Goal: Task Accomplishment & Management: Manage account settings

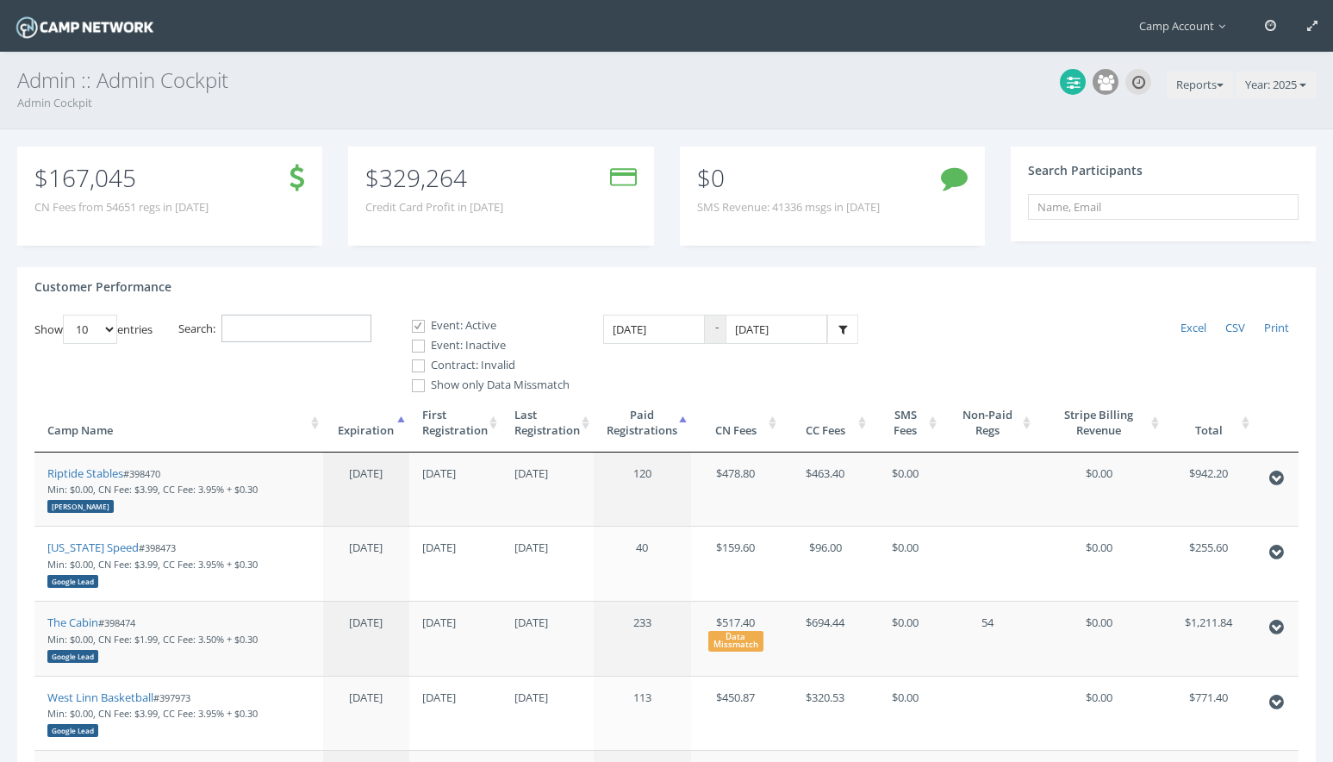
click at [329, 325] on input "Search:" at bounding box center [296, 328] width 150 height 28
paste input "Console Messages Selected amount: 50 Selected amount: 100 Selected amount: 25"
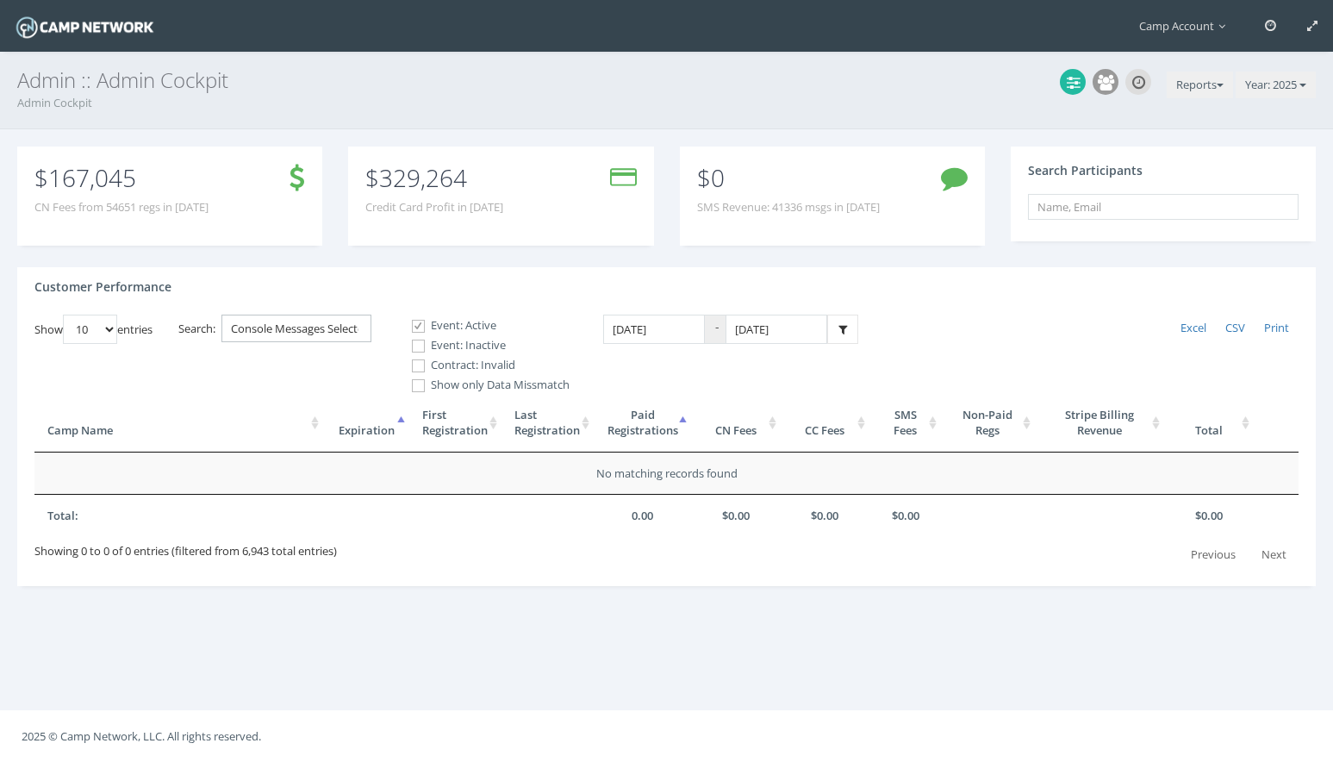
scroll to position [0, 308]
type input "Console Messages Selected amount: 50 Selected amount: 100 Selected amount: 25"
click at [464, 345] on label "Event: Inactive" at bounding box center [483, 345] width 172 height 17
click at [417, 345] on input "Event: Inactive" at bounding box center [409, 346] width 16 height 16
checkbox input "true"
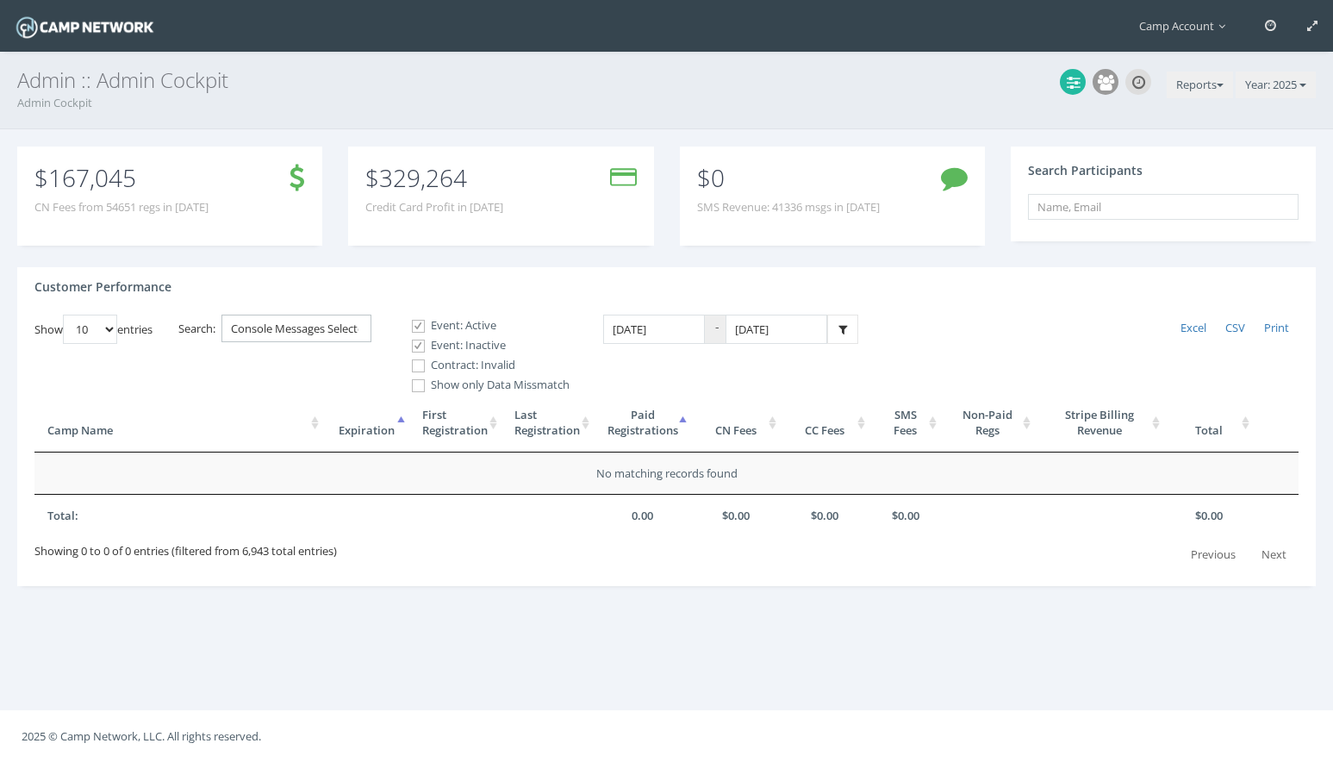
scroll to position [0, 216]
drag, startPoint x: 246, startPoint y: 329, endPoint x: 403, endPoint y: 353, distance: 159.5
click at [403, 353] on div "Show 10 25 50 100 entries Excel CSV Print Search: Console Messages Selected amo…" at bounding box center [666, 441] width 1264 height 254
type input "C"
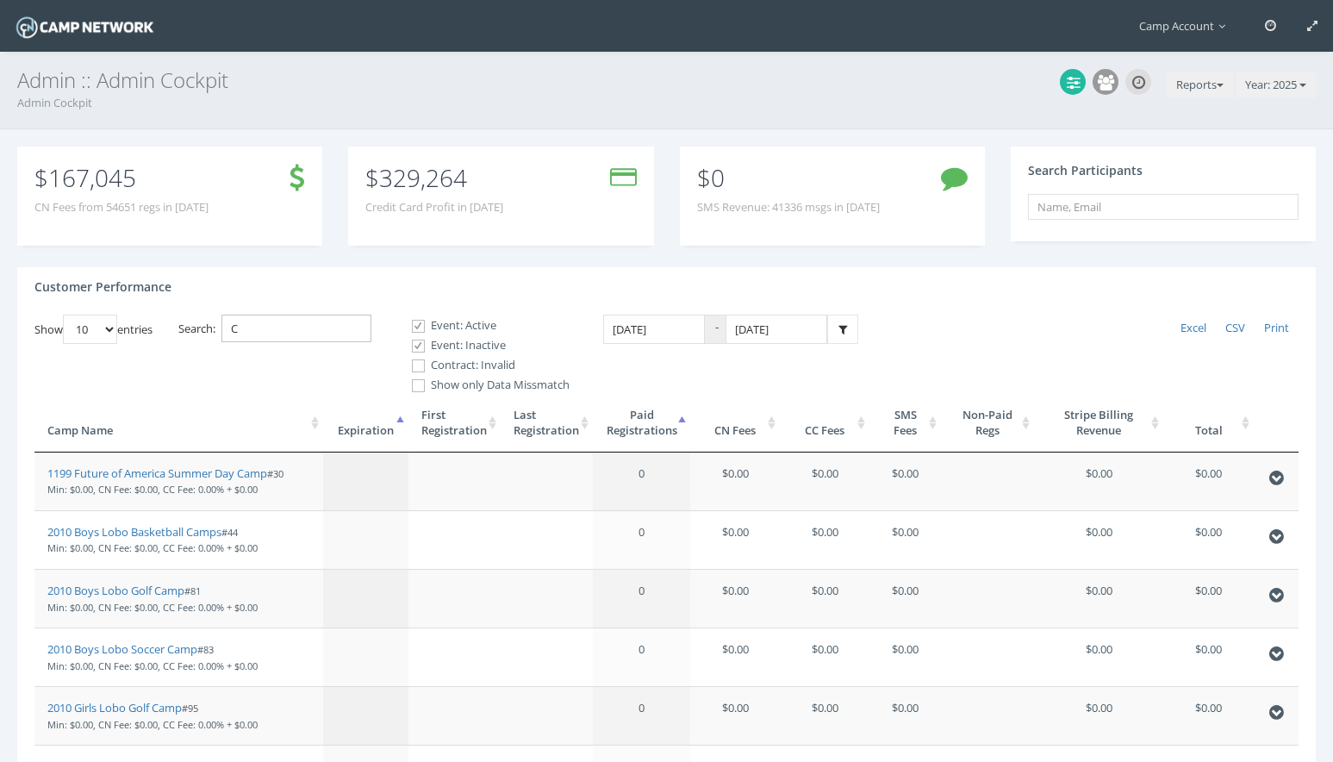
scroll to position [0, 0]
paste input "398402"
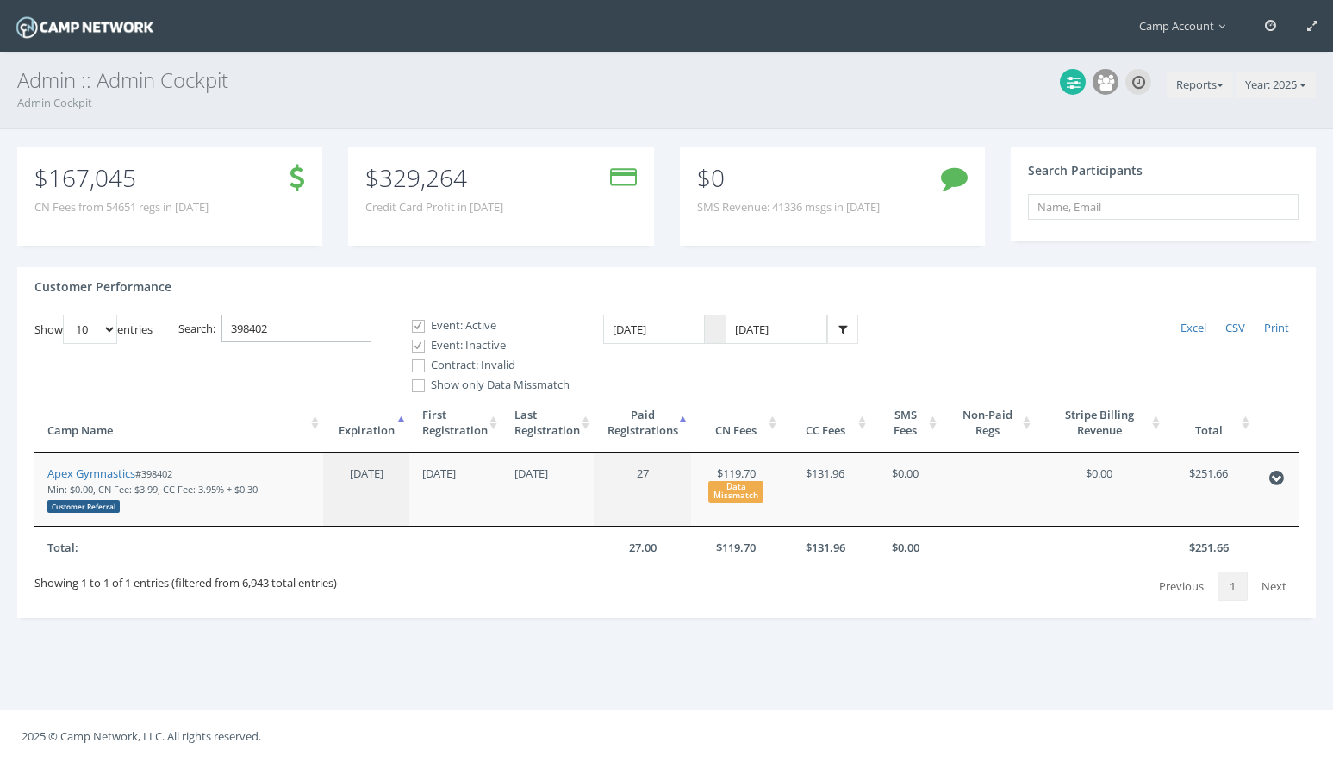
type input "398402"
click at [1216, 82] on button "Reports" at bounding box center [1200, 86] width 66 height 28
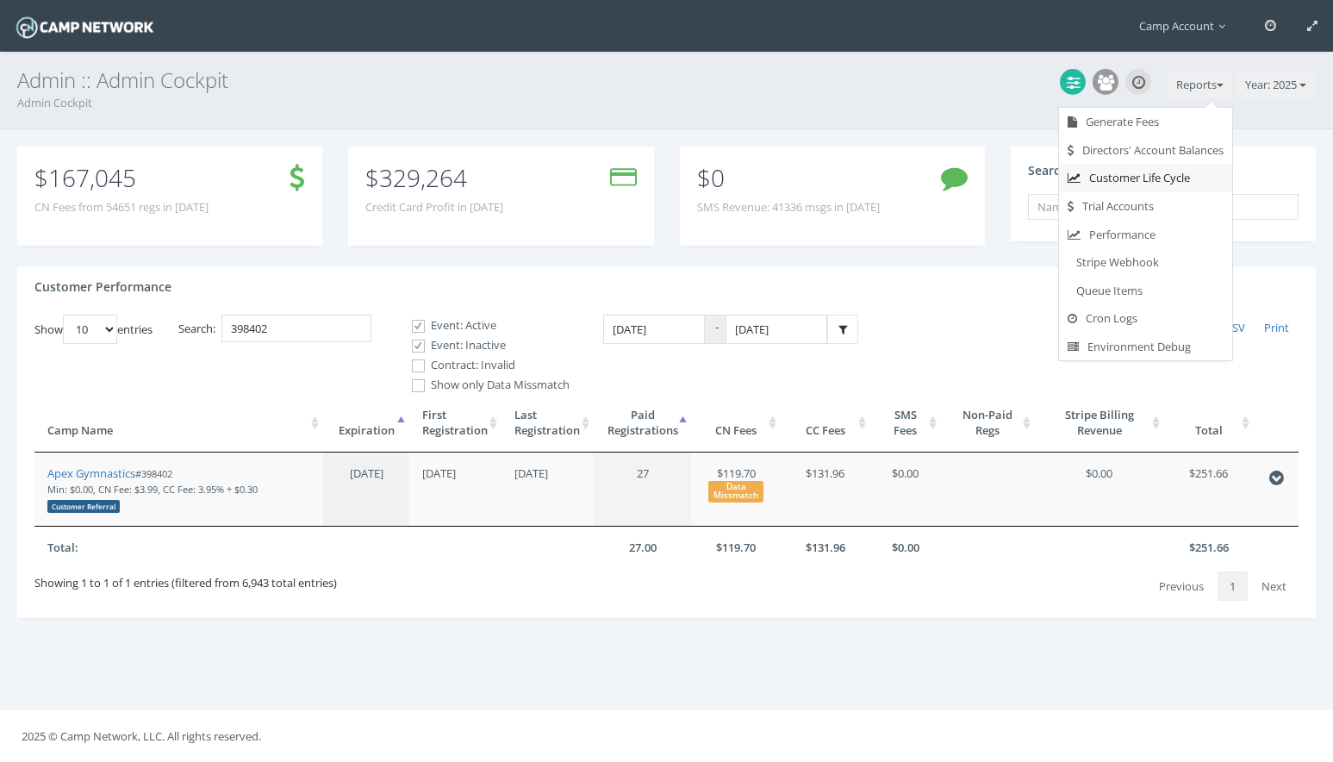
click at [1185, 168] on link "Customer Life Cycle" at bounding box center [1145, 178] width 173 height 28
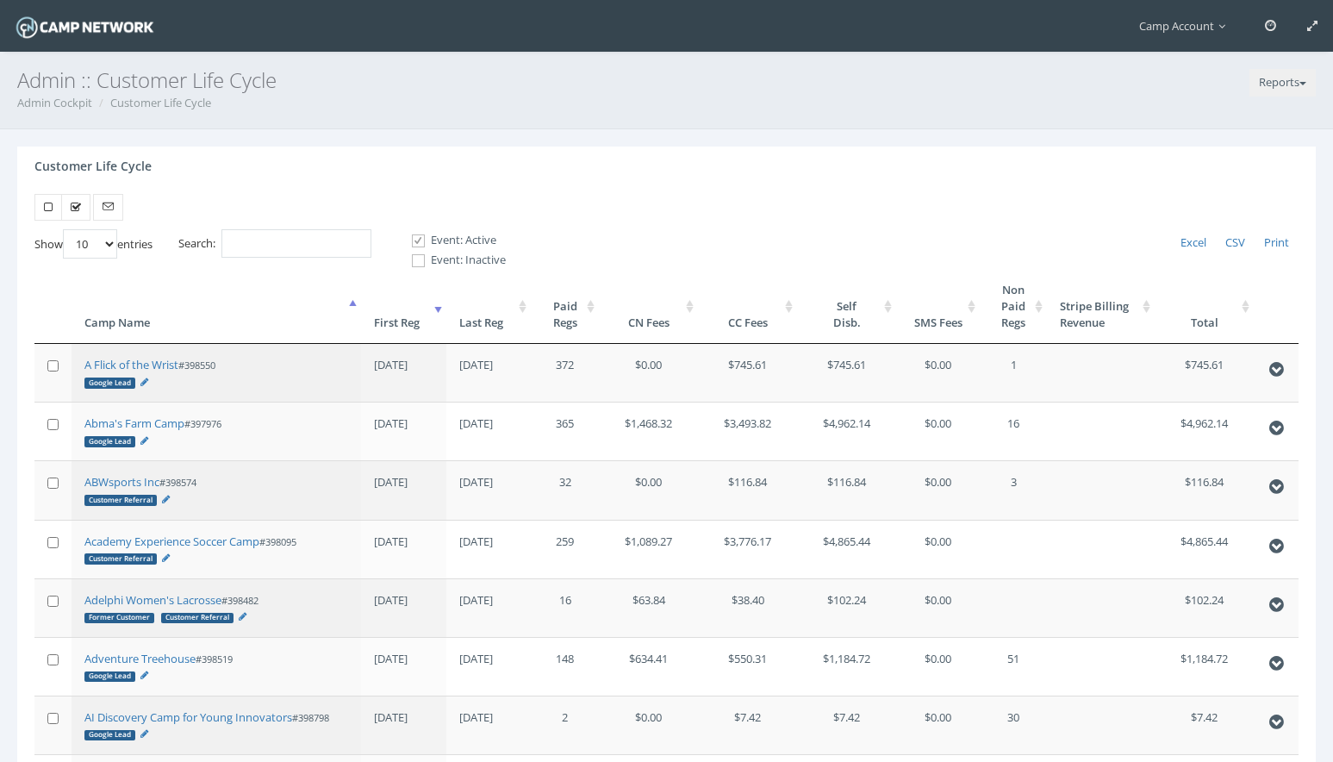
click at [418, 319] on th "First Reg" at bounding box center [403, 306] width 85 height 75
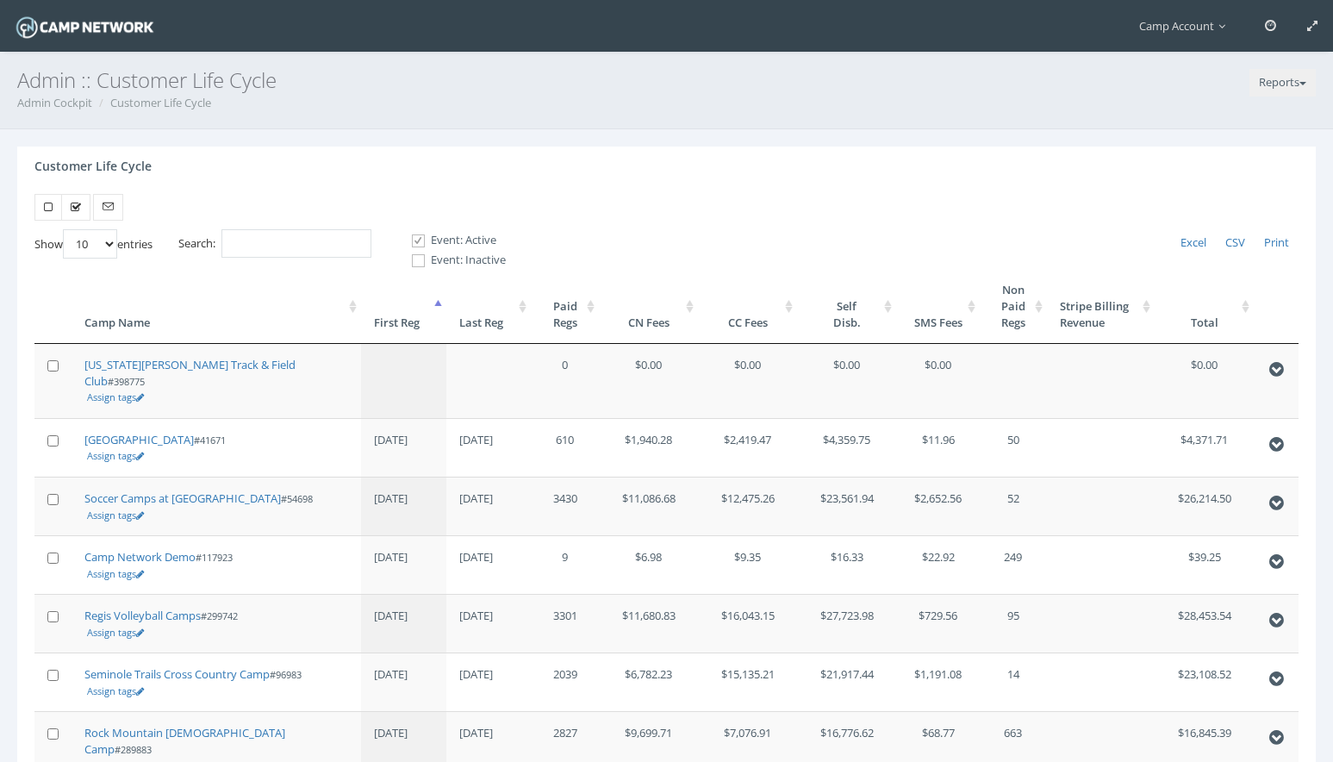
click at [418, 319] on th "First Reg" at bounding box center [403, 306] width 85 height 75
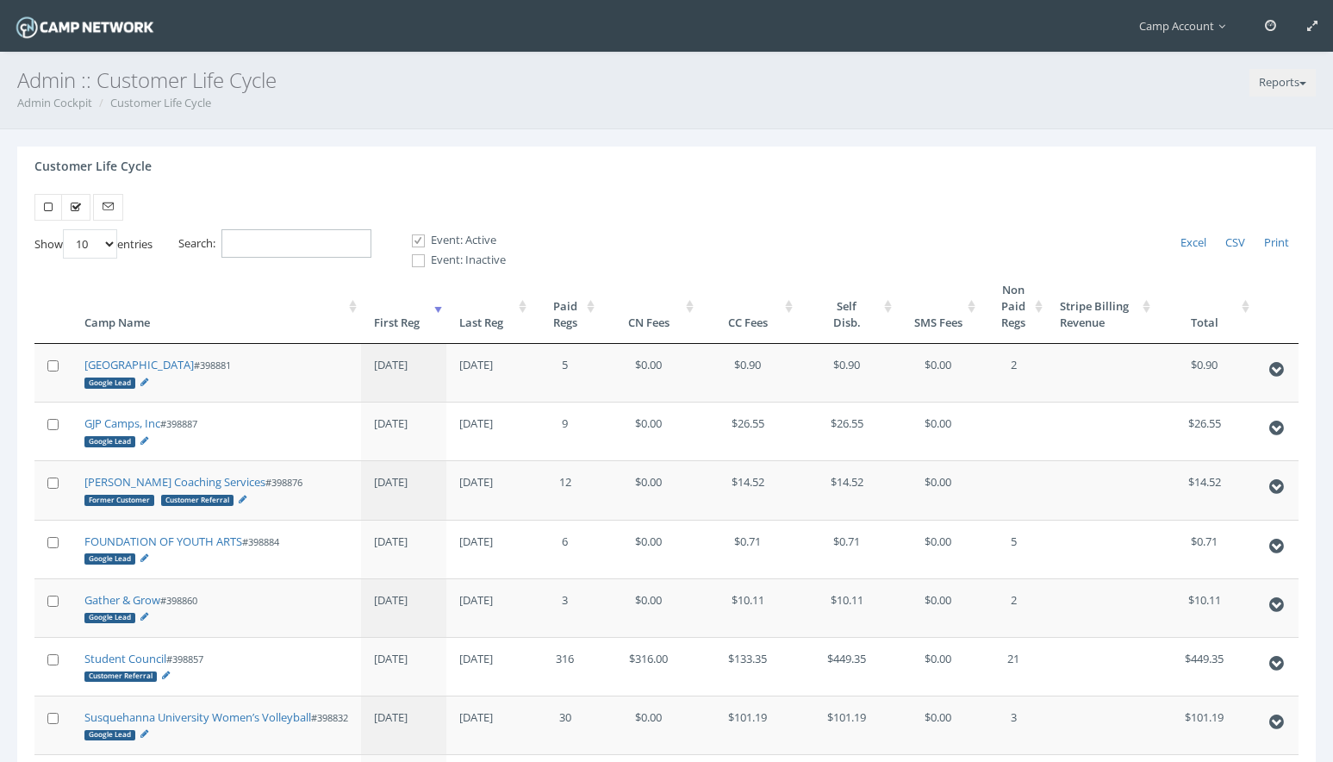
click at [291, 246] on input "Search:" at bounding box center [296, 243] width 150 height 28
paste input "linda@blackhillsplayhouse.com"
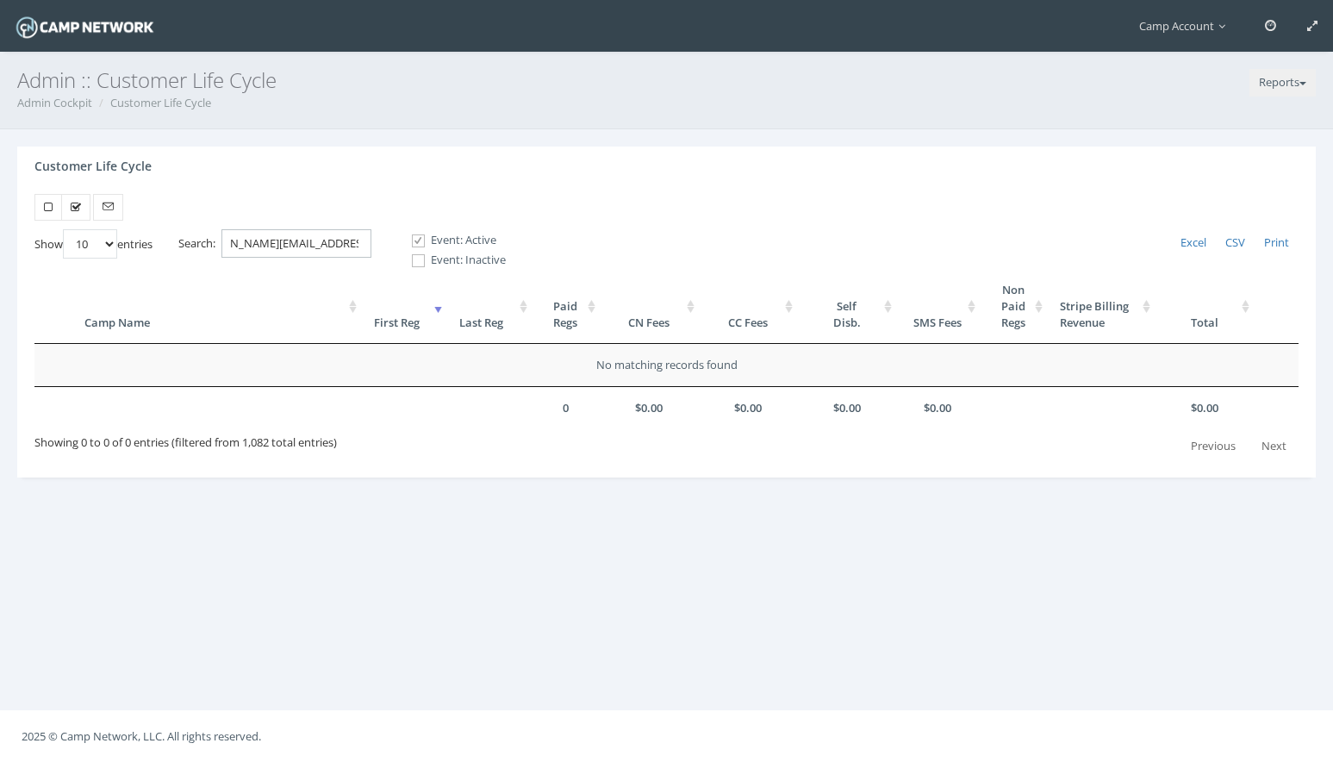
type input "linda@blackhillsplayhouse.com"
click at [443, 254] on label "Event: Inactive" at bounding box center [451, 260] width 109 height 17
click at [417, 254] on input "Event: Inactive" at bounding box center [409, 260] width 16 height 16
checkbox input "true"
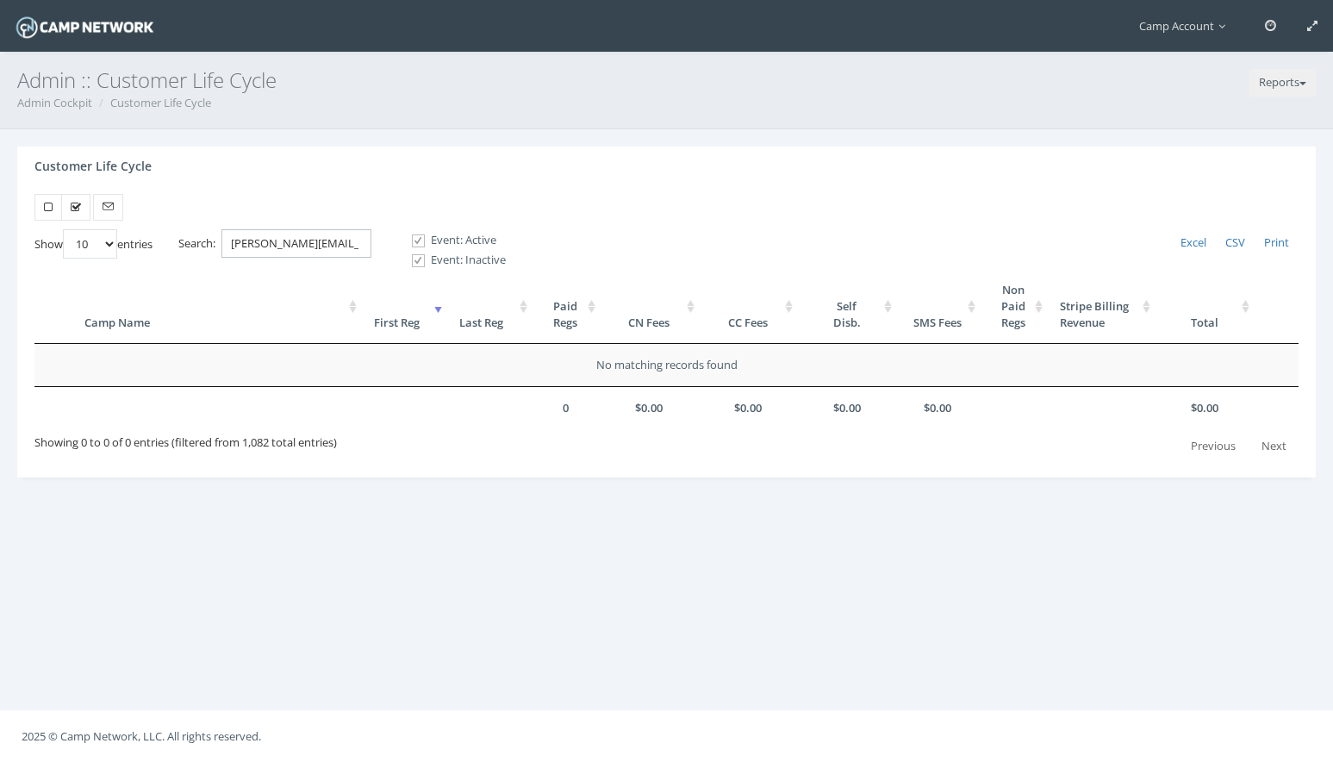
drag, startPoint x: 268, startPoint y: 245, endPoint x: 207, endPoint y: 237, distance: 61.7
click at [207, 237] on label "Search: linda@blackhillsplayhouse.com" at bounding box center [274, 243] width 193 height 28
click at [333, 215] on div at bounding box center [667, 208] width 1290 height 28
drag, startPoint x: 242, startPoint y: 246, endPoint x: 392, endPoint y: 275, distance: 152.6
click at [392, 275] on div "Show 10 25 50 100 entries Excel CSV Print Search: @blackhillsplayhouse.com Even…" at bounding box center [666, 344] width 1264 height 231
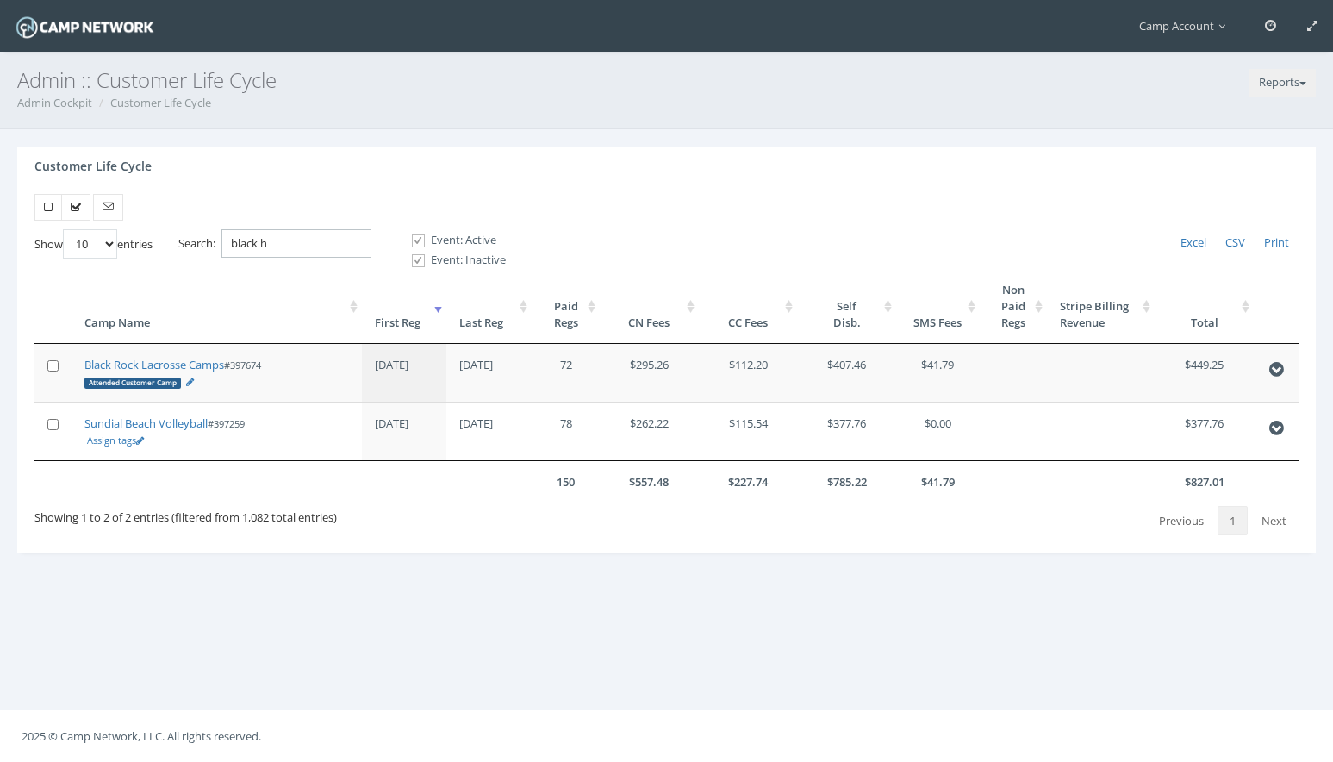
drag, startPoint x: 329, startPoint y: 248, endPoint x: 147, endPoint y: 224, distance: 183.4
click at [147, 224] on div "Show 10 25 50 100 entries Excel CSV Print Search: black h Event: Active Event: …" at bounding box center [666, 373] width 1298 height 358
paste input "398882"
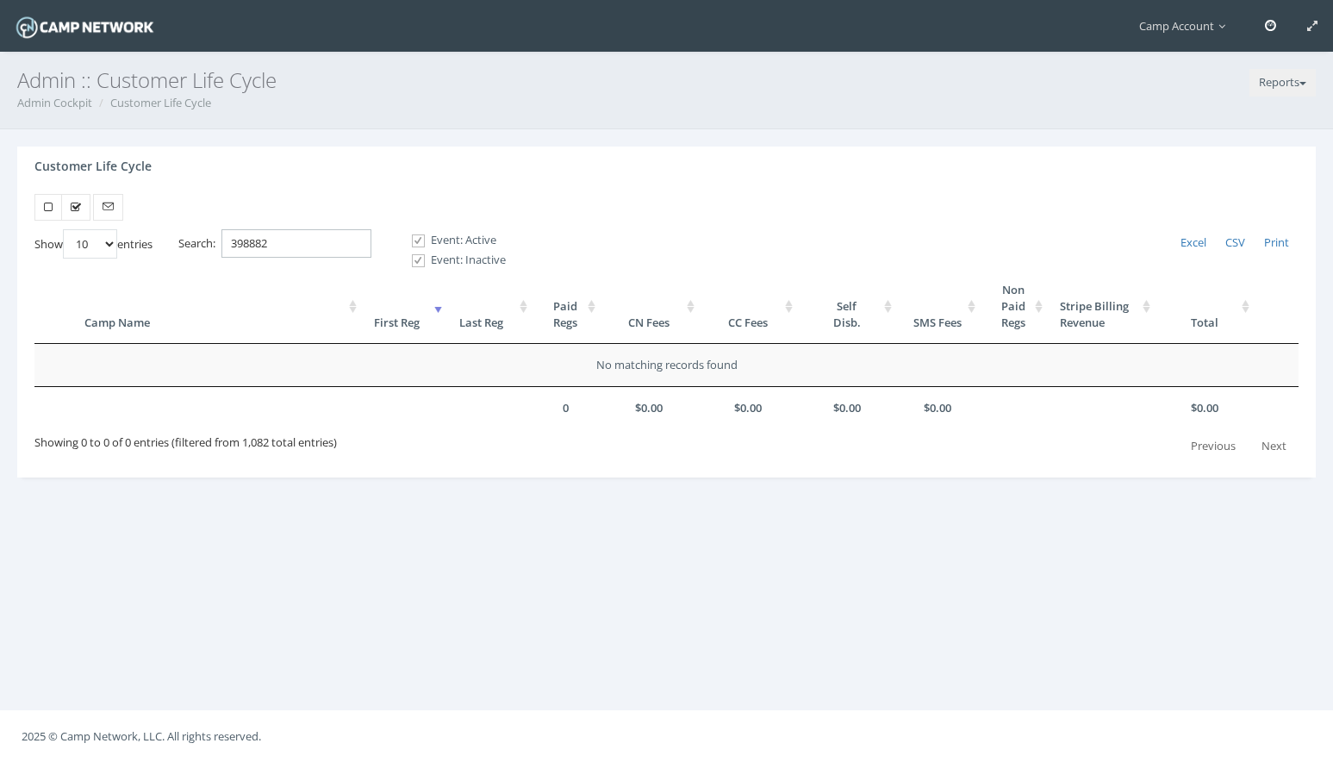
type input "398882"
click at [1266, 20] on span at bounding box center [1270, 25] width 11 height 11
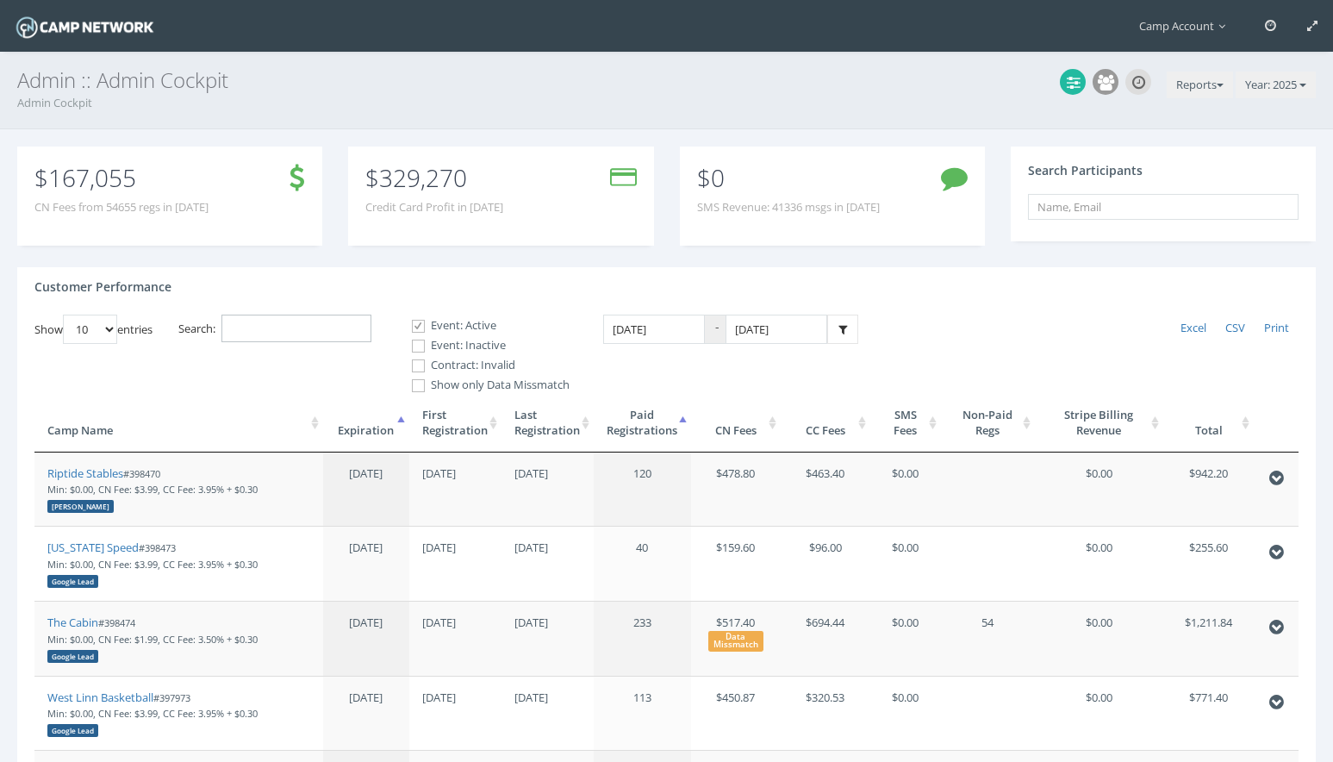
click at [349, 321] on input "Search:" at bounding box center [296, 328] width 150 height 28
paste input "398882"
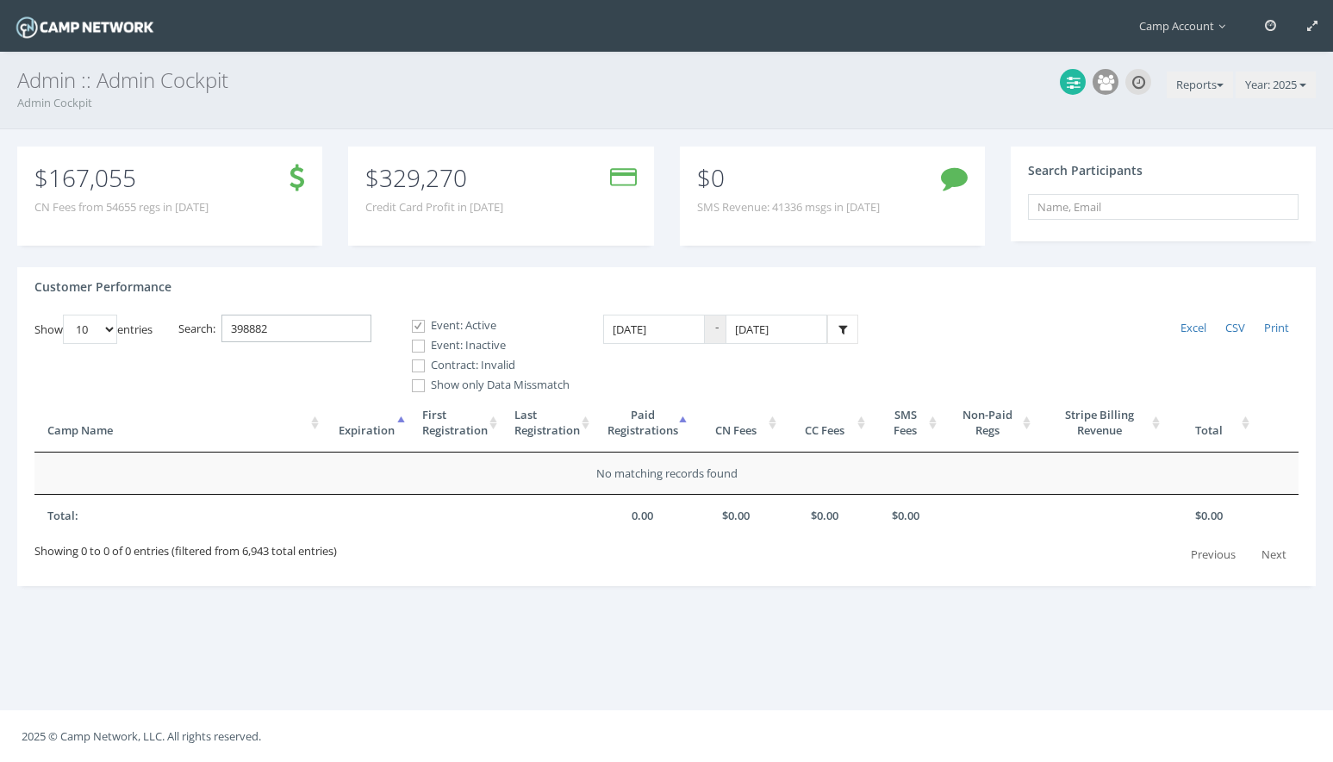
type input "398882"
click at [451, 345] on label "Event: Inactive" at bounding box center [483, 345] width 172 height 17
click at [417, 345] on input "Event: Inactive" at bounding box center [409, 346] width 16 height 16
checkbox input "true"
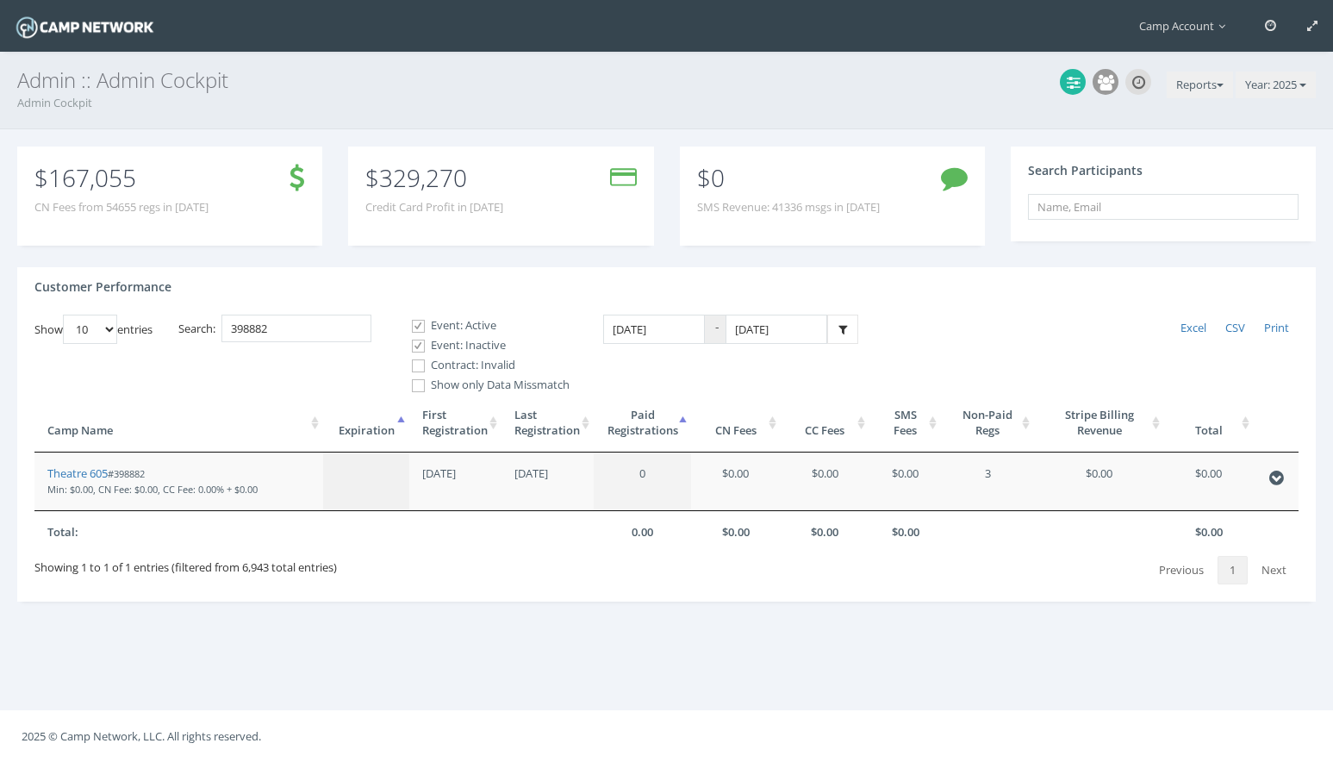
click at [451, 367] on label "Contract: Invalid" at bounding box center [483, 365] width 172 height 17
click at [417, 367] on input "Contract: Invalid" at bounding box center [409, 366] width 16 height 16
checkbox input "true"
drag, startPoint x: 74, startPoint y: 471, endPoint x: 129, endPoint y: 2, distance: 472.8
click at [0, 0] on main "Camp Account My Profile My Events My Team" at bounding box center [666, 381] width 1333 height 762
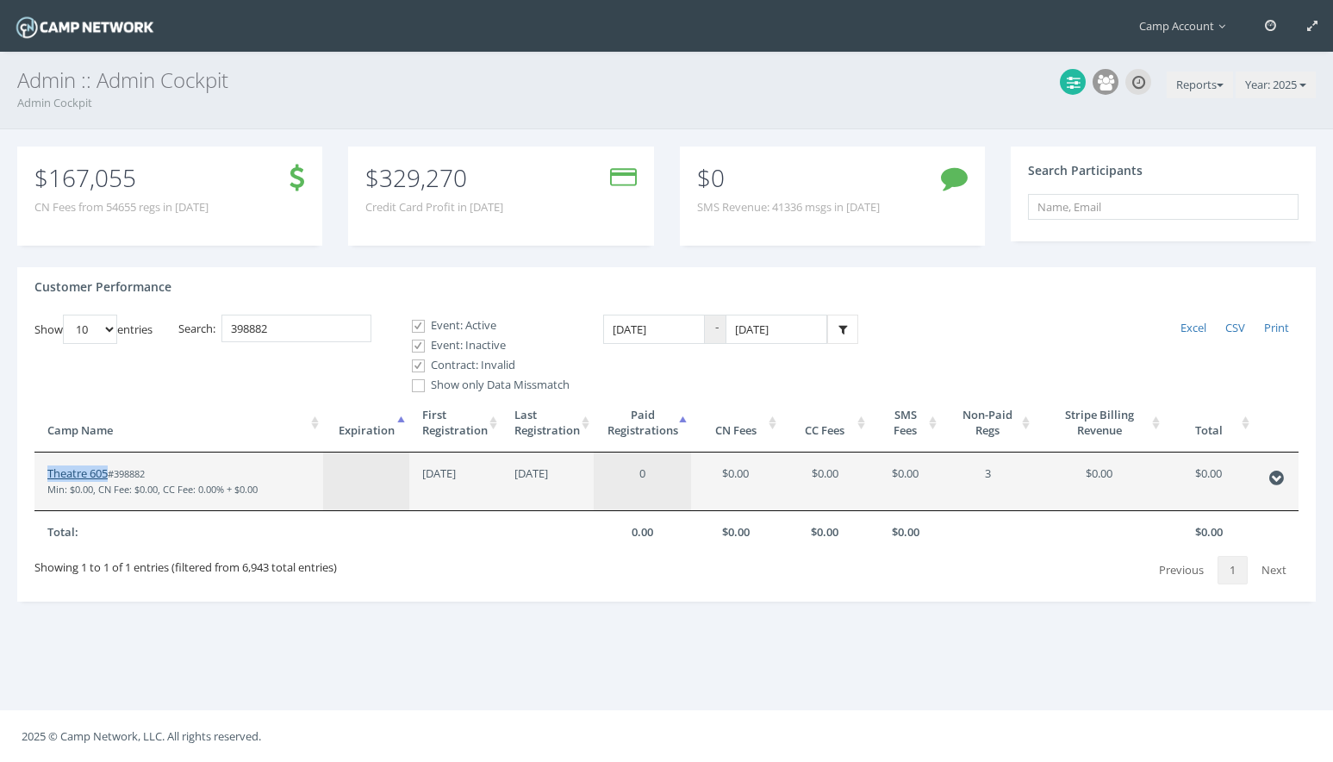
click at [81, 467] on link "Theatre 605" at bounding box center [77, 473] width 60 height 16
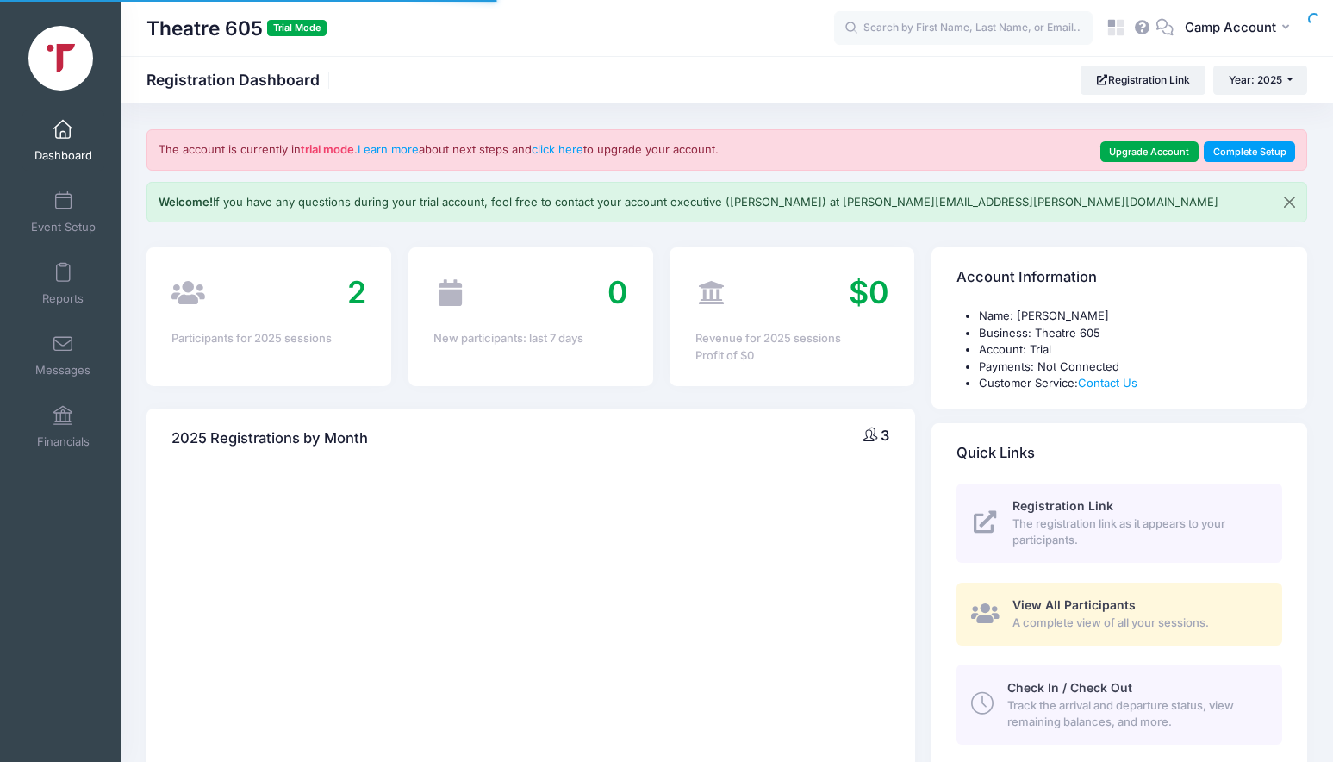
select select
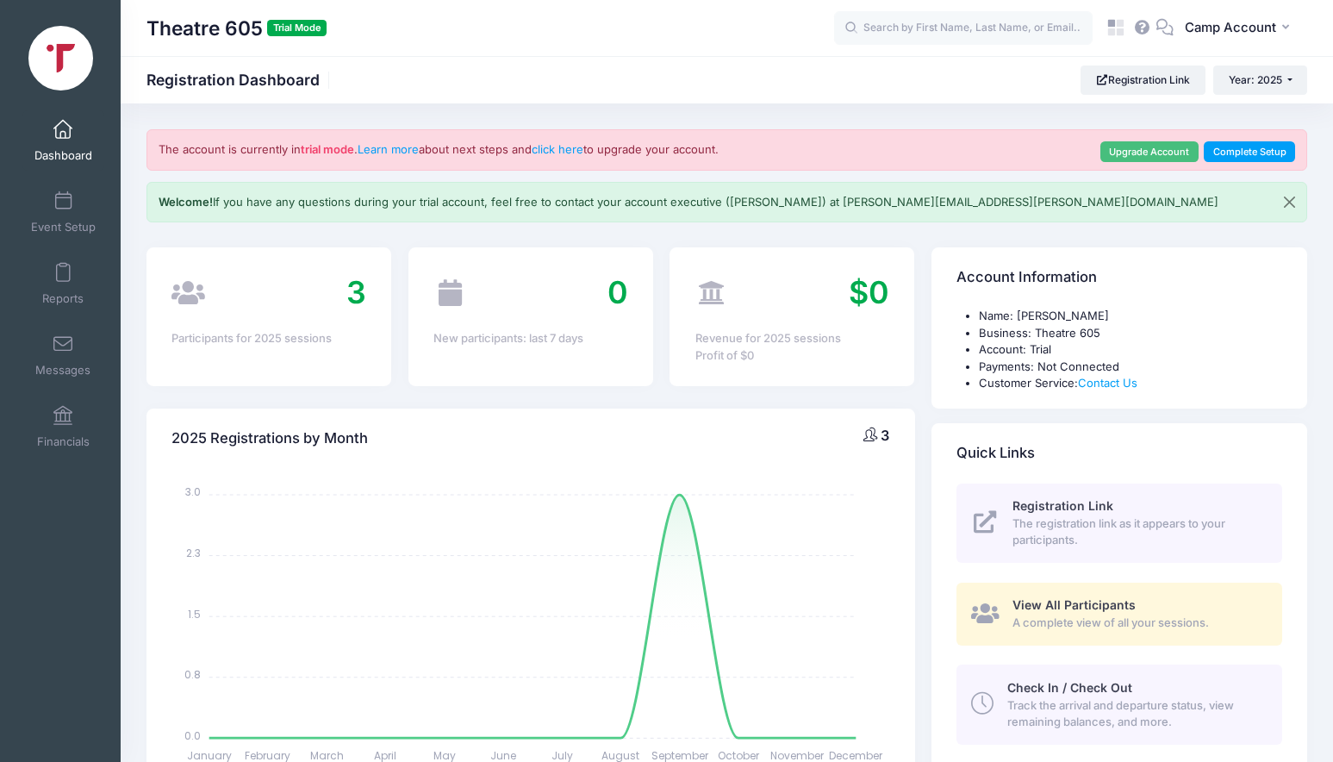
click at [1193, 149] on link "Upgrade Account" at bounding box center [1149, 151] width 98 height 21
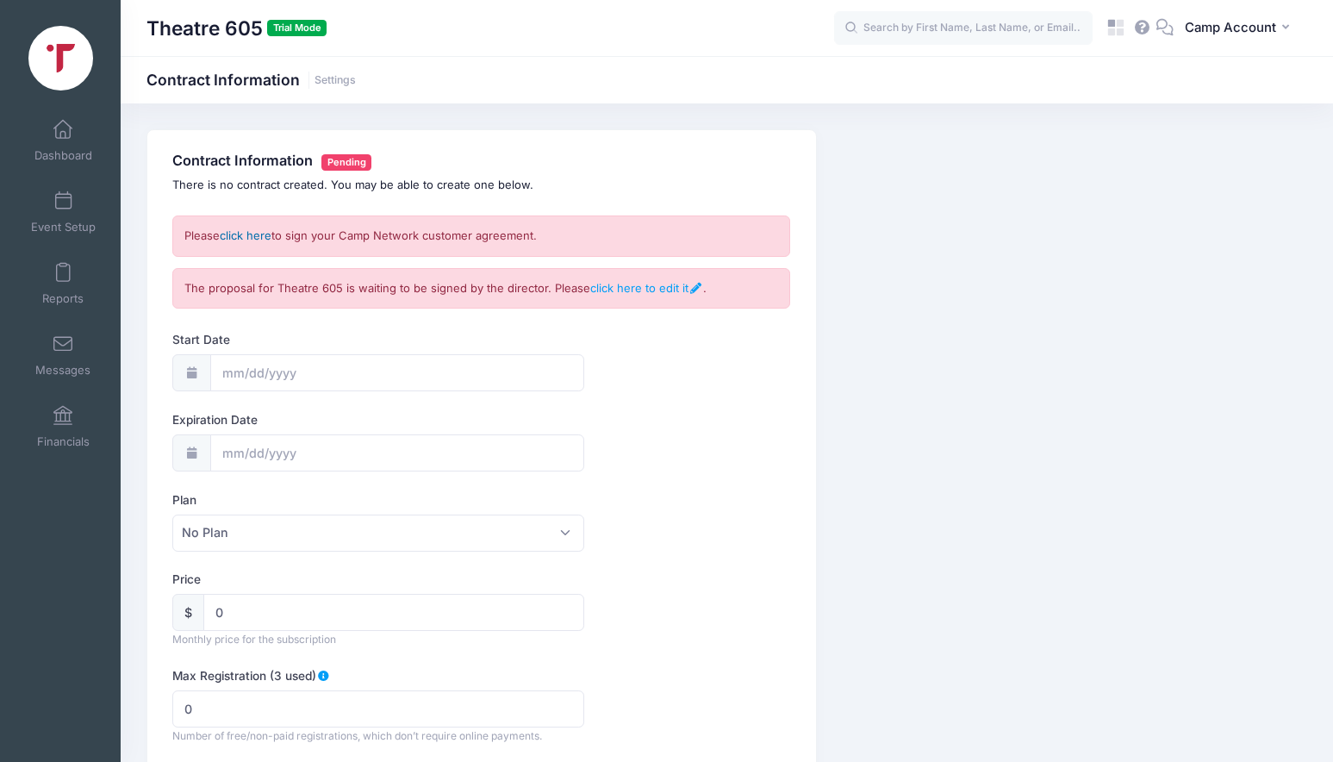
click at [238, 238] on link "click here" at bounding box center [246, 235] width 52 height 14
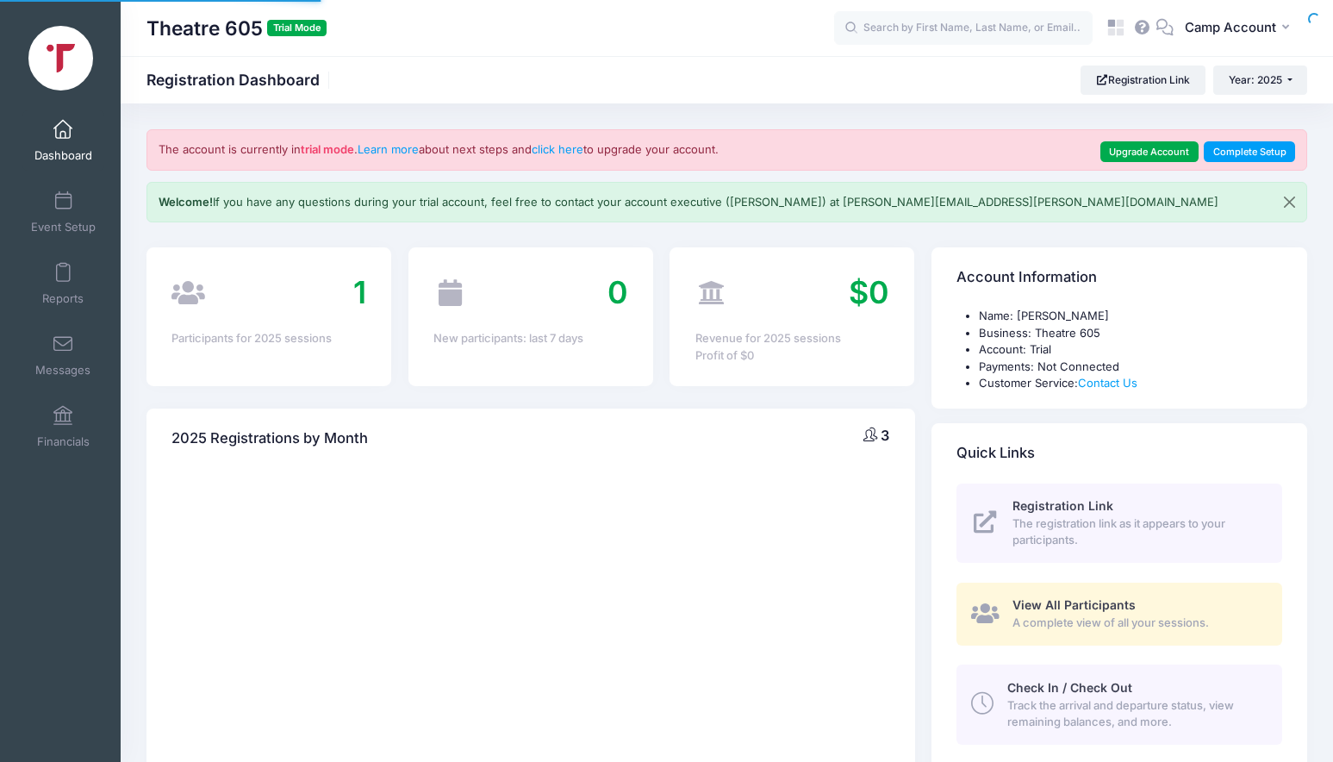
select select
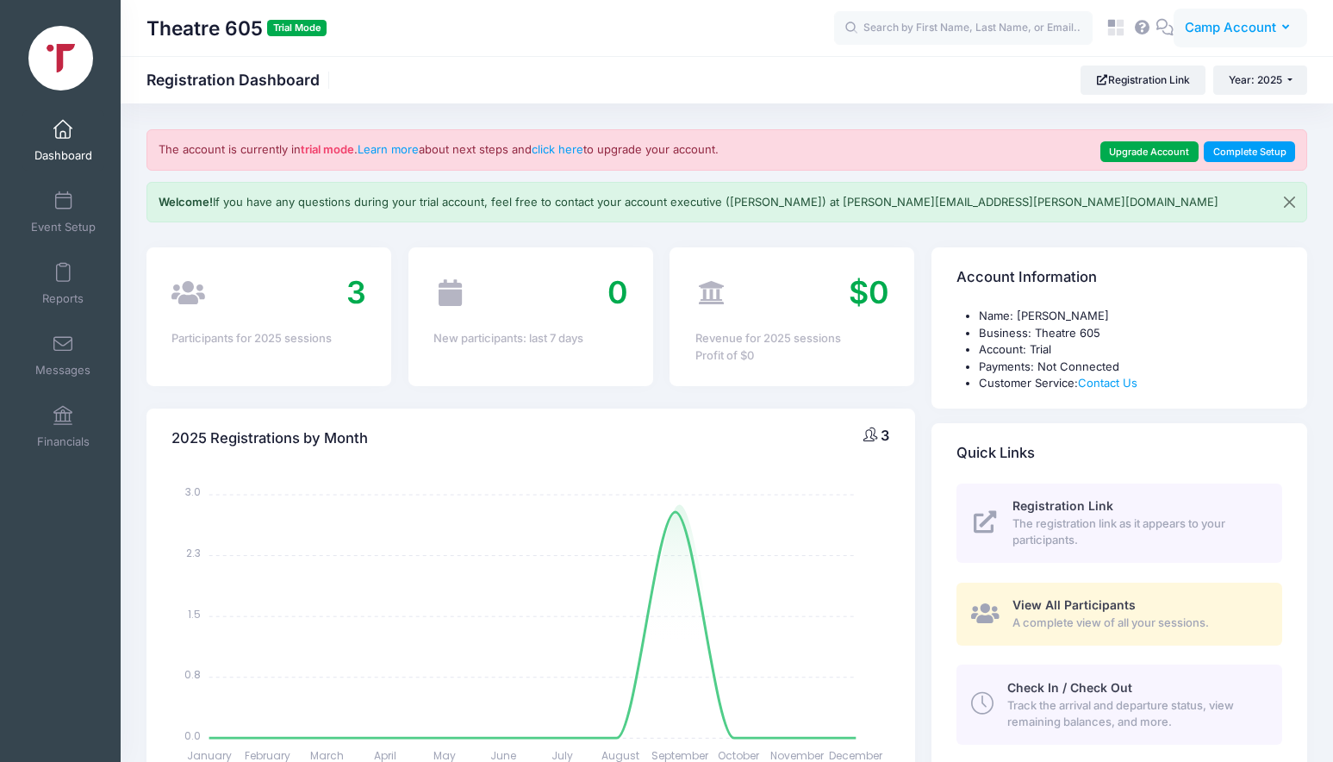
click at [1234, 38] on button "CA Camp Account" at bounding box center [1240, 29] width 134 height 40
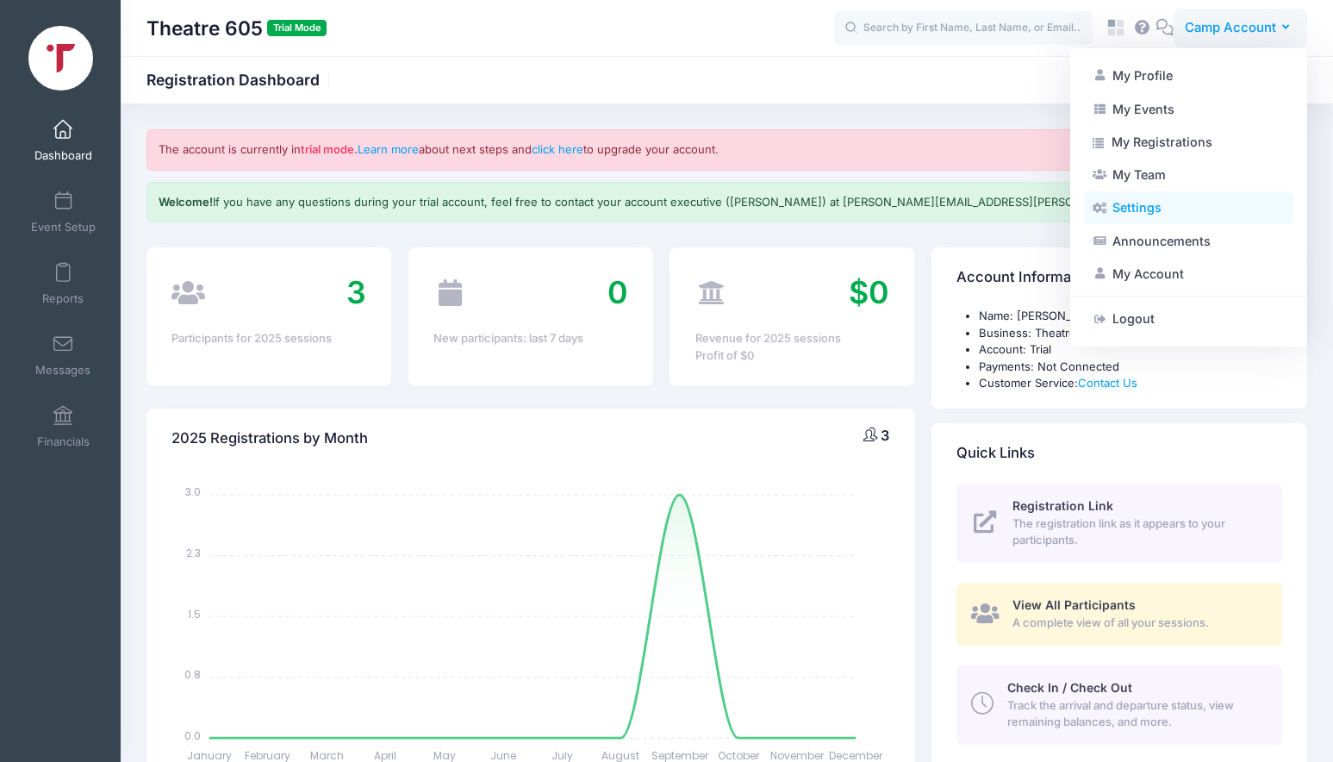
click at [1178, 220] on link "Settings" at bounding box center [1188, 207] width 209 height 33
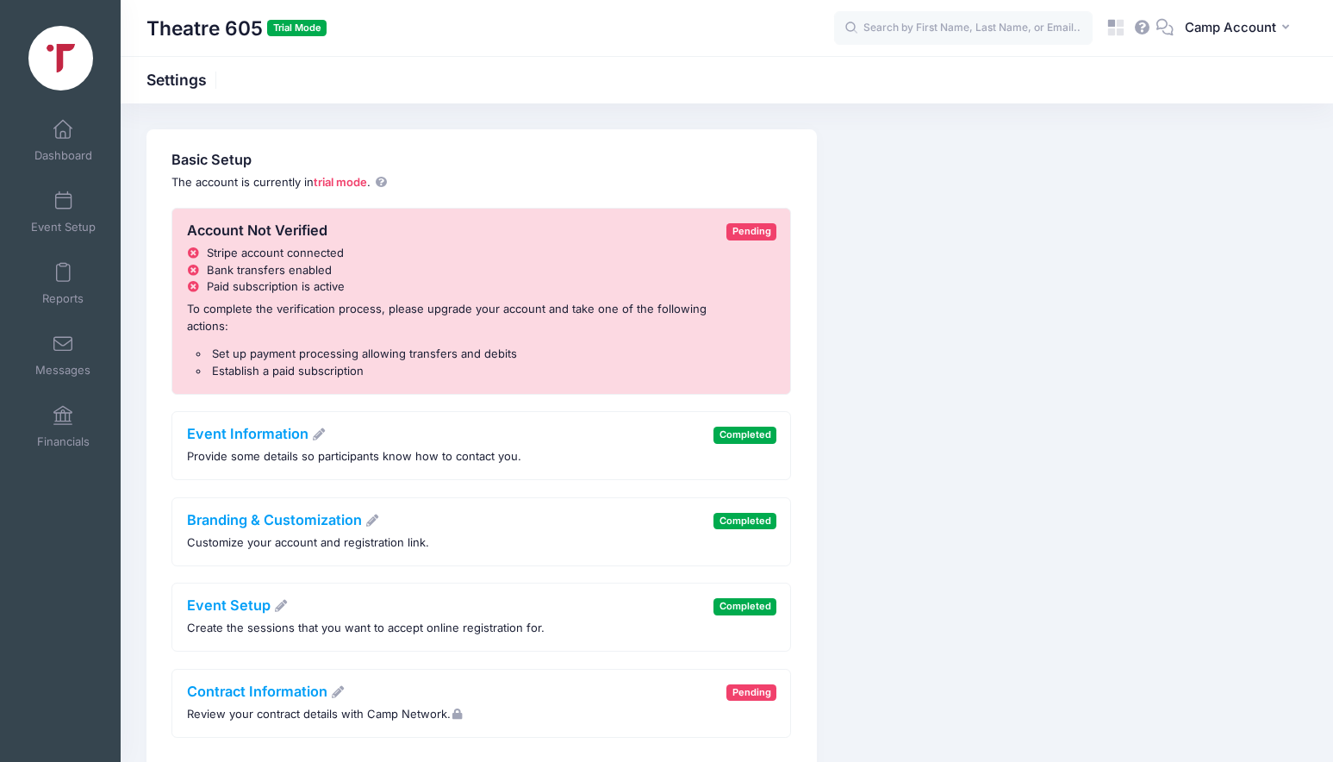
scroll to position [117, 0]
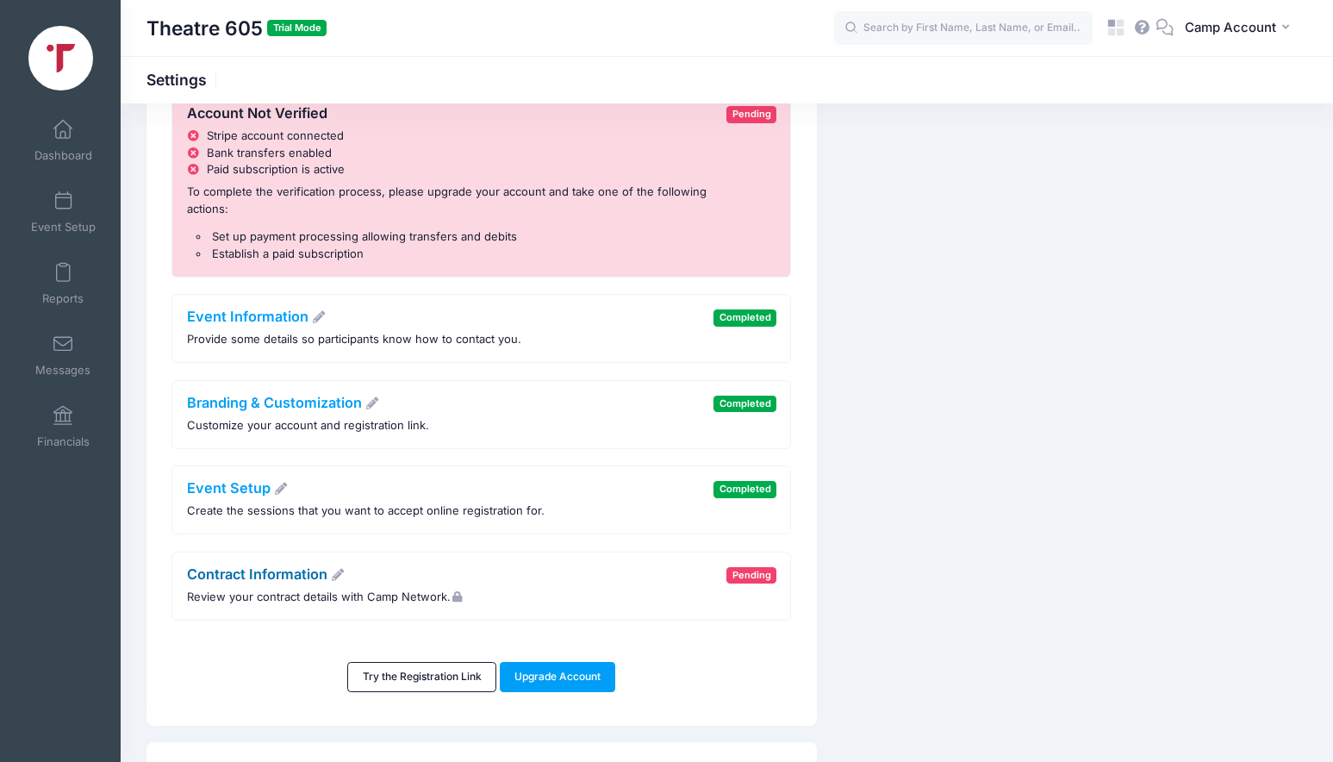
click at [252, 569] on link "Contract Information" at bounding box center [266, 573] width 159 height 17
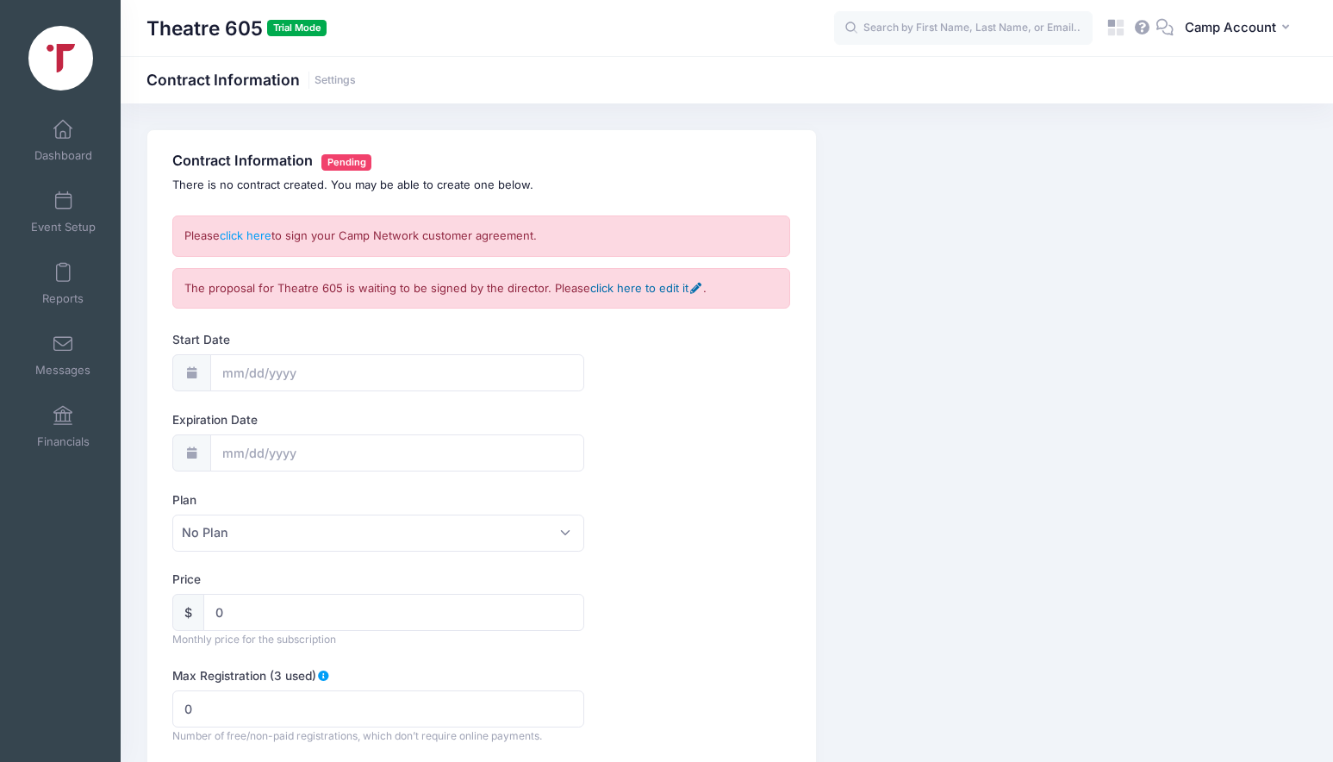
click at [669, 288] on link "click here to edit it" at bounding box center [646, 288] width 112 height 14
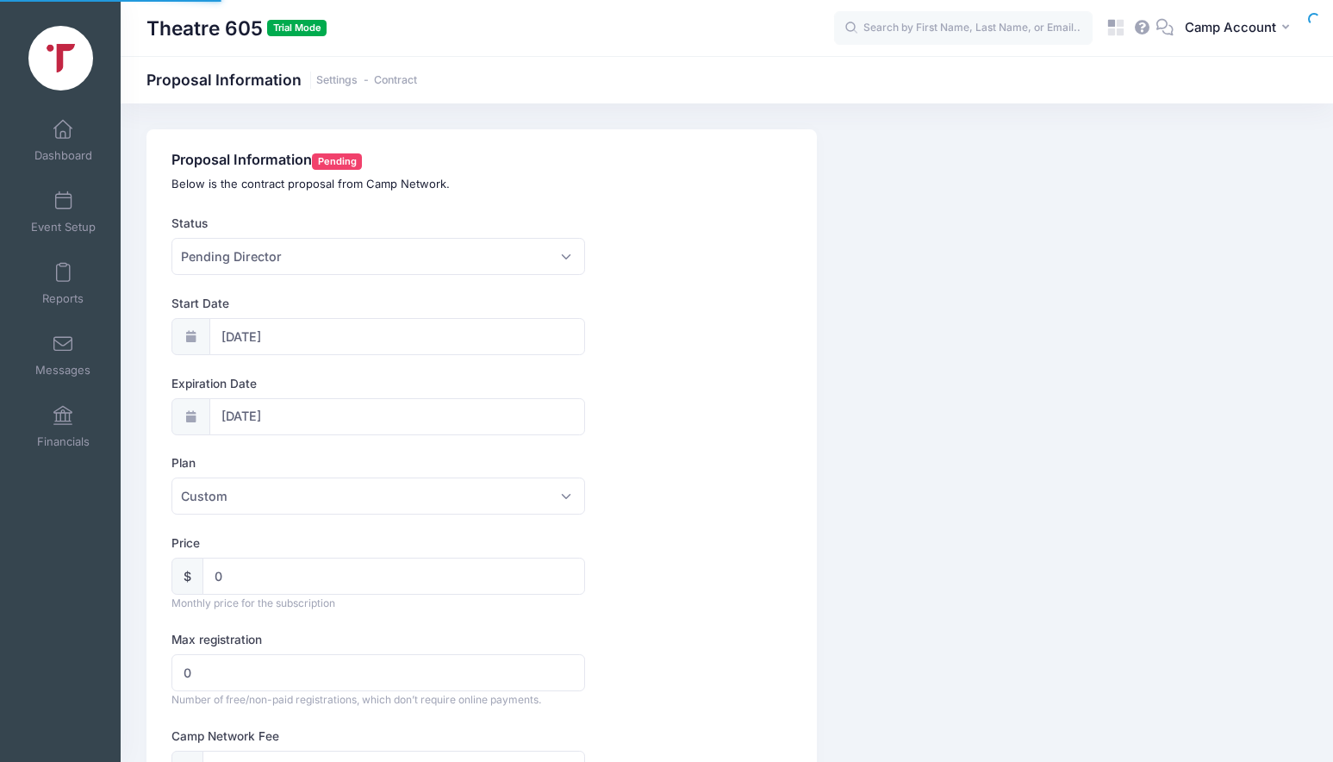
select select "0"
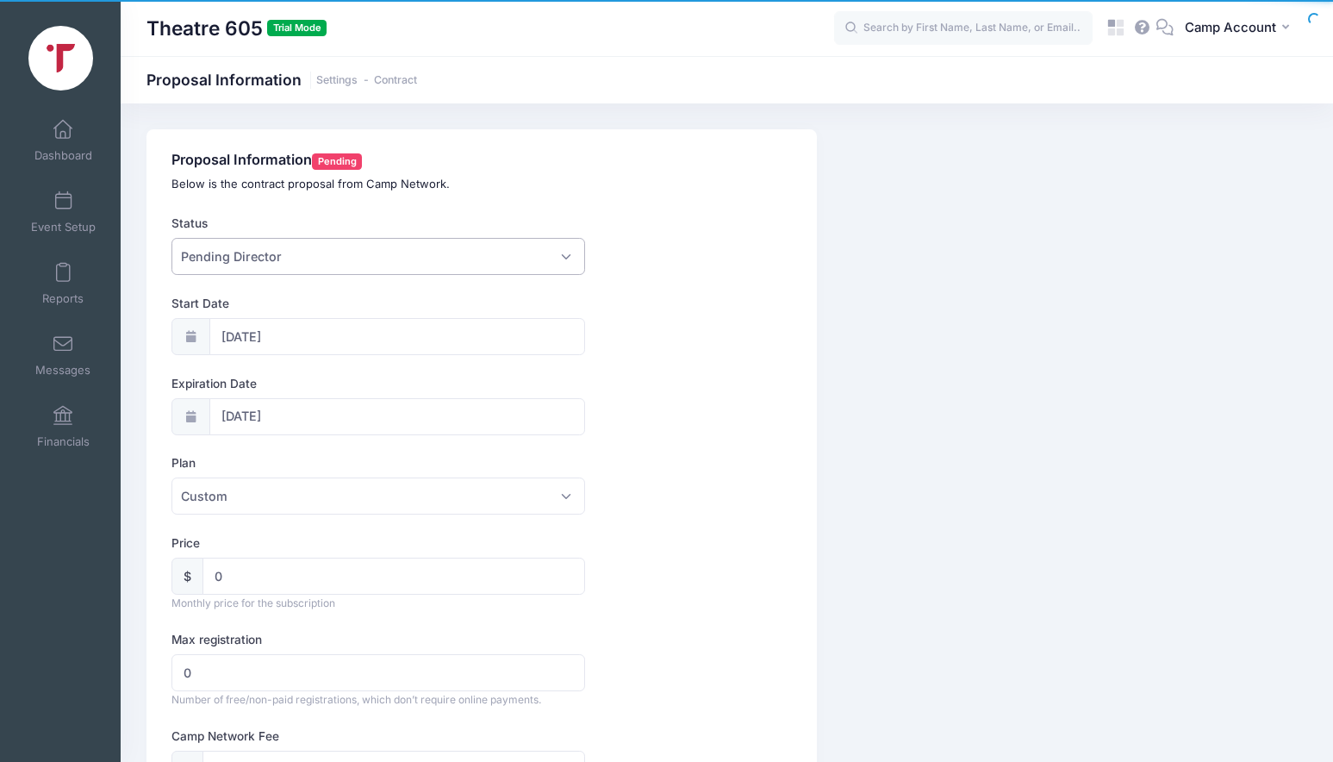
click at [345, 271] on span "Pending Director" at bounding box center [377, 256] width 413 height 37
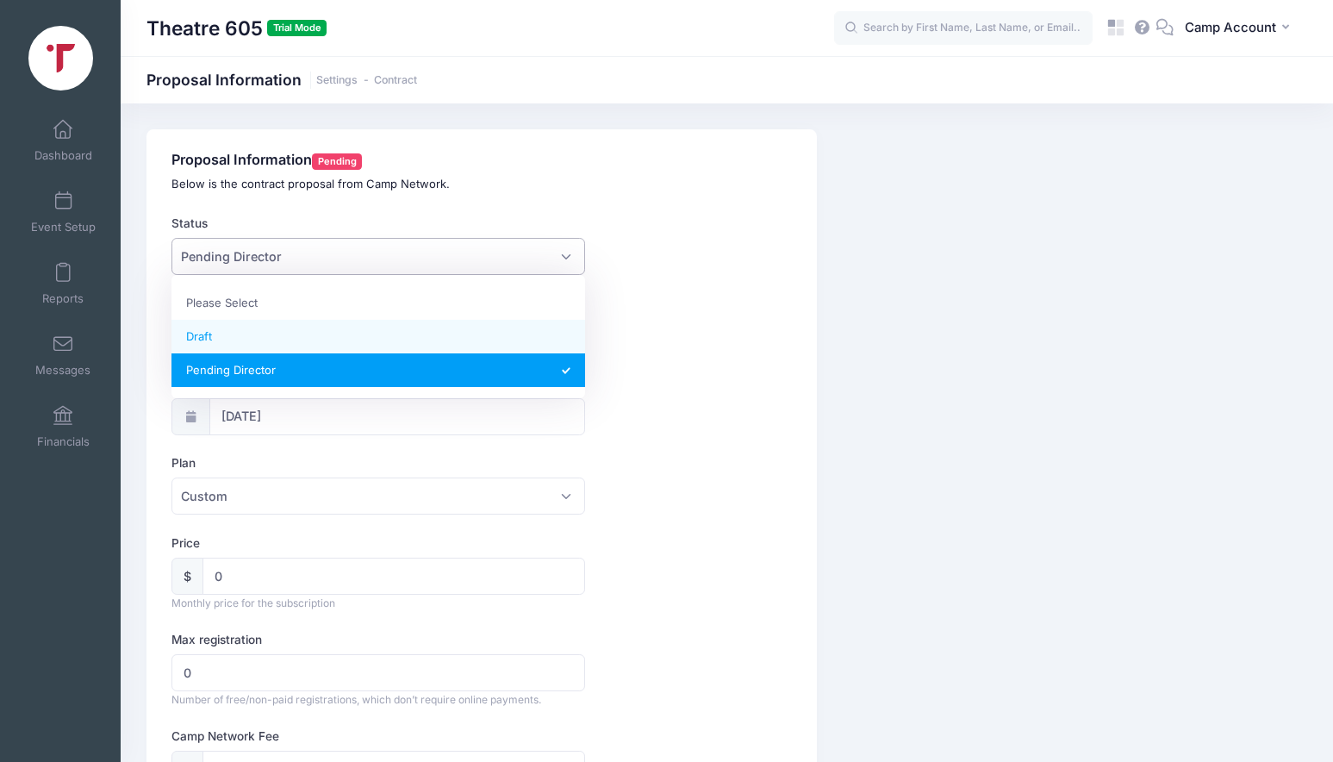
click at [777, 352] on div "Start Date 08/29/2025" at bounding box center [480, 325] width 619 height 60
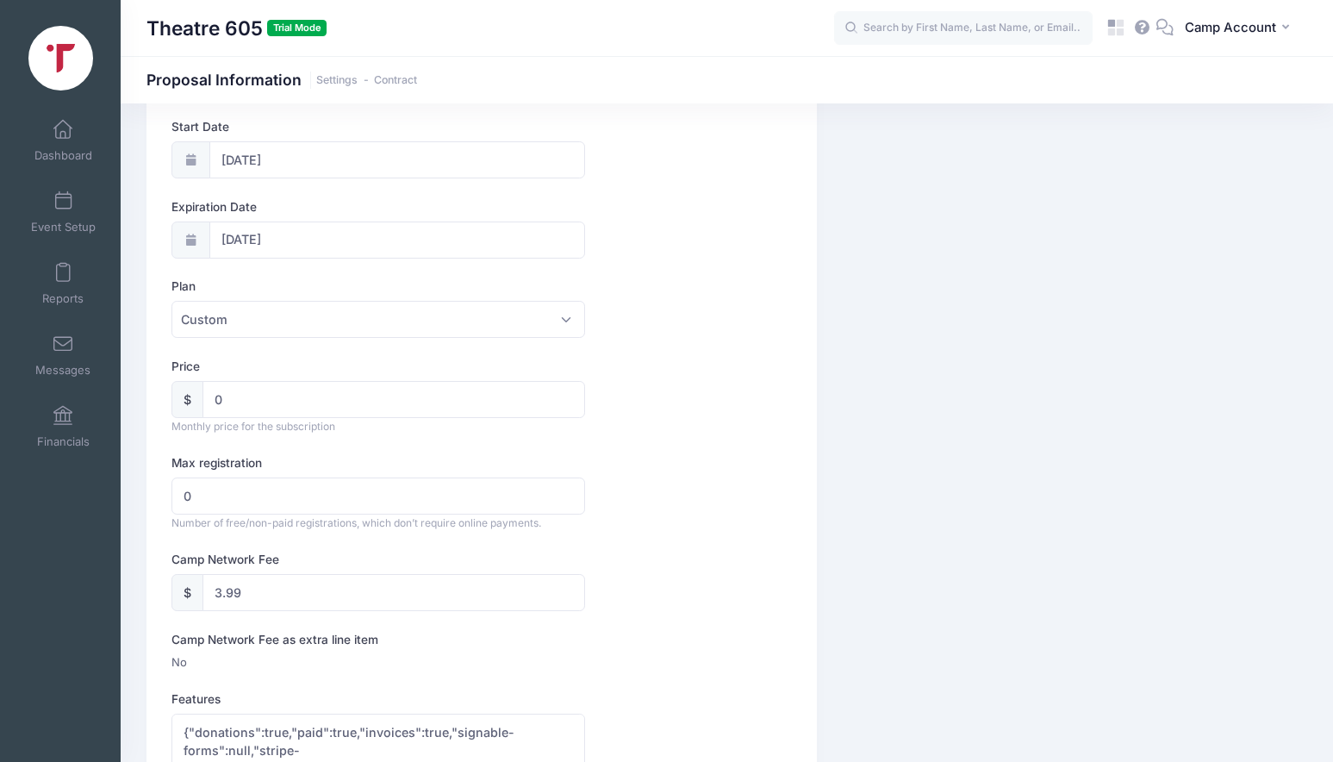
scroll to position [206, 0]
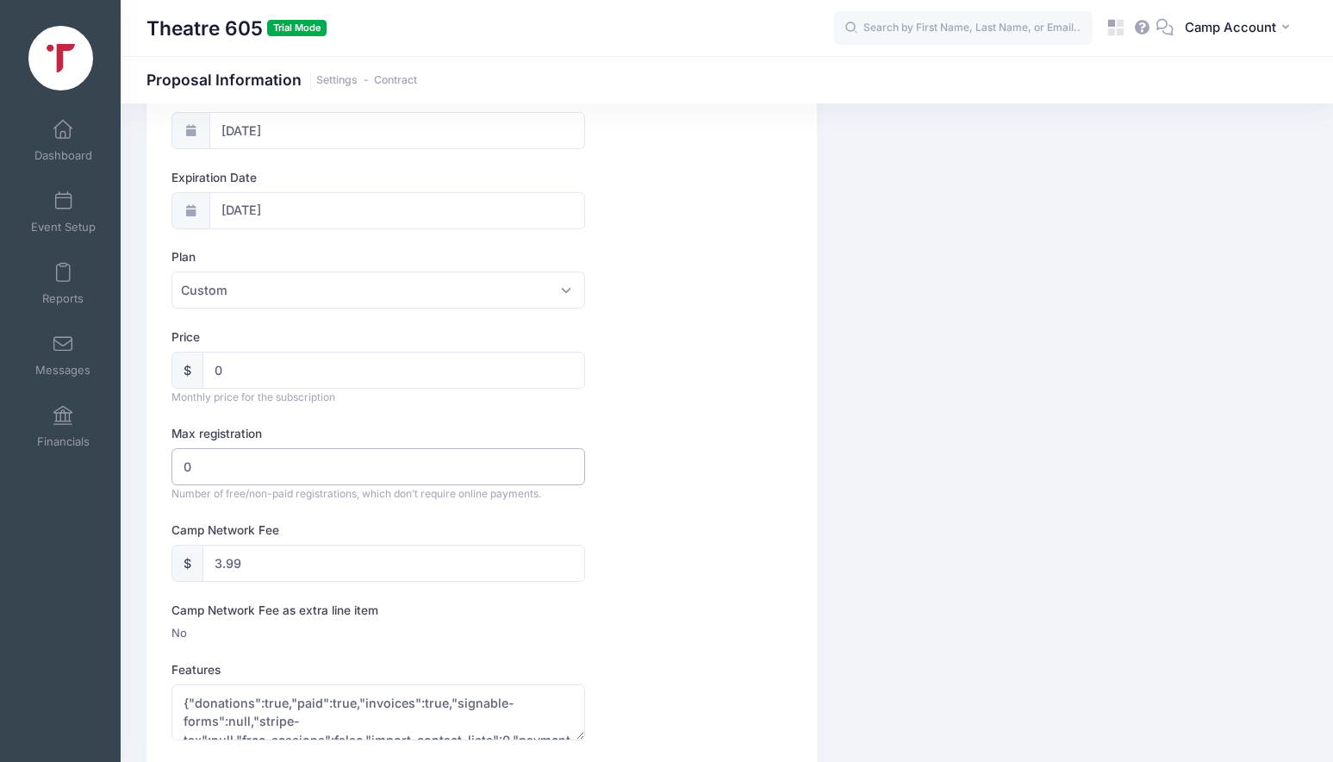
drag, startPoint x: 299, startPoint y: 470, endPoint x: 158, endPoint y: 448, distance: 143.1
type input "50"
drag, startPoint x: 249, startPoint y: 559, endPoint x: 172, endPoint y: 543, distance: 78.4
click at [177, 547] on div "$ 3.99" at bounding box center [377, 562] width 413 height 37
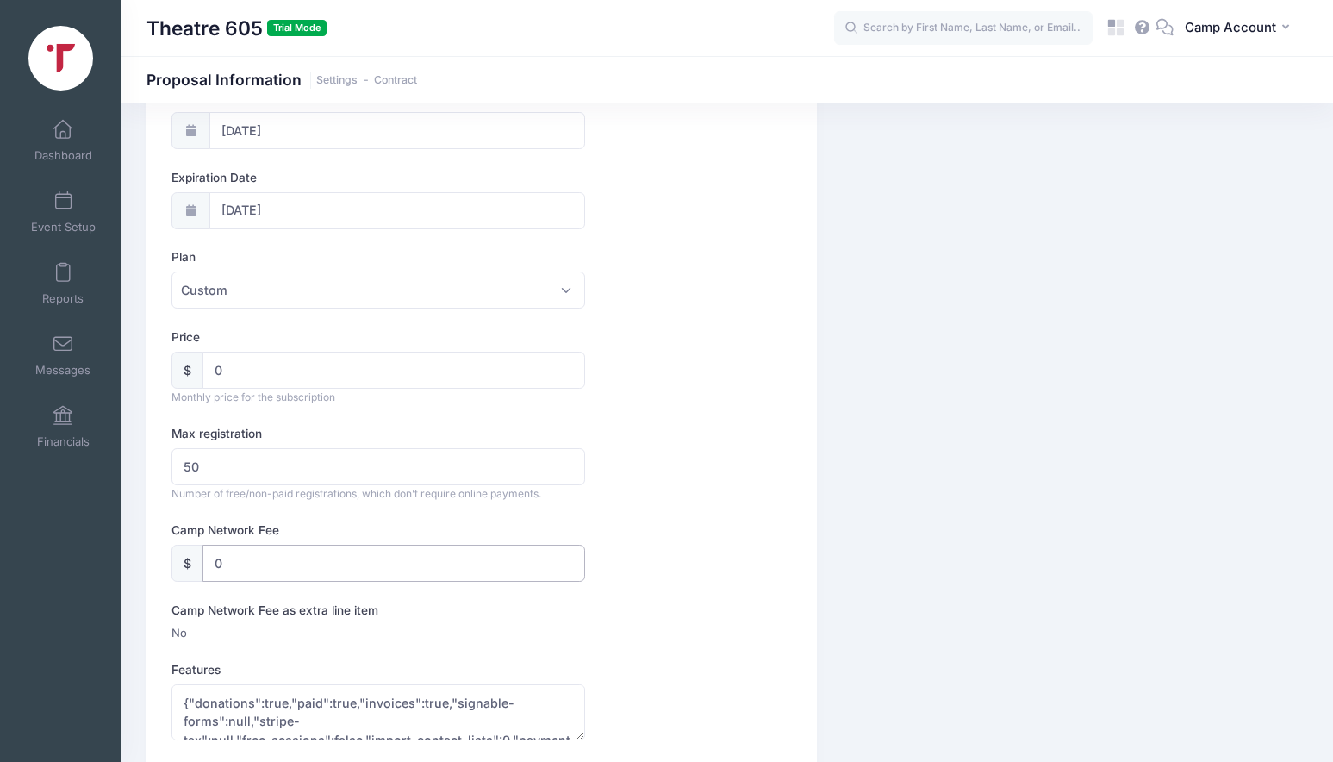
type input "0"
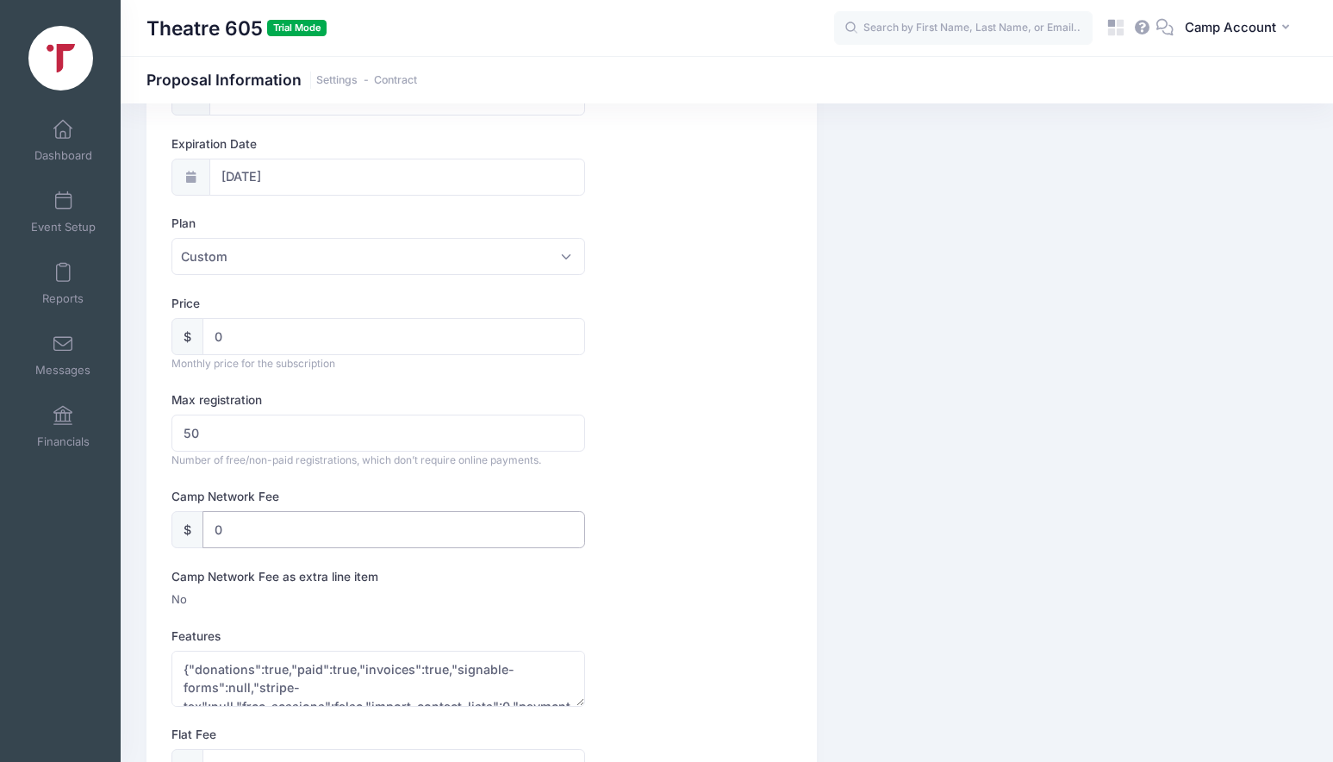
scroll to position [246, 0]
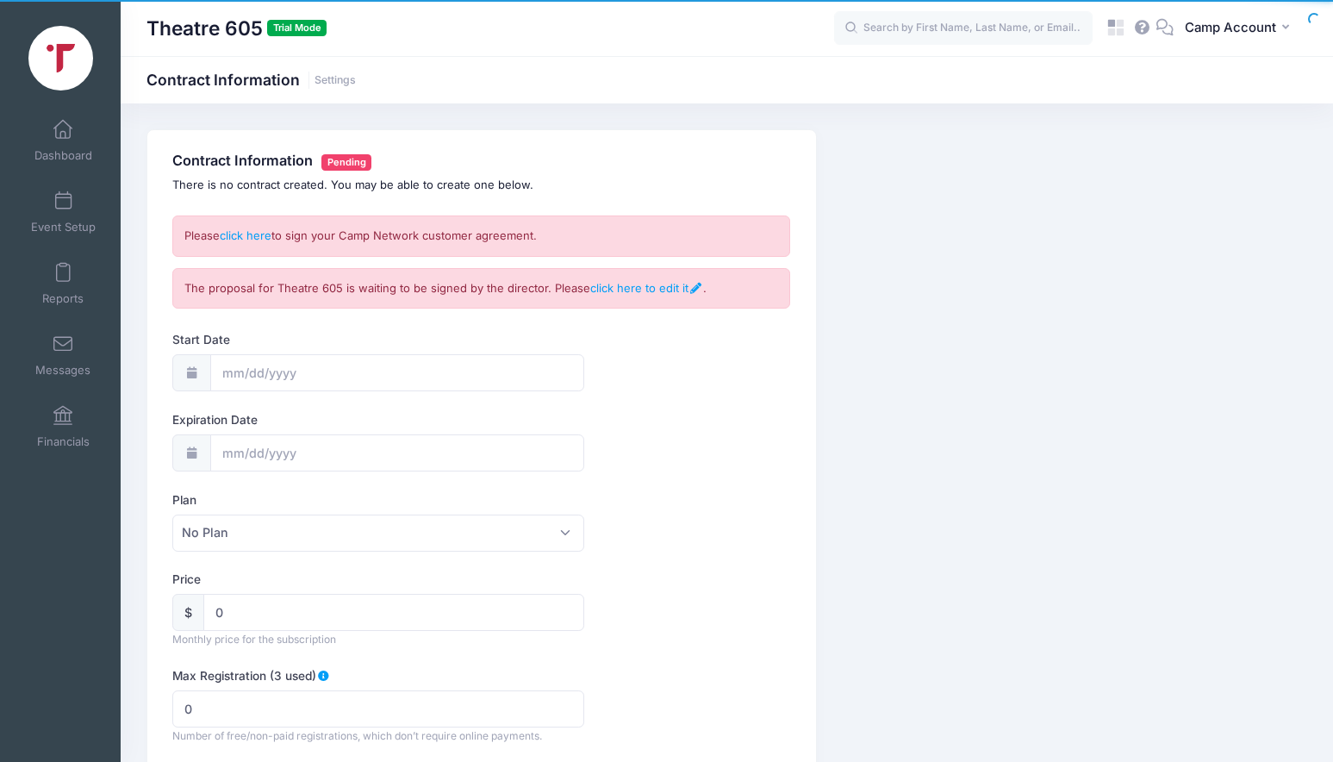
click at [270, 226] on div "Please click here to sign your Camp Network customer agreement." at bounding box center [481, 235] width 618 height 41
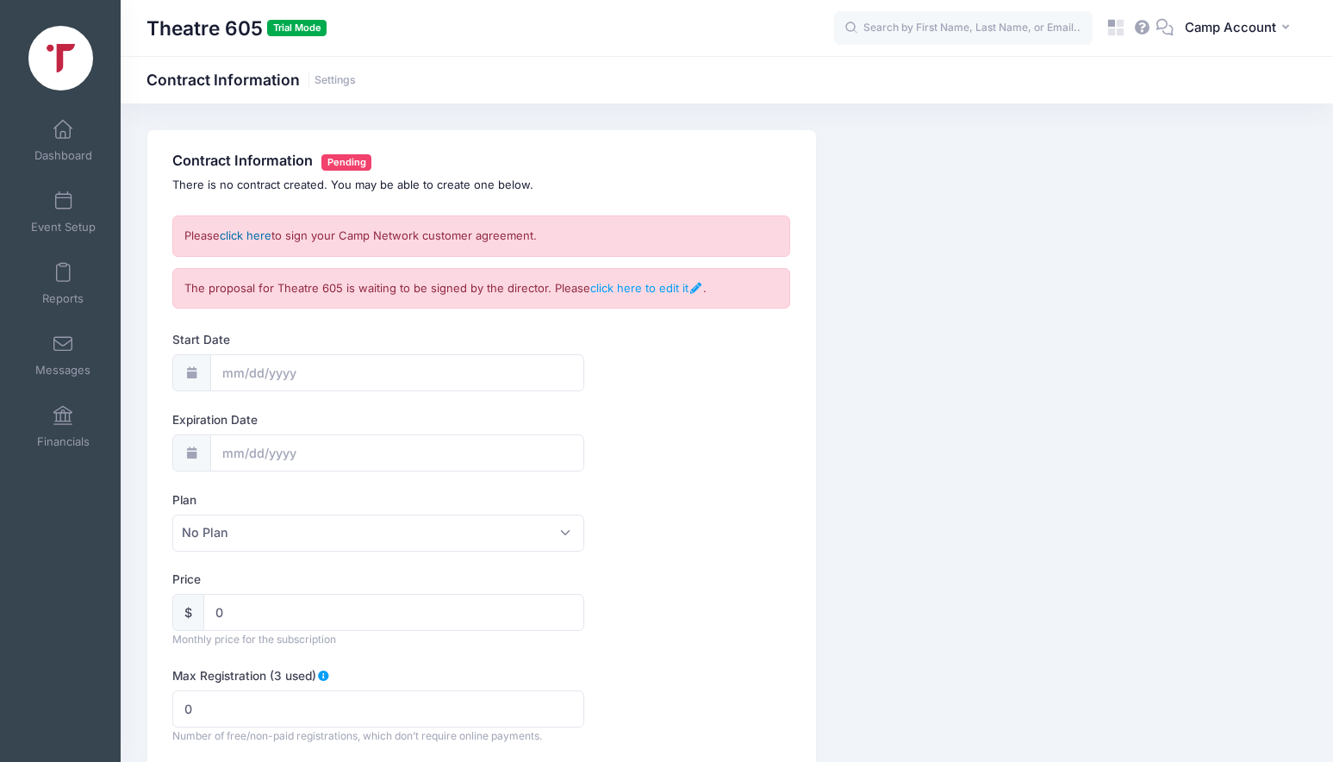
click at [264, 234] on link "click here" at bounding box center [246, 235] width 52 height 14
click at [639, 291] on link "click here to edit it" at bounding box center [646, 288] width 112 height 14
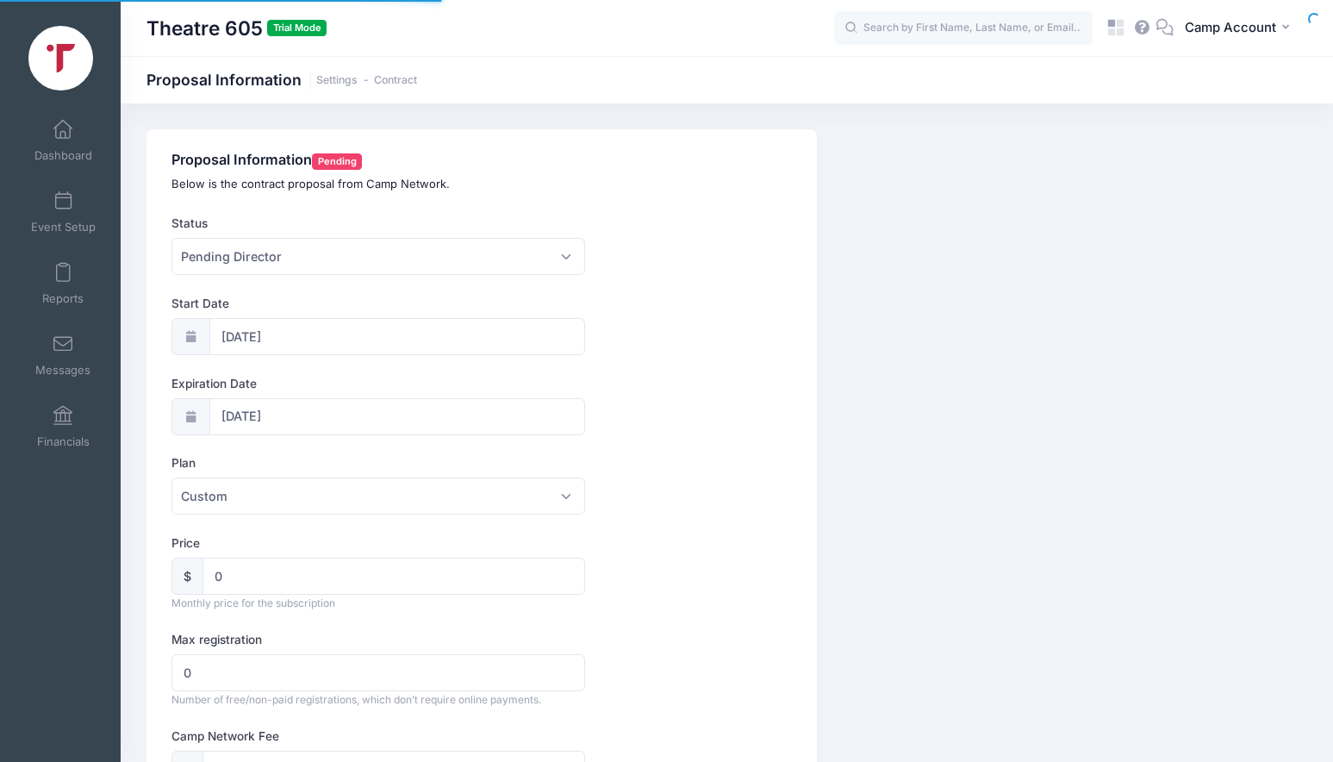
select select "0"
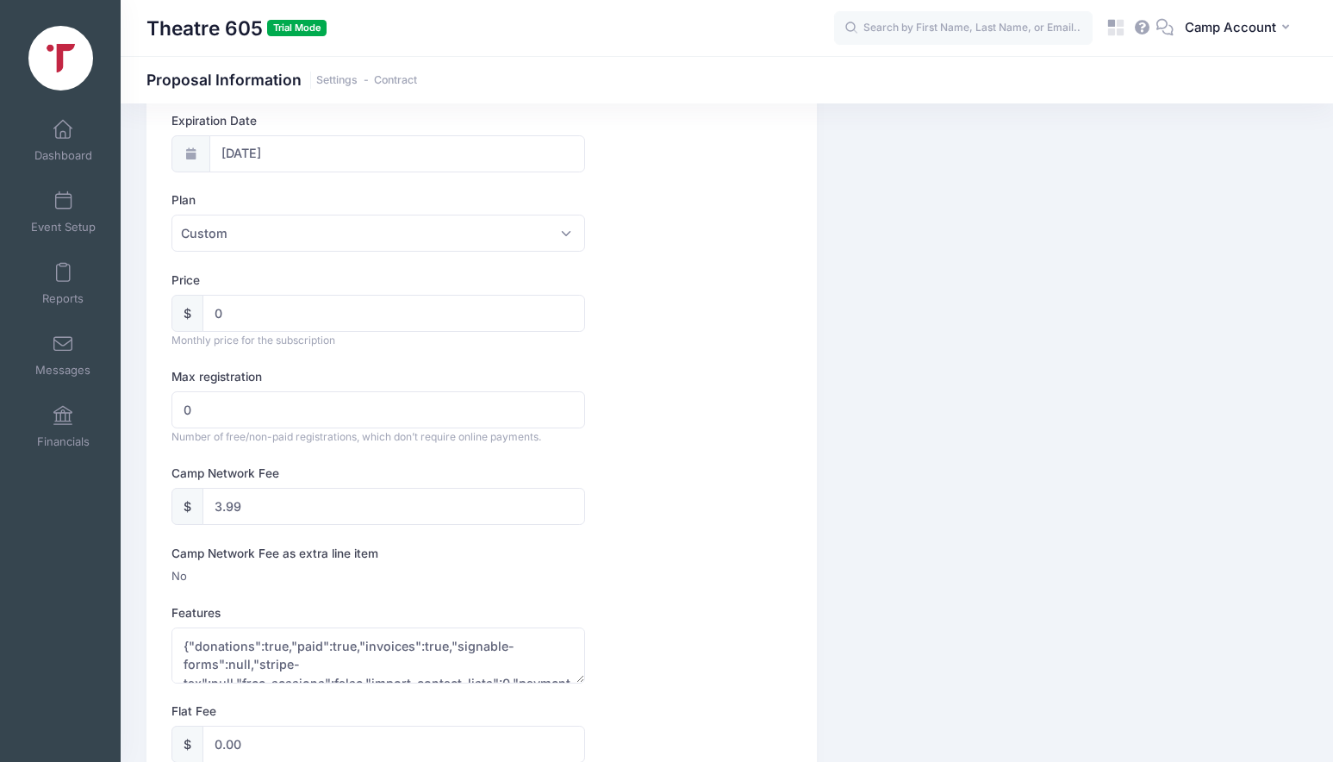
scroll to position [266, 0]
drag, startPoint x: 223, startPoint y: 408, endPoint x: 115, endPoint y: 388, distance: 109.5
click at [115, 395] on div "My Events Dashboard Reports" at bounding box center [666, 691] width 1333 height 1914
type input "50"
drag, startPoint x: 282, startPoint y: 502, endPoint x: 147, endPoint y: 482, distance: 135.9
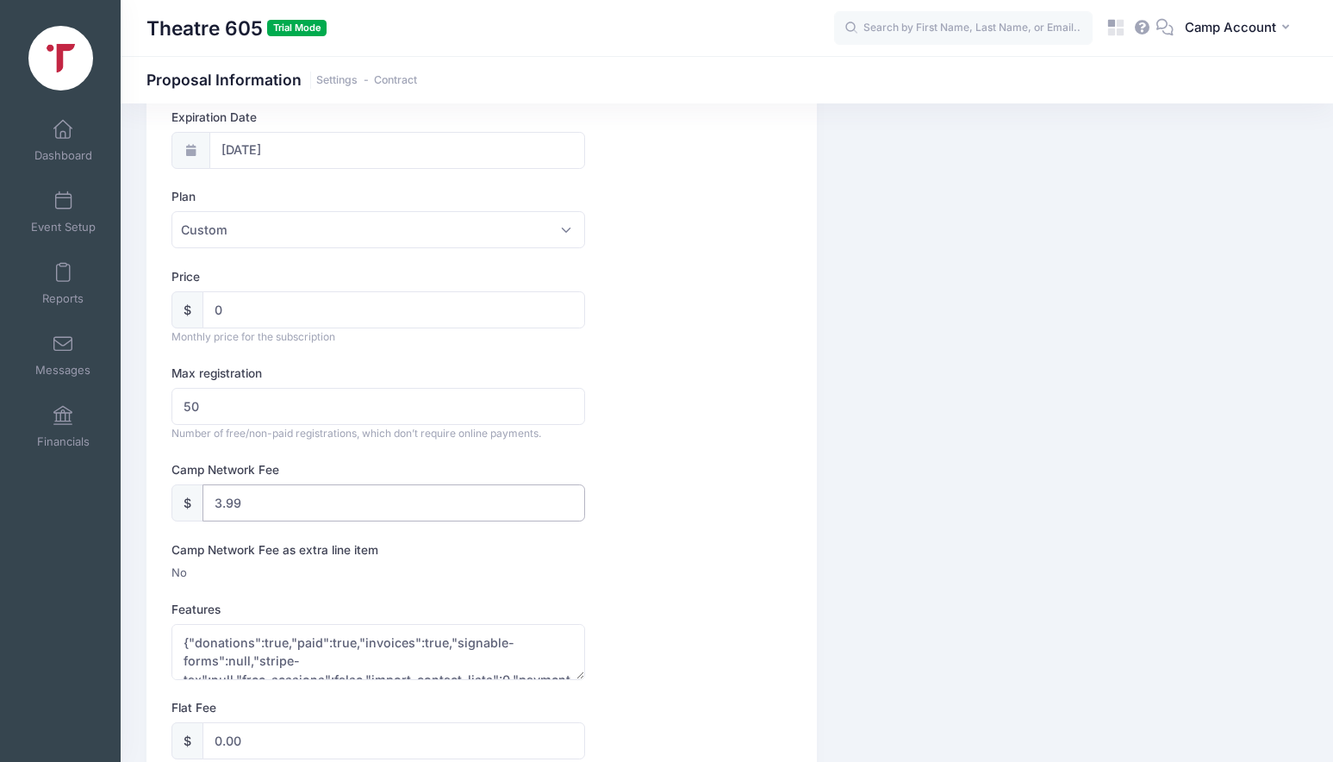
click at [149, 482] on div "Proposal Information Pending Below is the contract proposal from Camp Network. …" at bounding box center [481, 723] width 670 height 1720
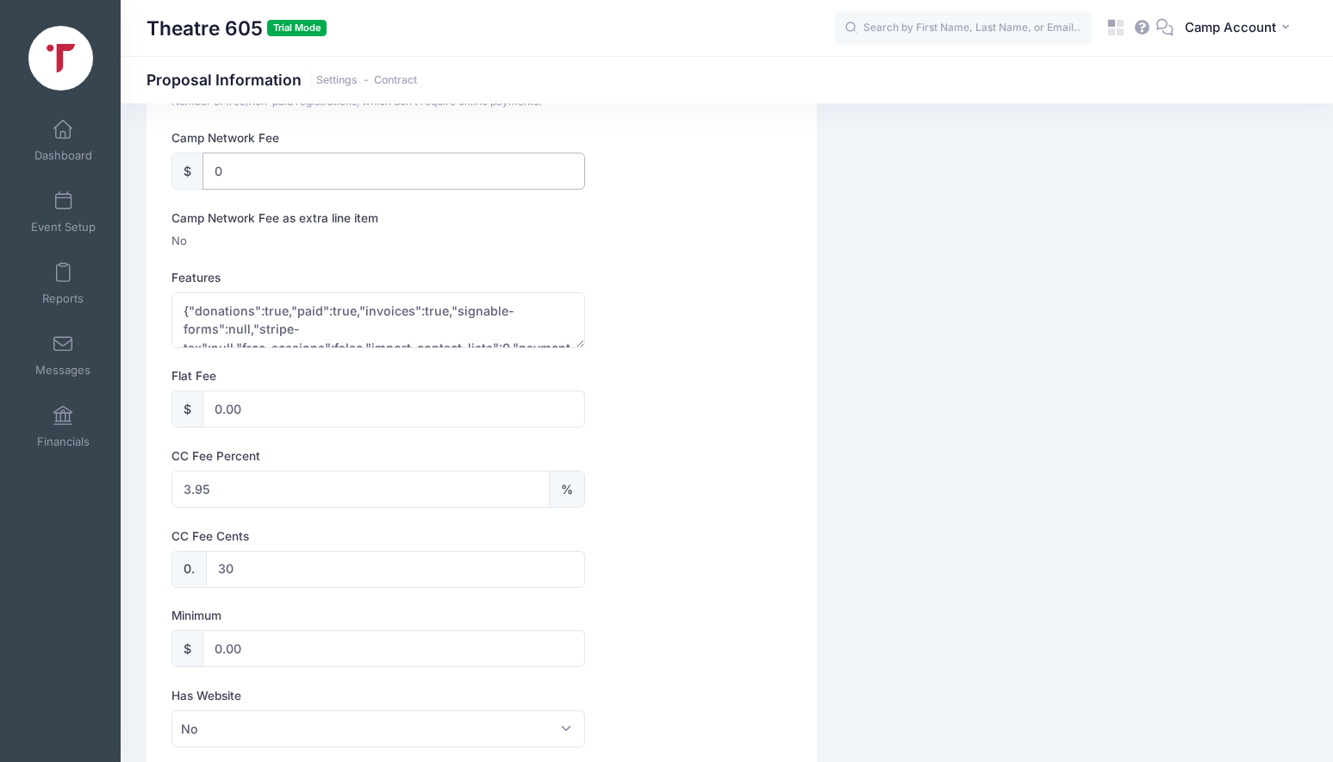
scroll to position [605, 0]
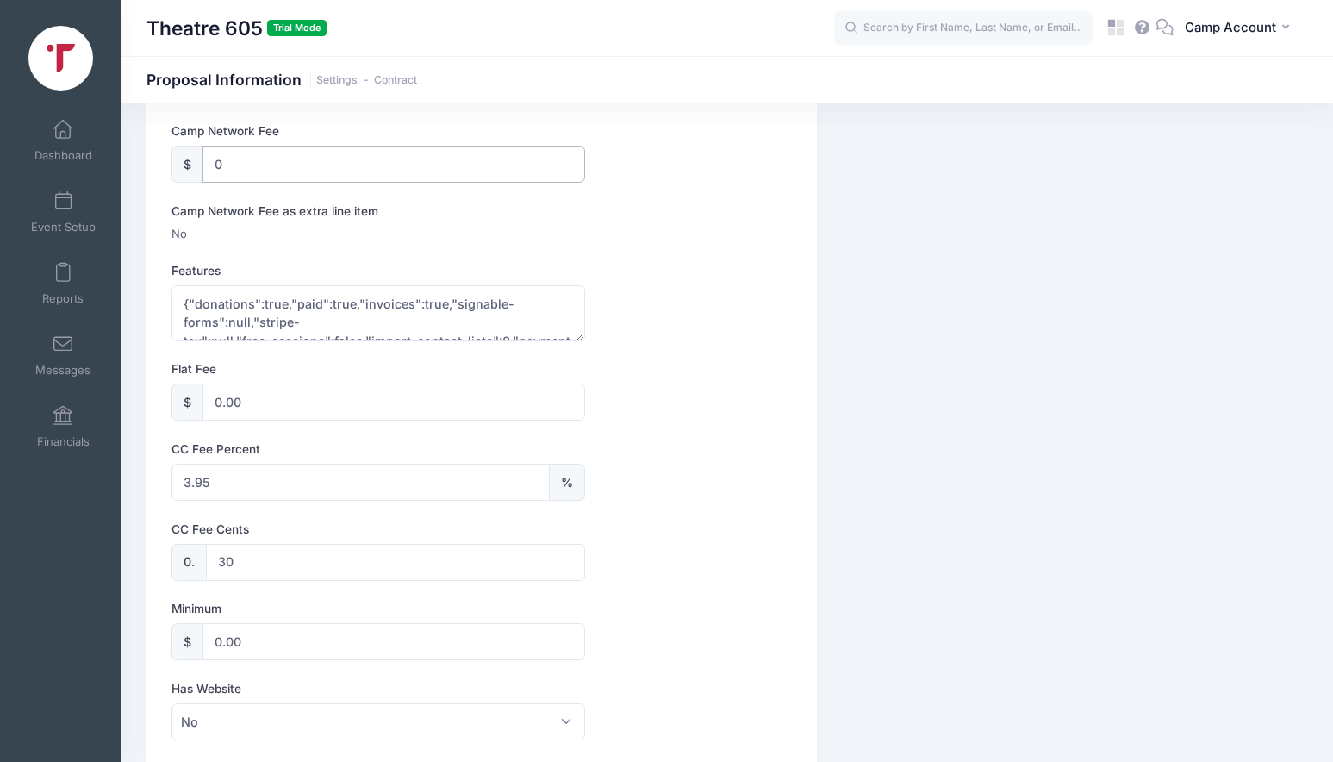
type input "0"
click at [202, 488] on input "3.95" at bounding box center [359, 482] width 377 height 37
click at [695, 520] on div "CC Fee Cents 0. 30" at bounding box center [480, 550] width 619 height 60
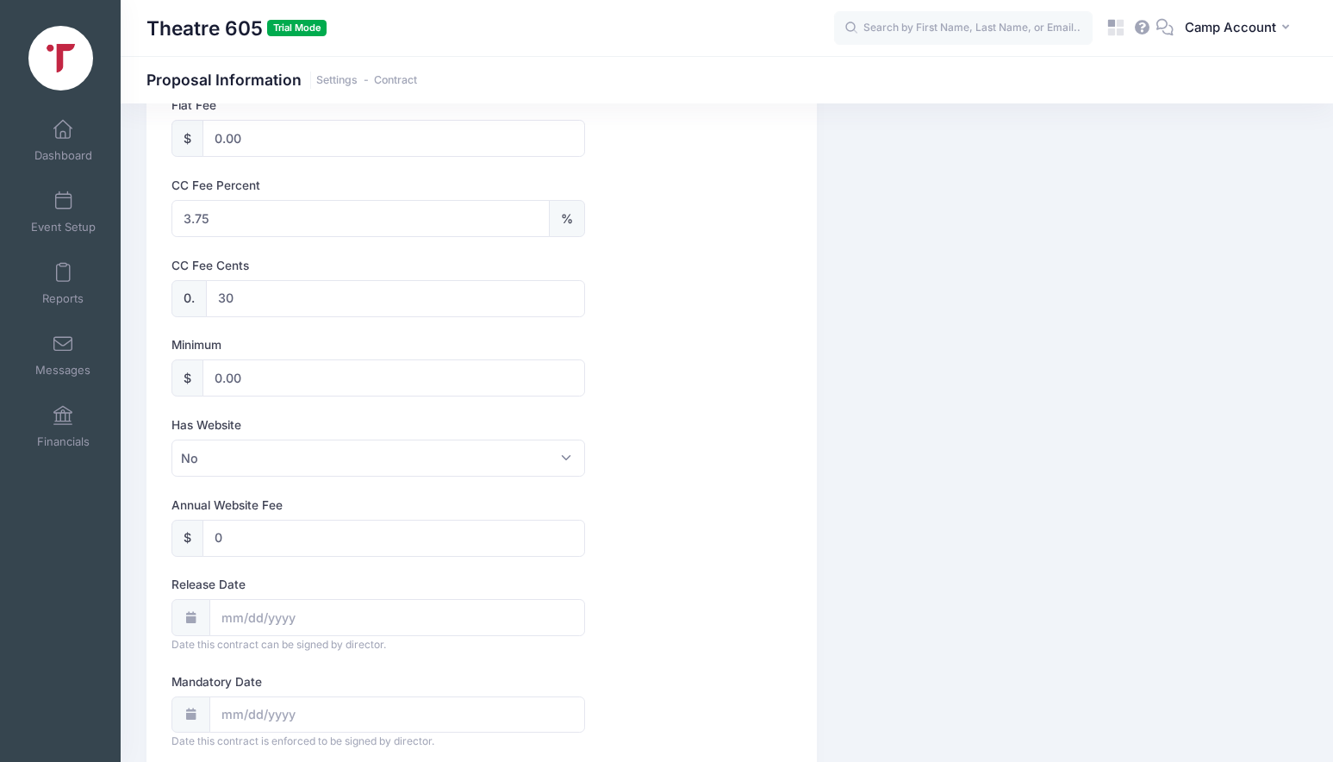
scroll to position [868, 0]
click at [202, 221] on input "3.75" at bounding box center [359, 219] width 377 height 37
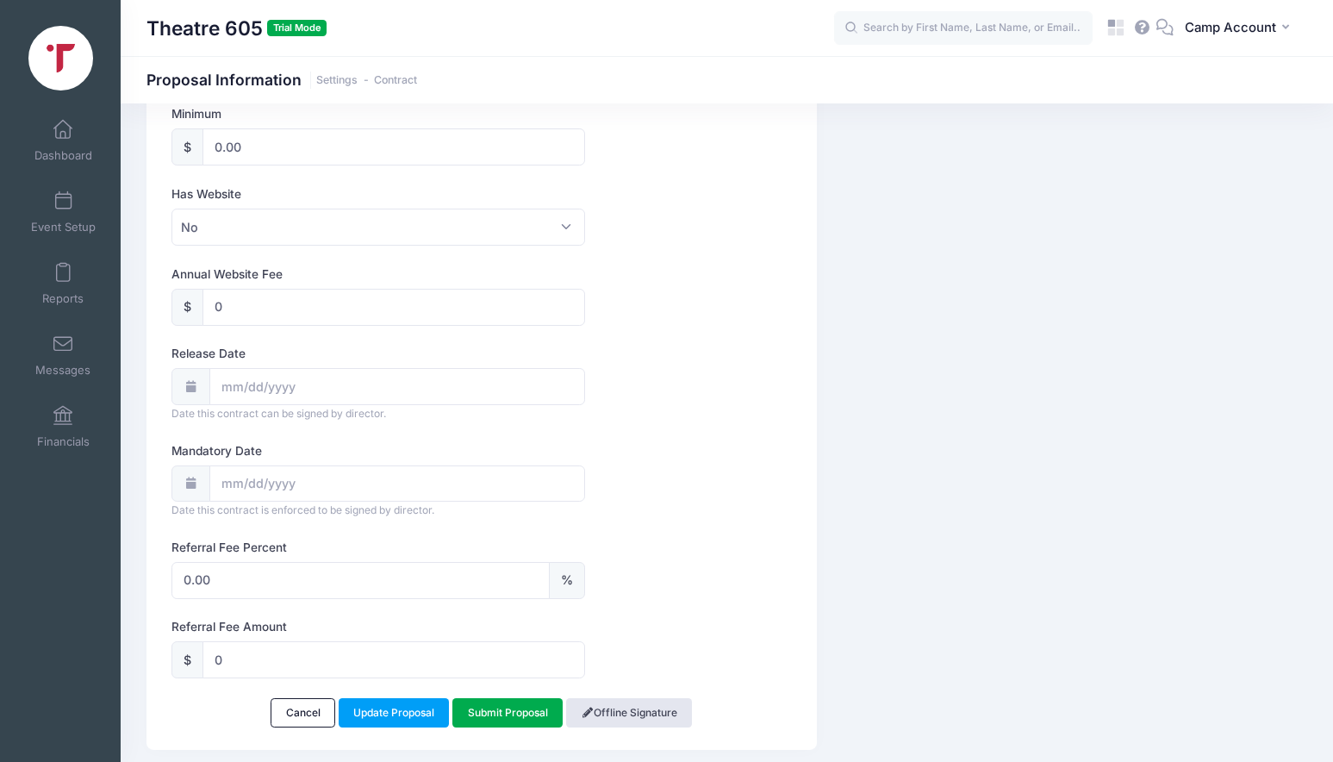
scroll to position [1151, 0]
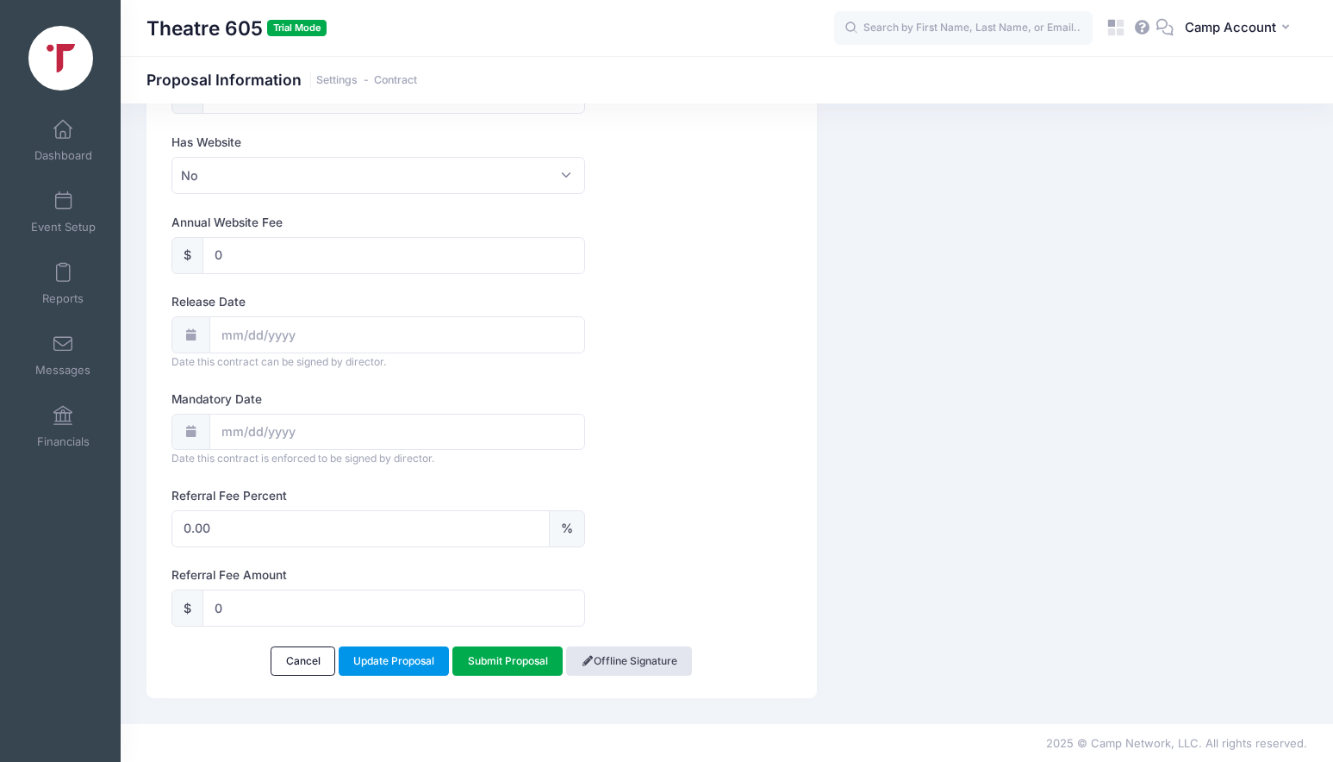
type input "3.5"
click at [423, 669] on link "Update Proposal" at bounding box center [394, 660] width 111 height 29
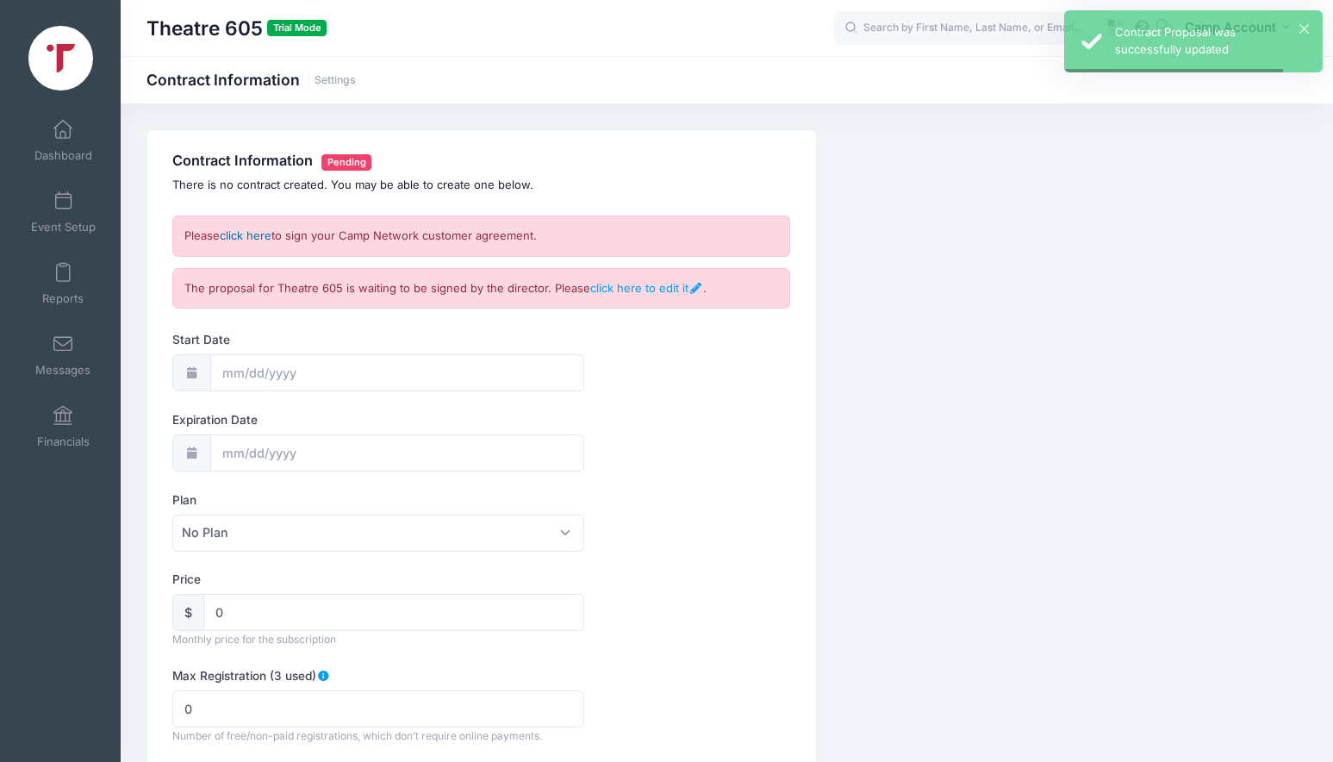
click at [251, 236] on link "click here" at bounding box center [246, 235] width 52 height 14
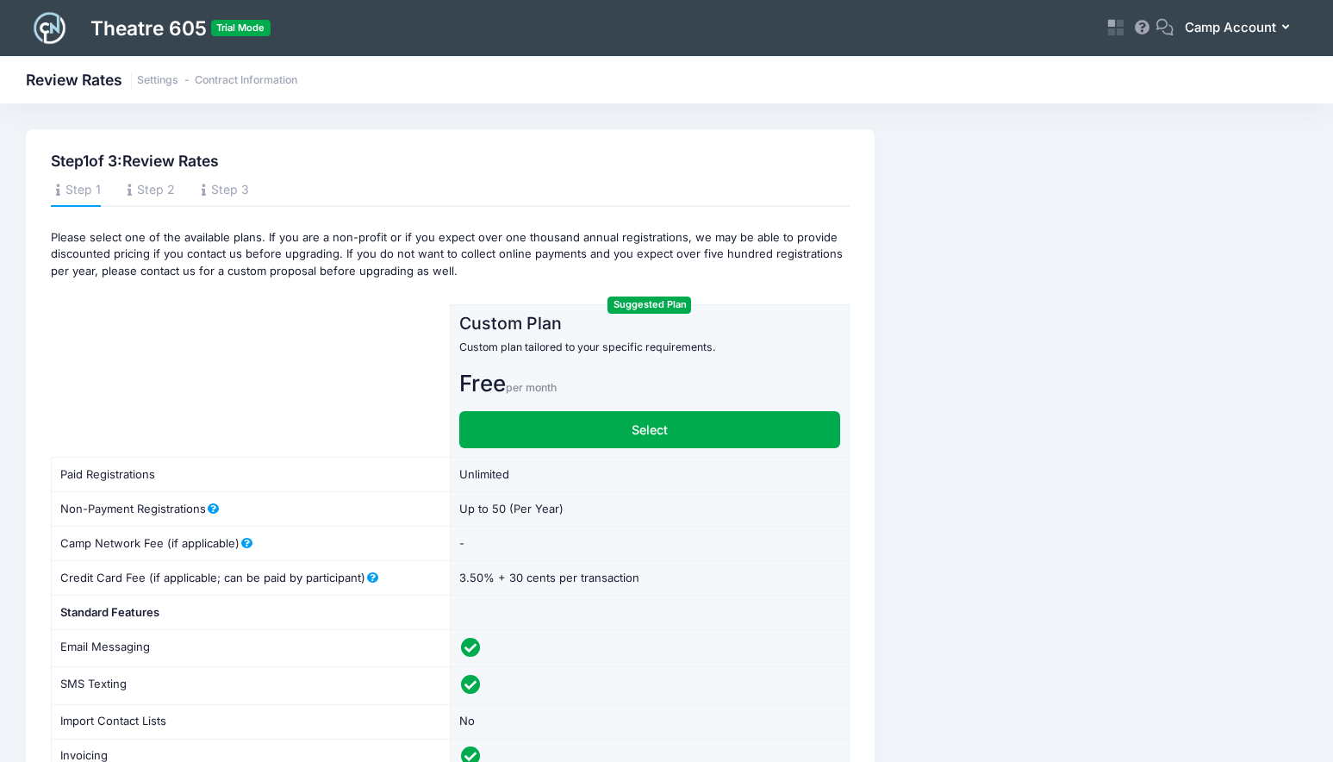
click at [1204, 43] on button "CA Camp Account" at bounding box center [1240, 29] width 134 height 40
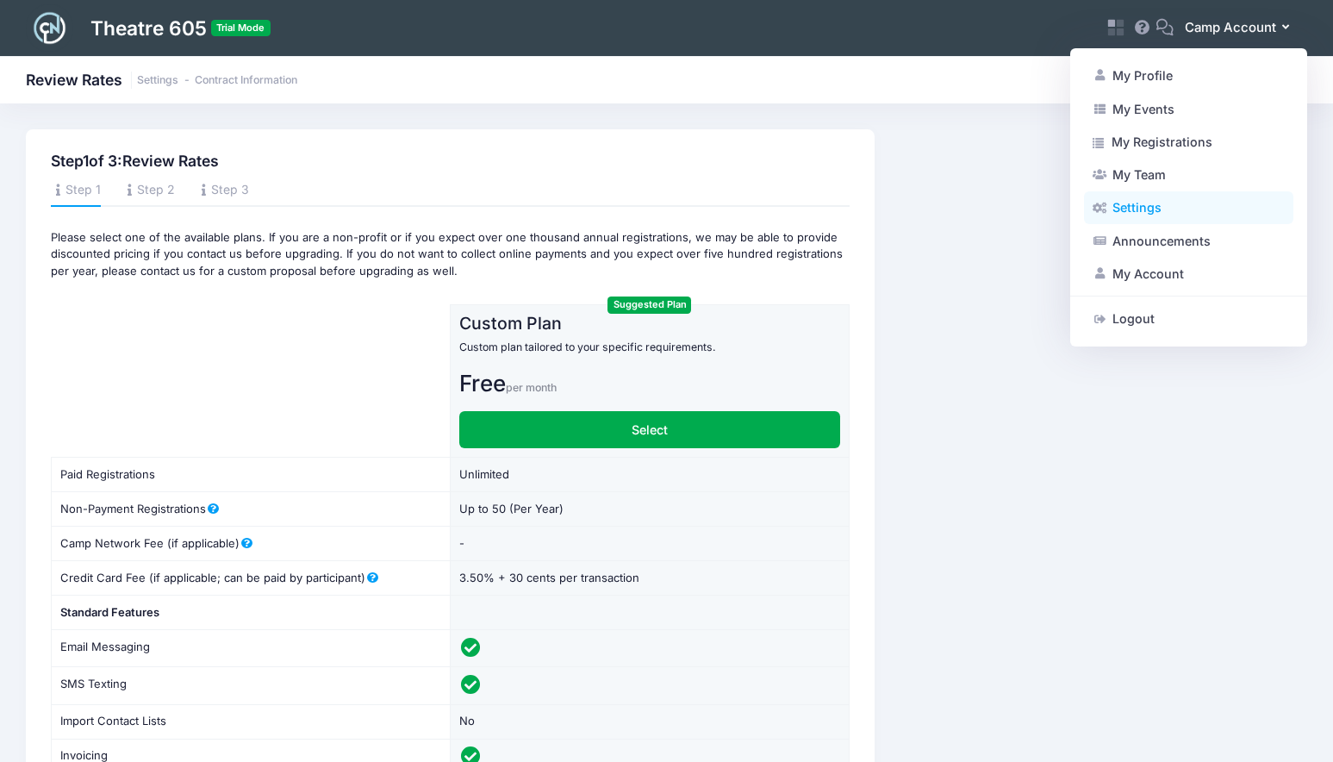
click at [1127, 220] on link "Settings" at bounding box center [1188, 207] width 209 height 33
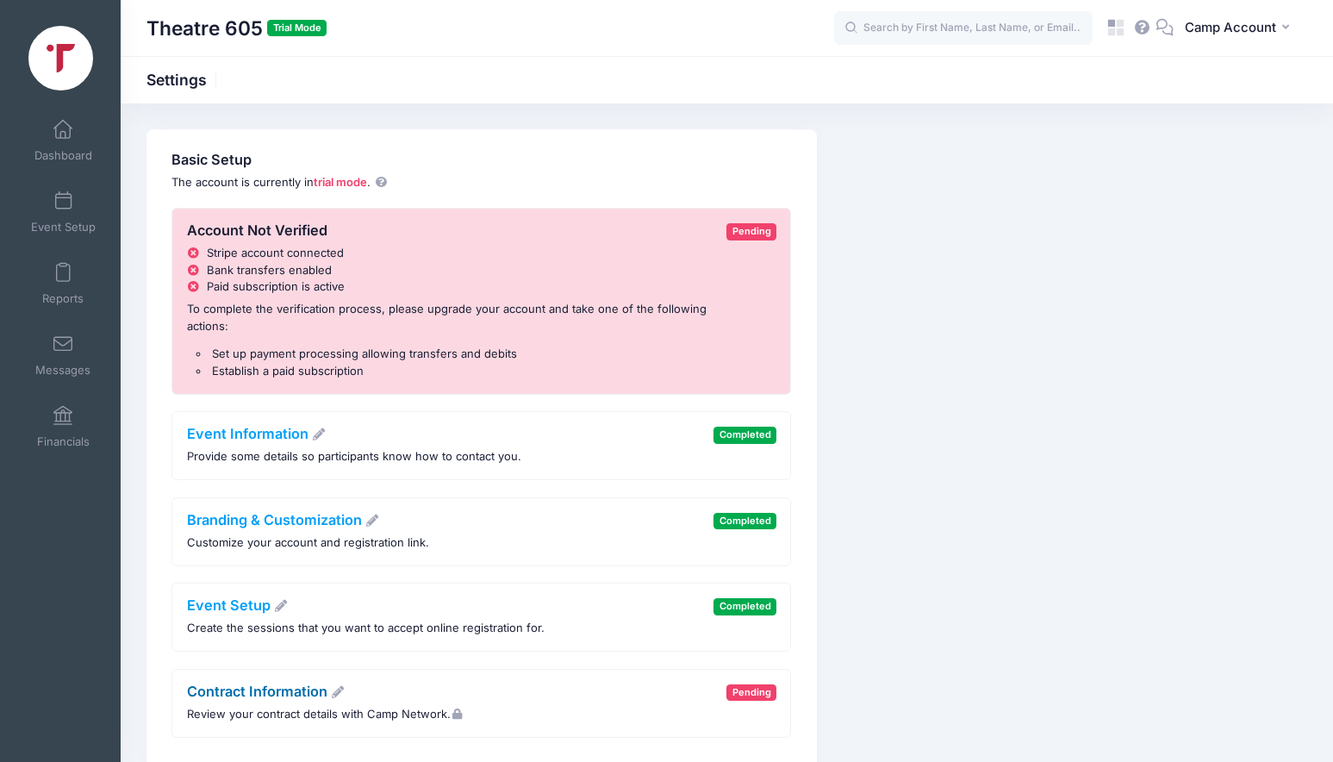
click at [292, 691] on link "Contract Information" at bounding box center [266, 690] width 159 height 17
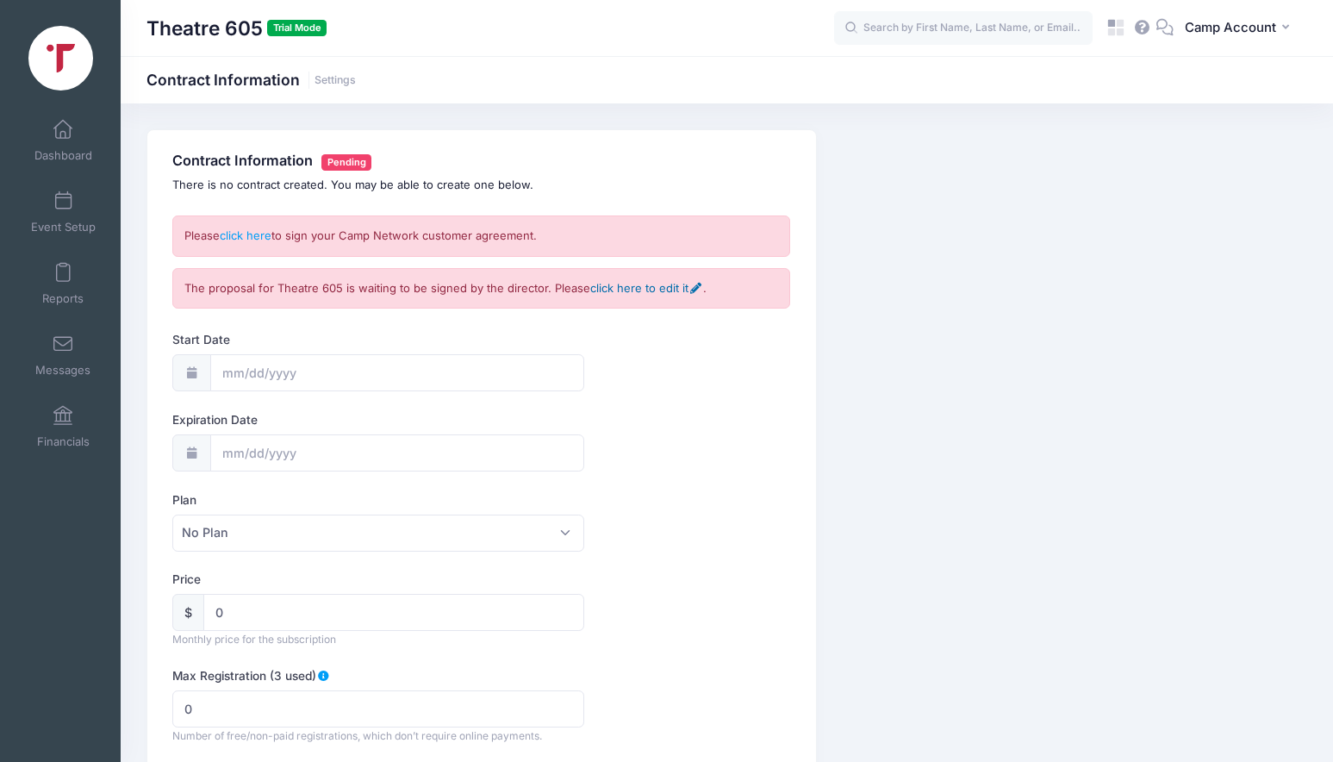
click at [618, 284] on link "click here to edit it" at bounding box center [646, 288] width 112 height 14
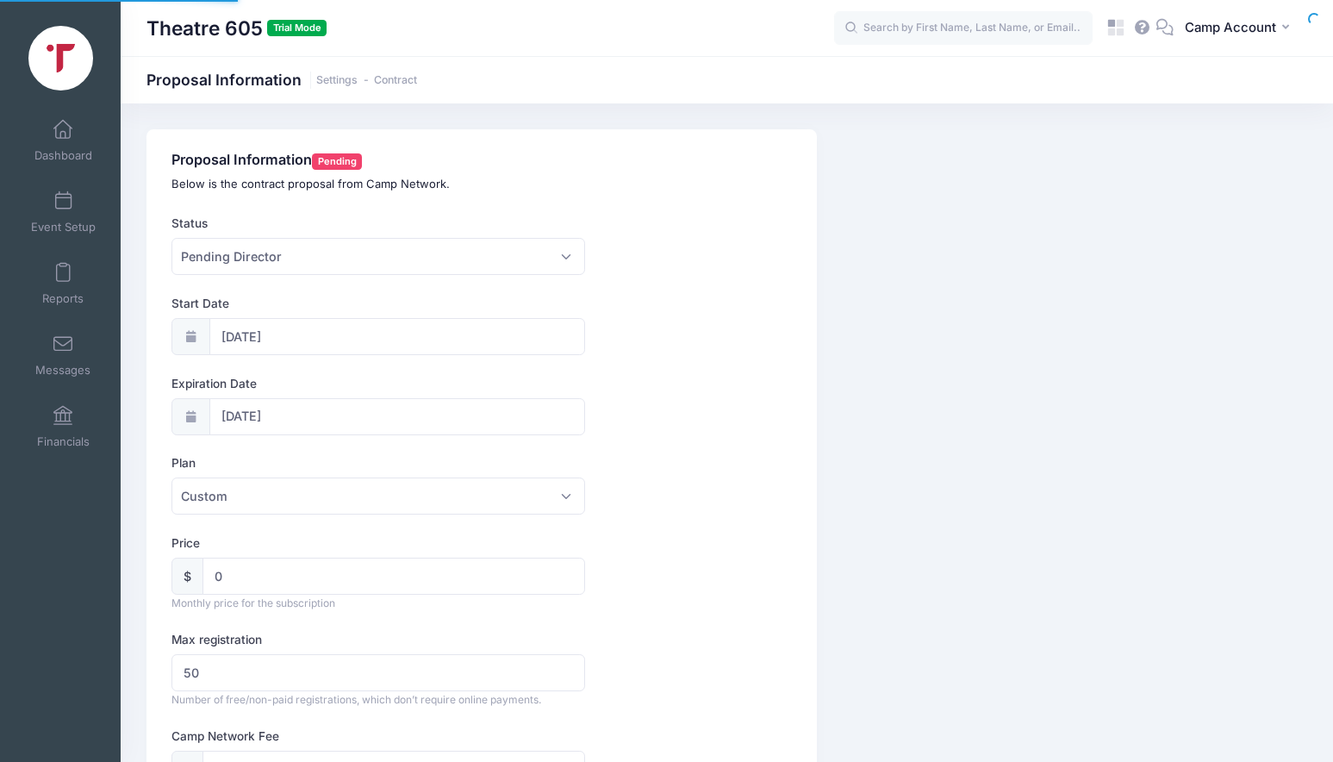
select select "0"
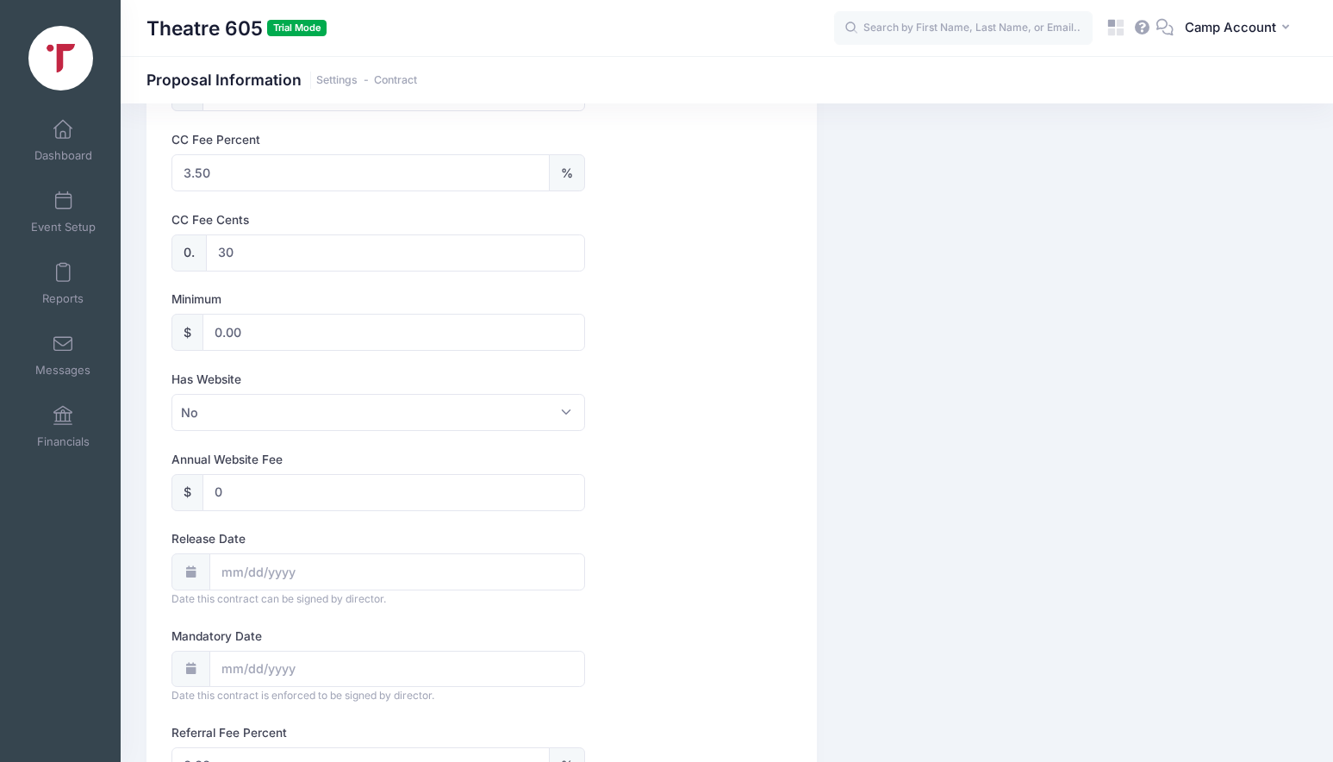
scroll to position [934, 0]
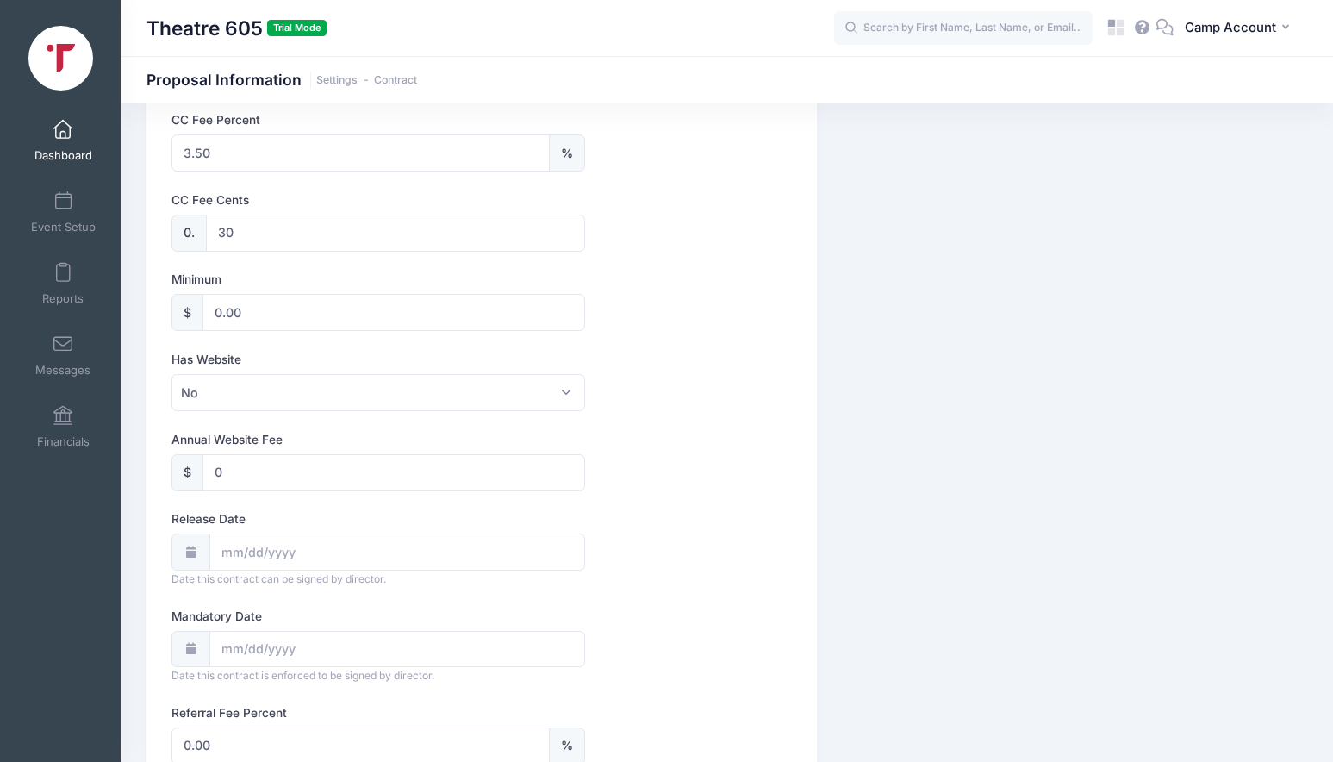
click at [63, 135] on span at bounding box center [63, 130] width 0 height 19
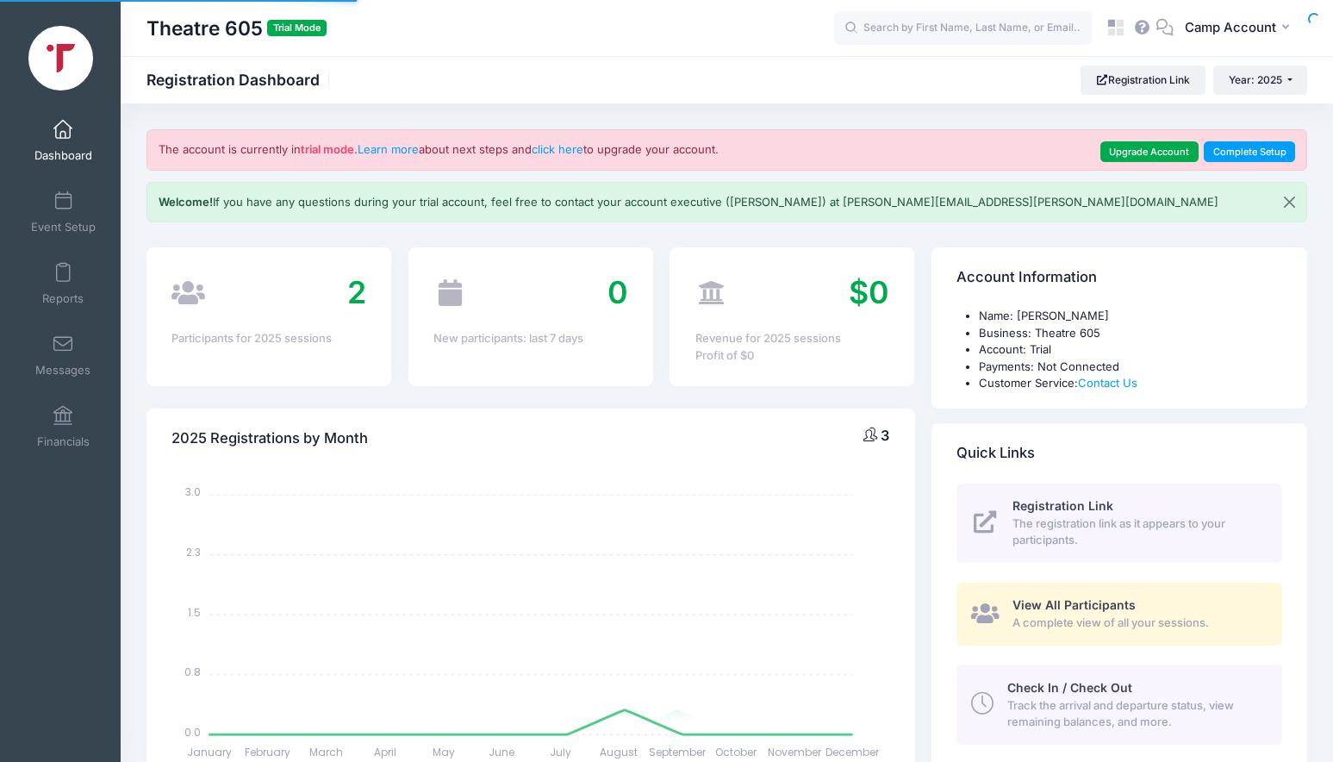
select select
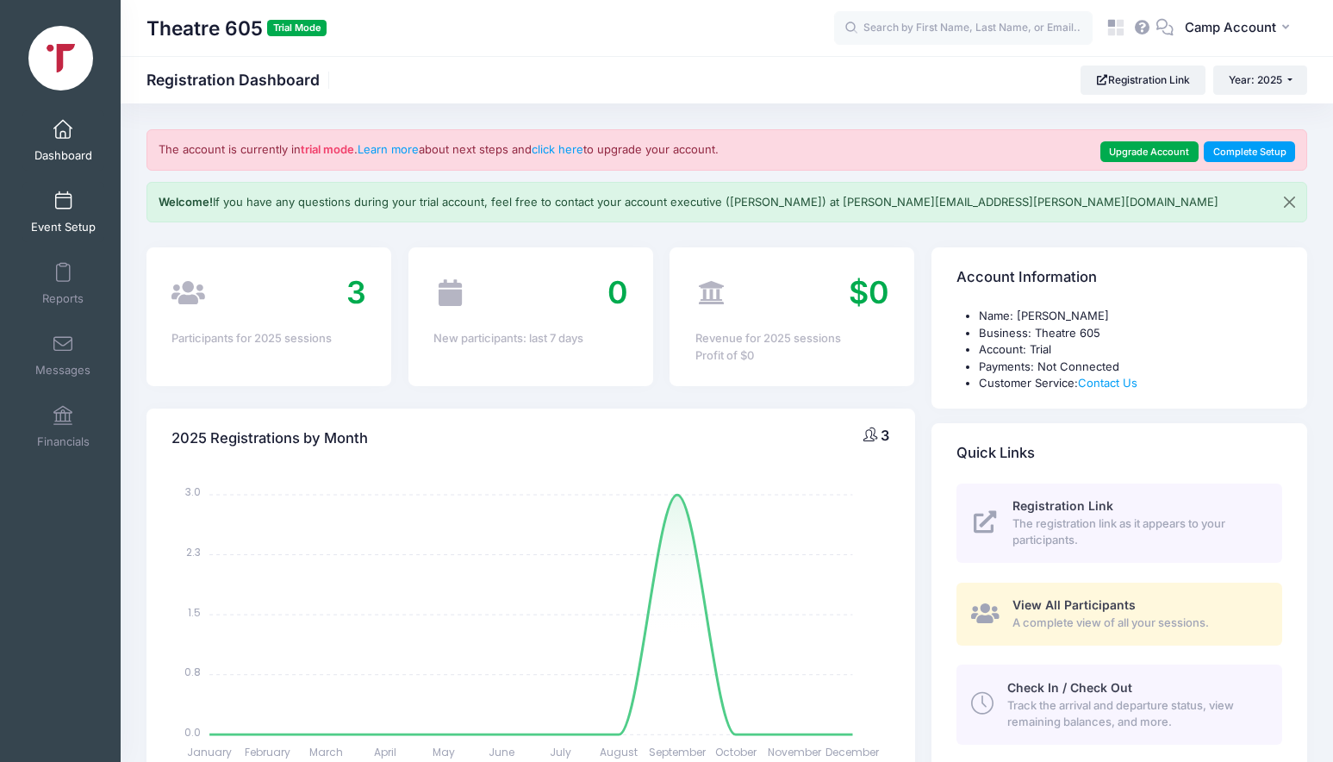
click at [93, 202] on link "Event Setup" at bounding box center [63, 212] width 82 height 60
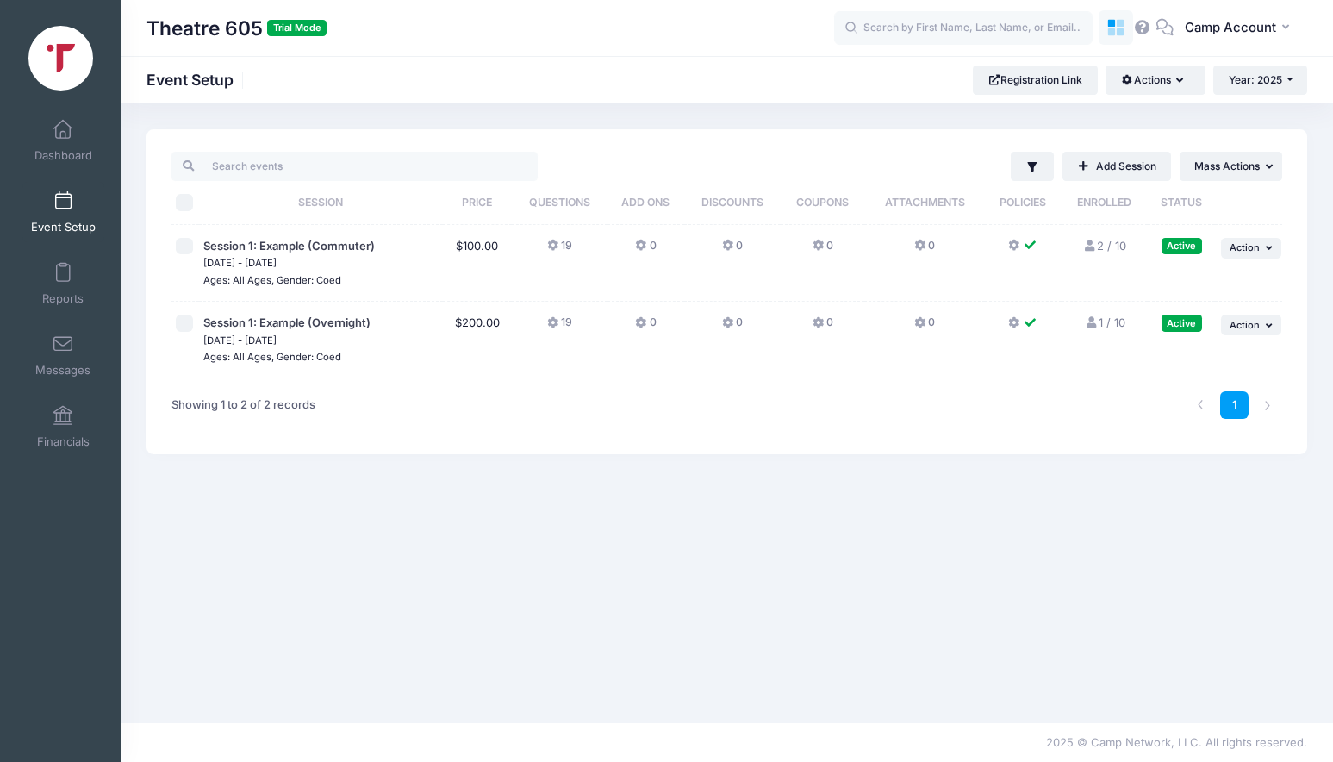
click at [1123, 29] on icon at bounding box center [1121, 32] width 8 height 8
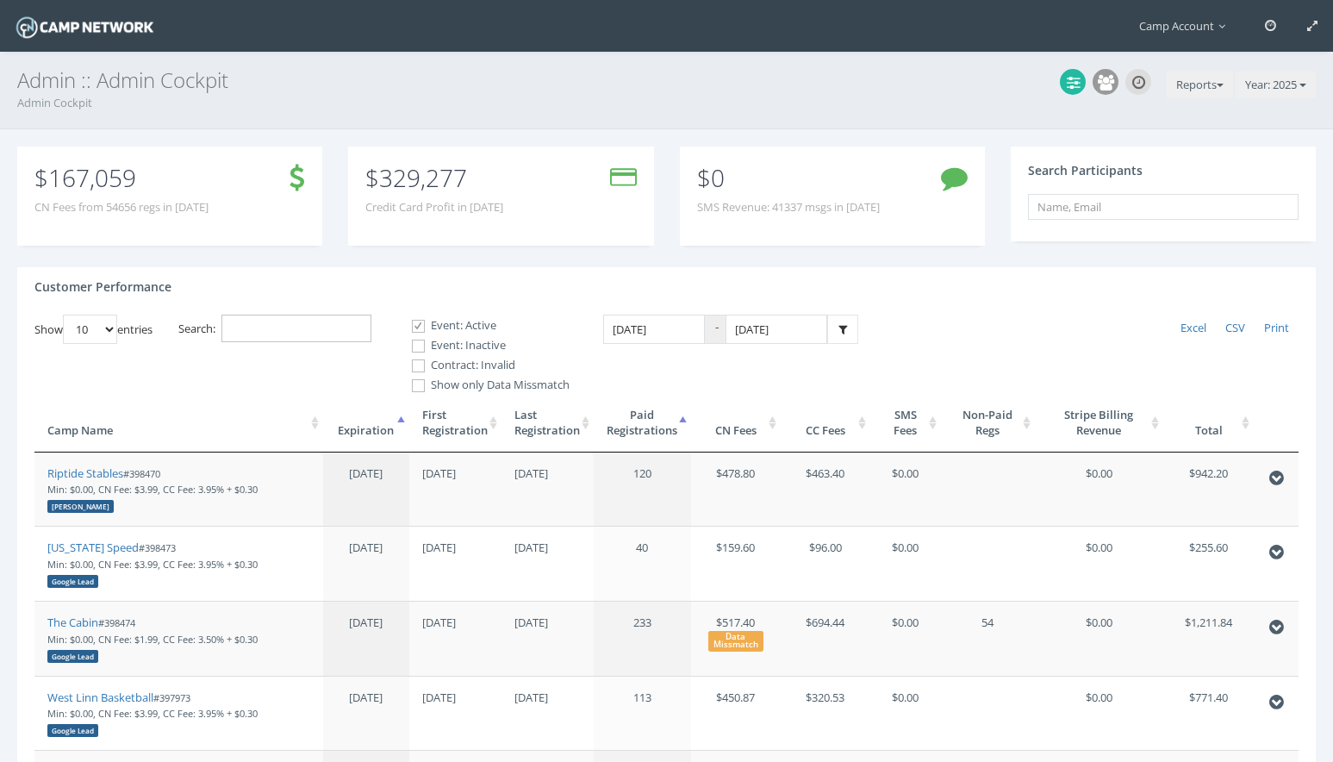
click at [302, 316] on input "Search:" at bounding box center [296, 328] width 150 height 28
paste input "398901"
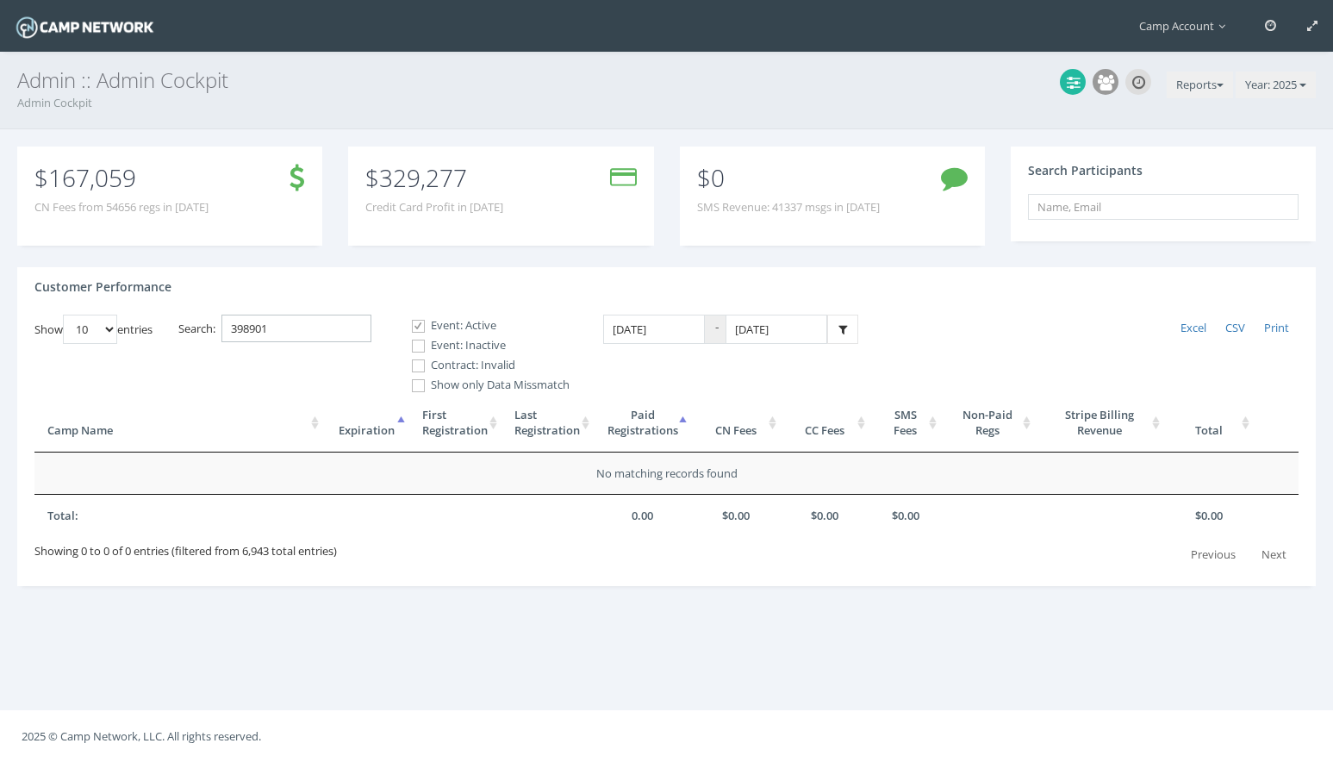
type input "398901"
click at [435, 339] on label "Event: Inactive" at bounding box center [483, 345] width 172 height 17
click at [417, 339] on input "Event: Inactive" at bounding box center [409, 346] width 16 height 16
checkbox input "true"
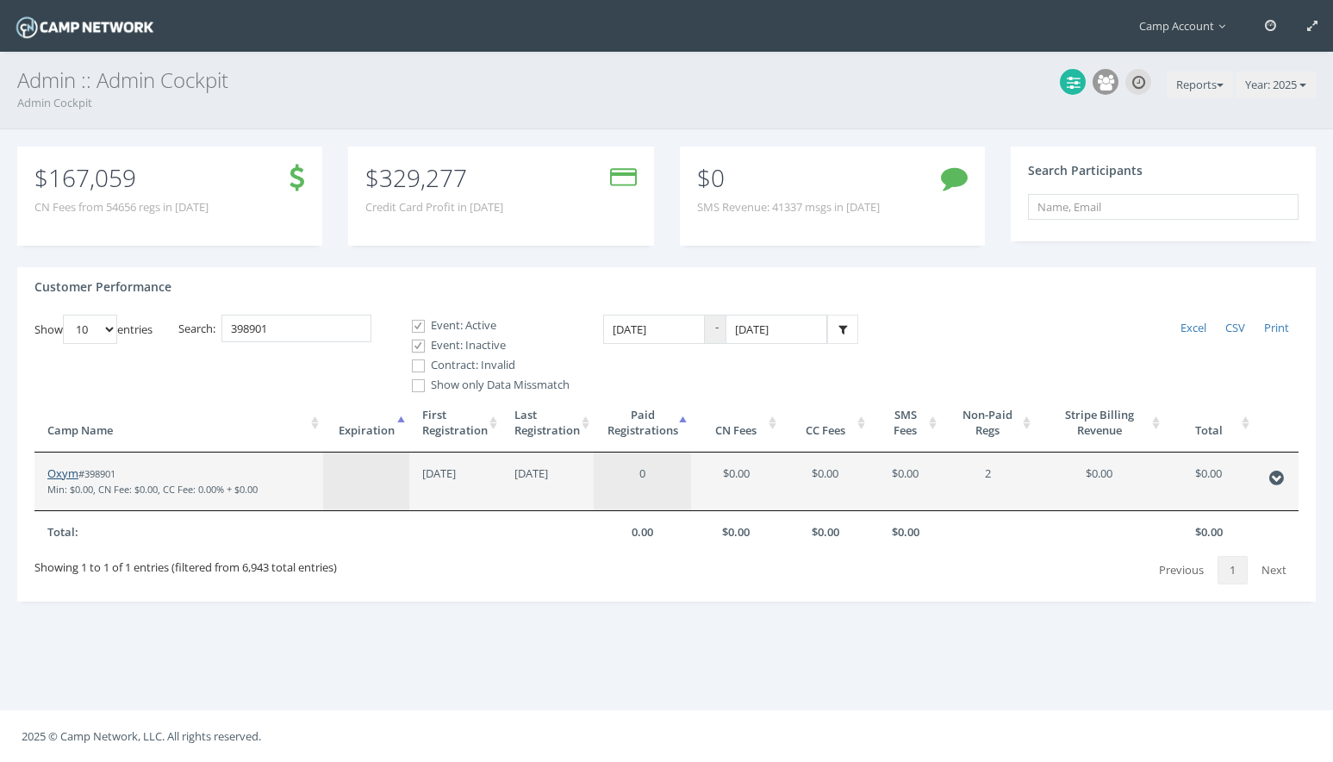
click at [65, 477] on link "Oxym" at bounding box center [62, 473] width 31 height 16
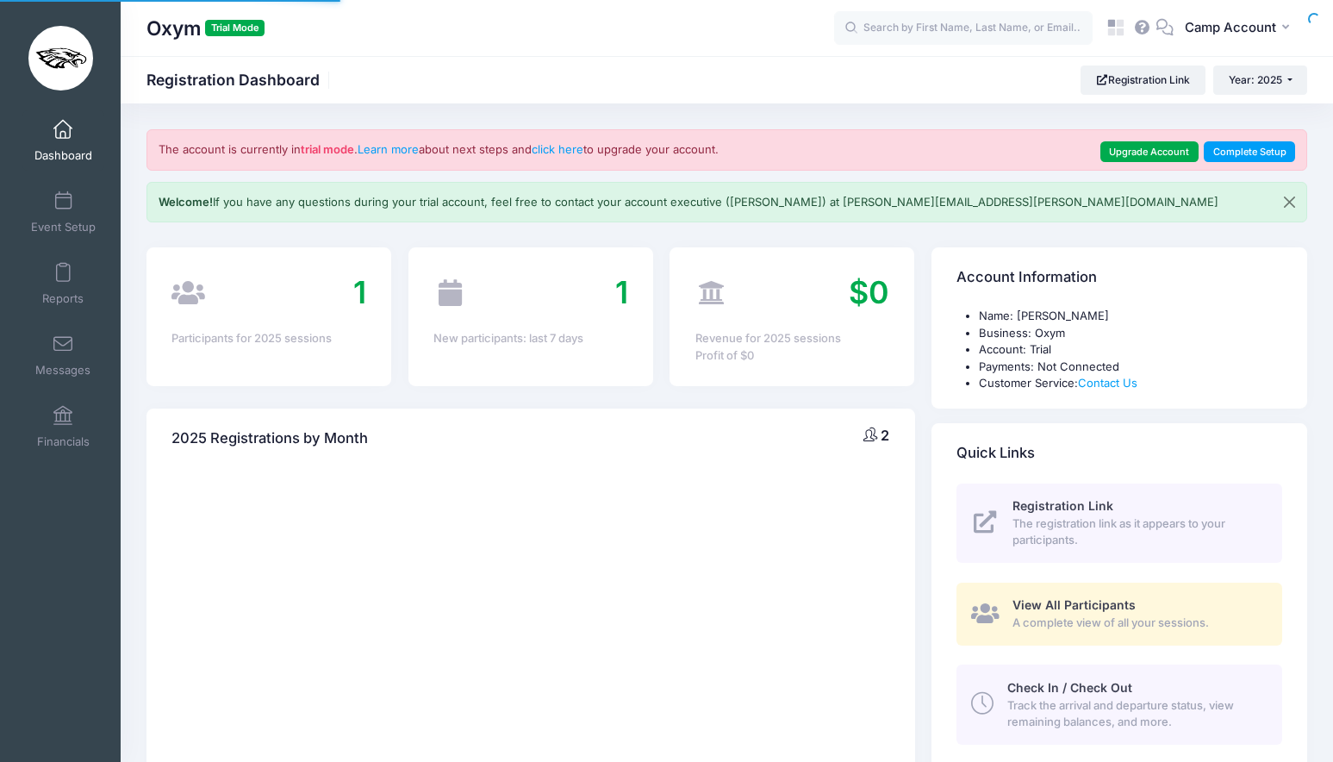
select select
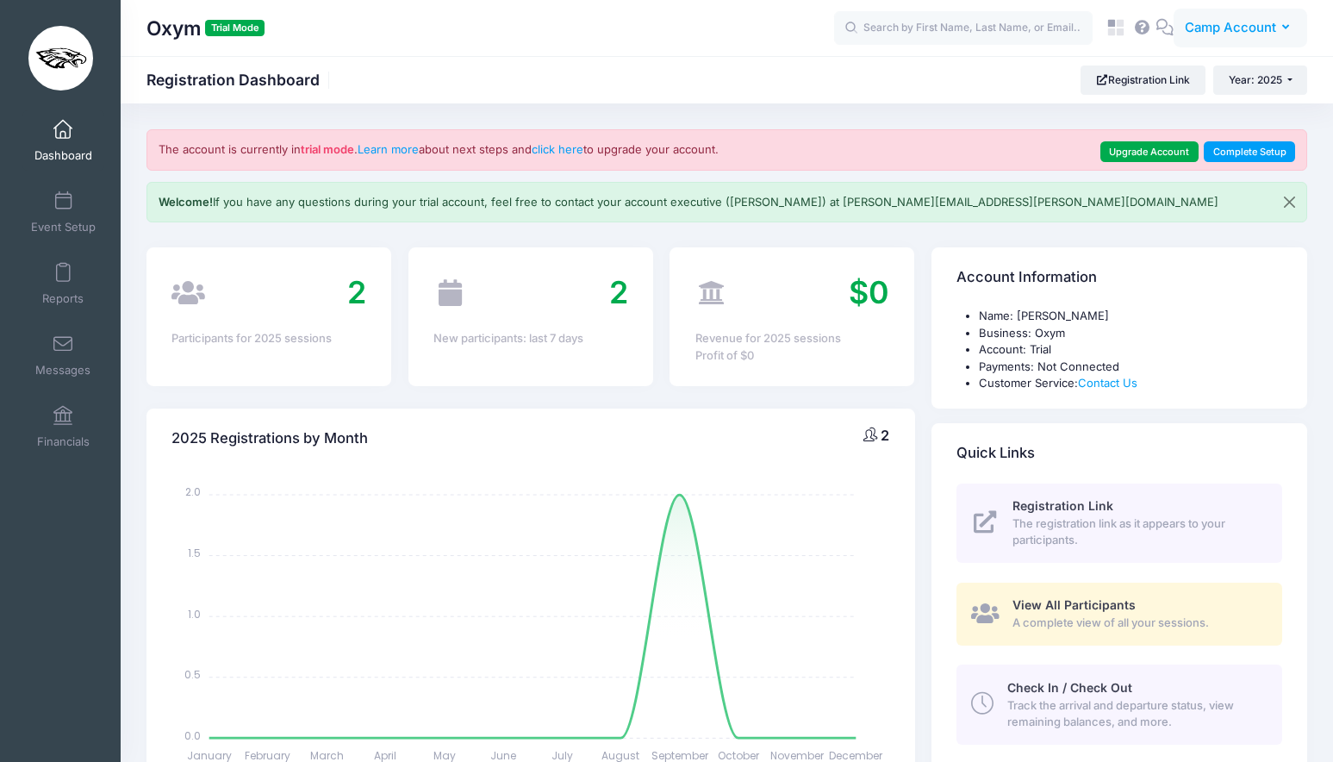
click at [1216, 29] on span "Camp Account" at bounding box center [1230, 27] width 91 height 19
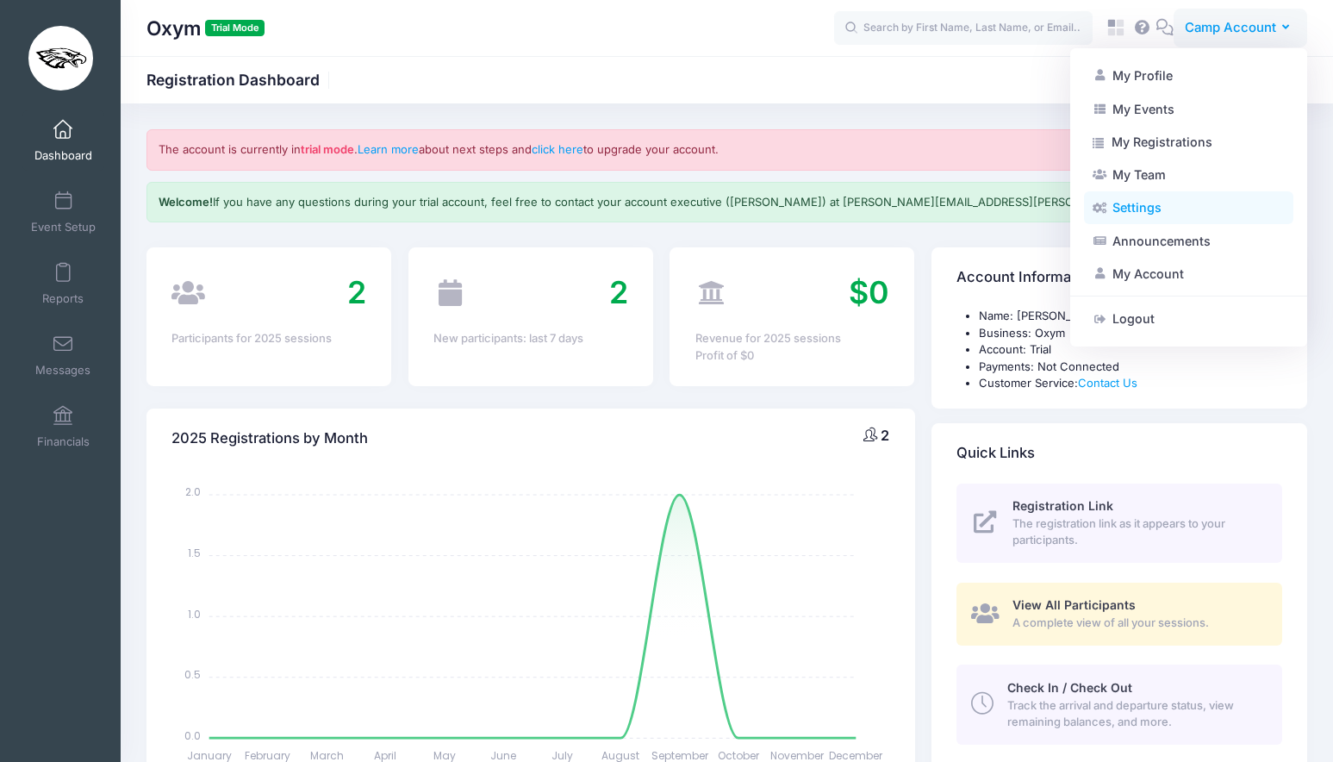
click at [1170, 212] on link "Settings" at bounding box center [1188, 207] width 209 height 33
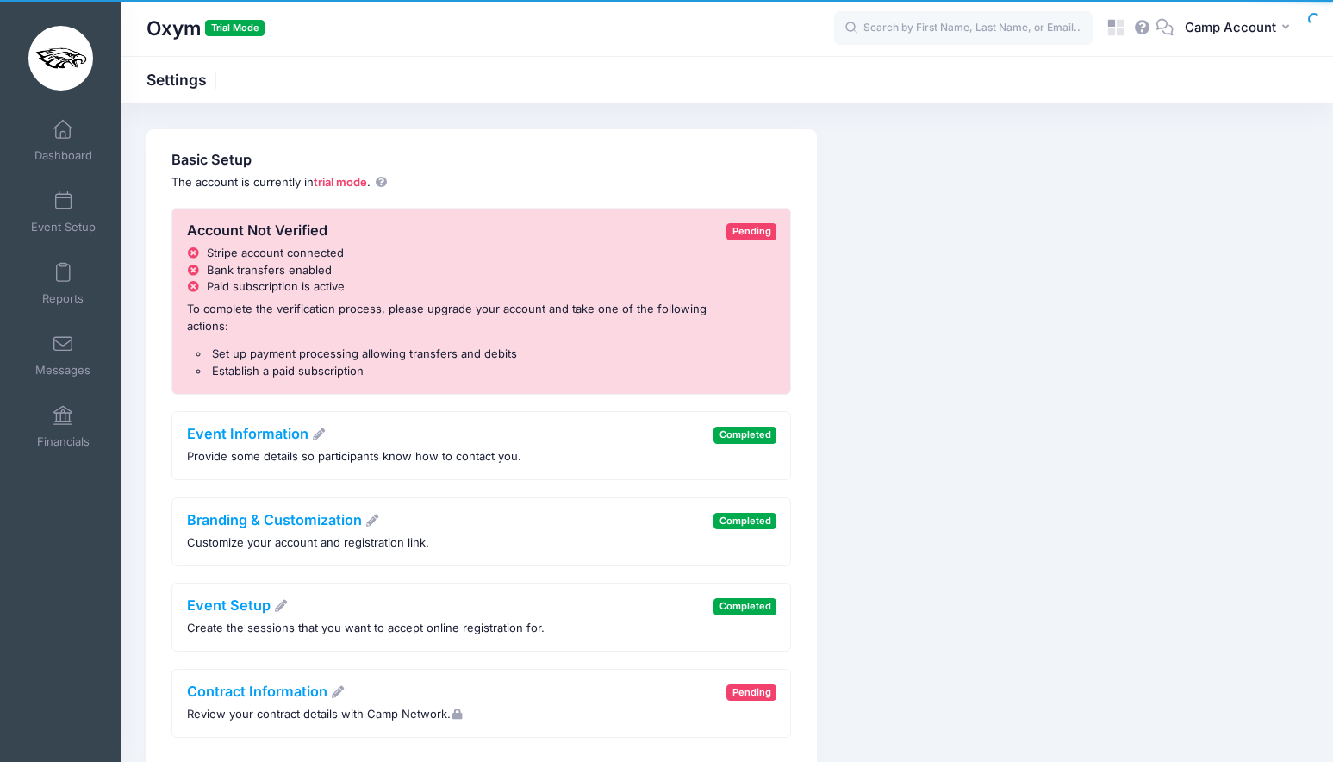
click at [269, 426] on h4 "Event Information" at bounding box center [354, 434] width 334 height 17
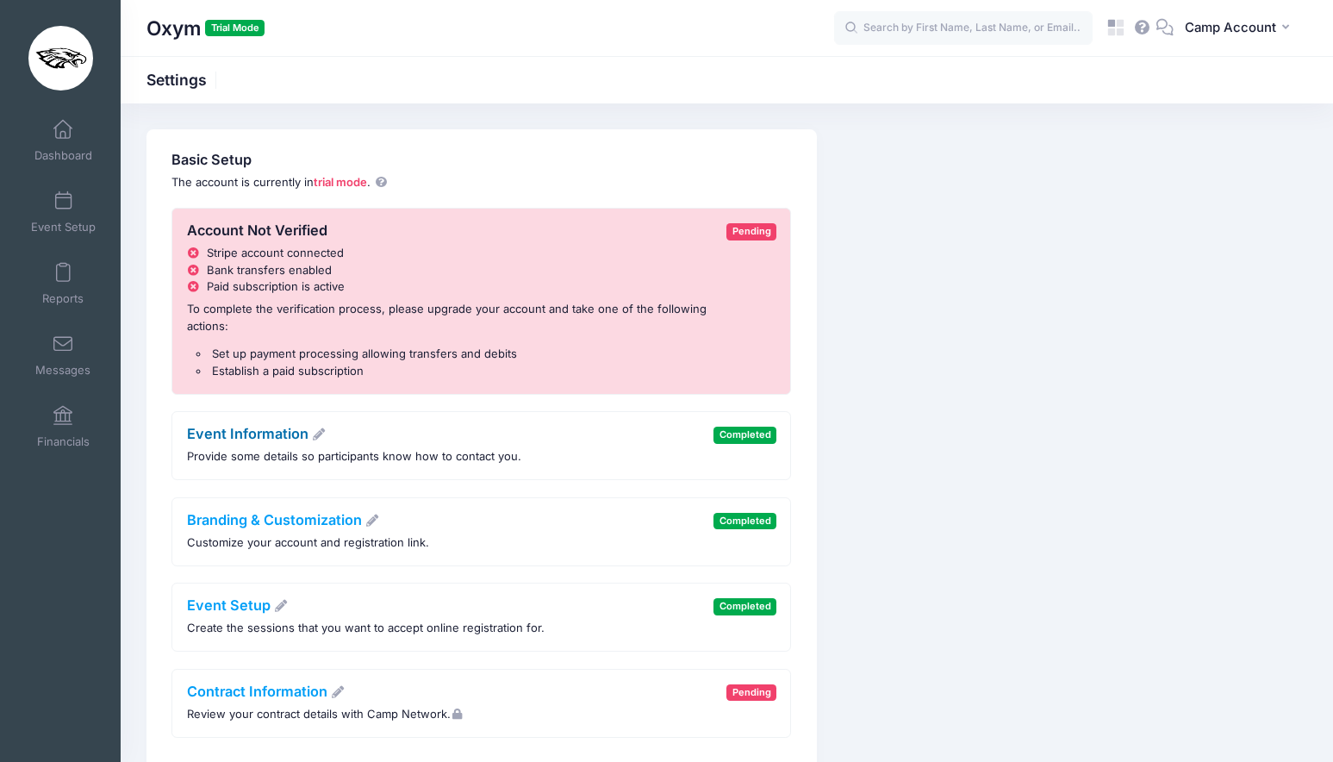
click at [270, 432] on link "Event Information" at bounding box center [257, 433] width 140 height 17
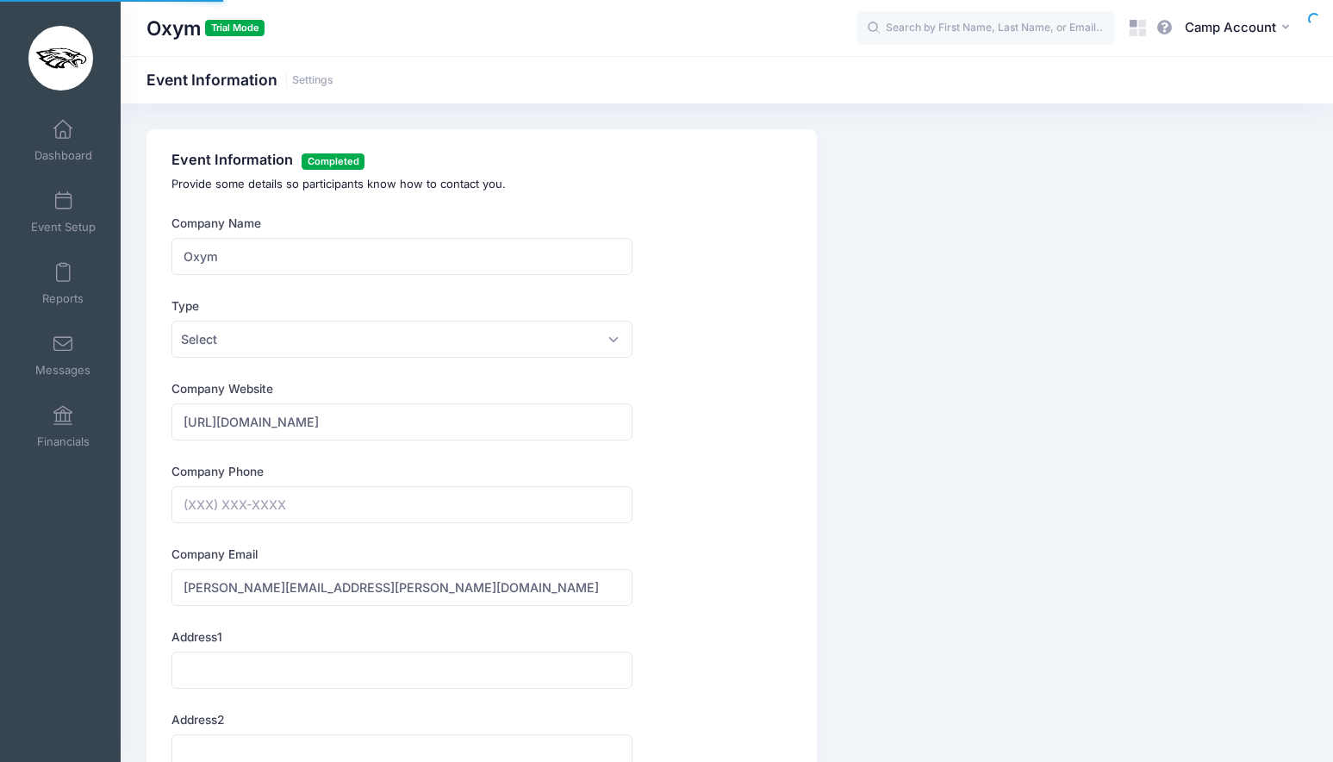
type input "(675) 543-8901"
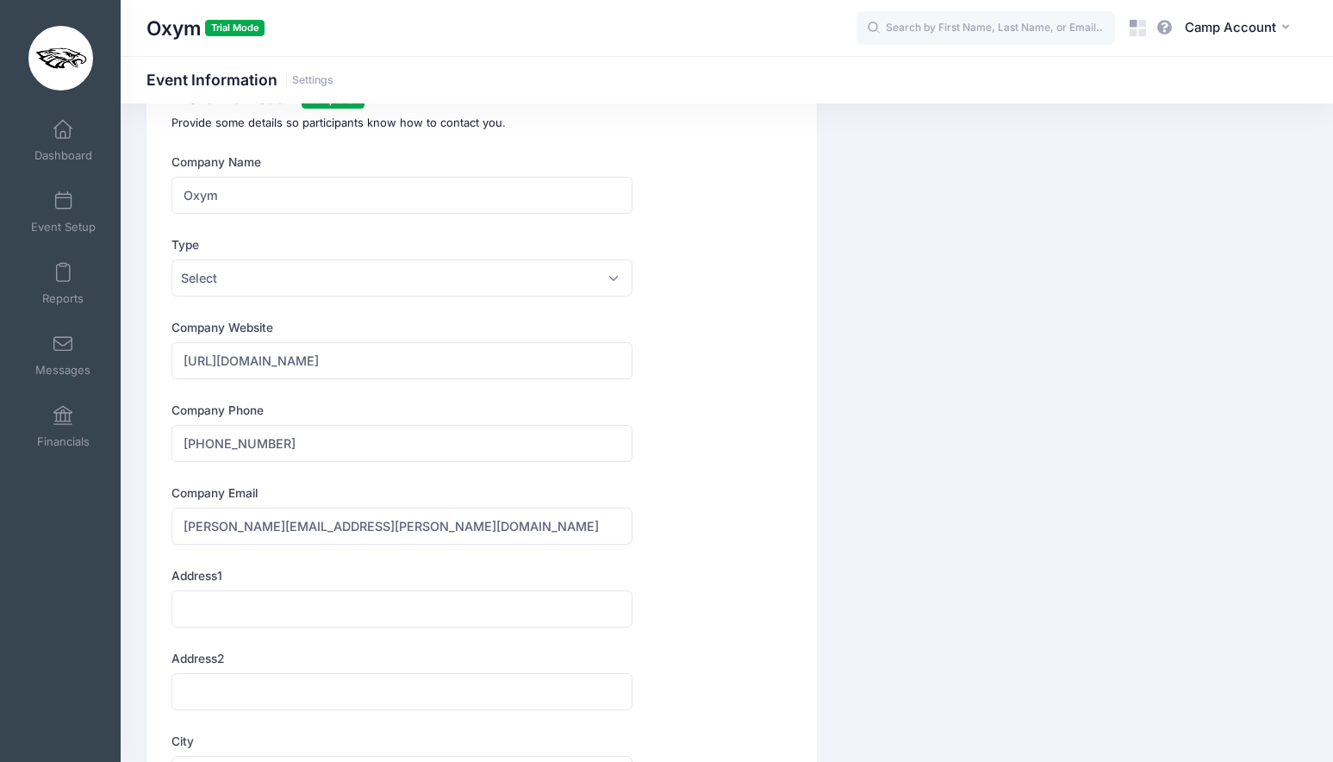
scroll to position [45, 0]
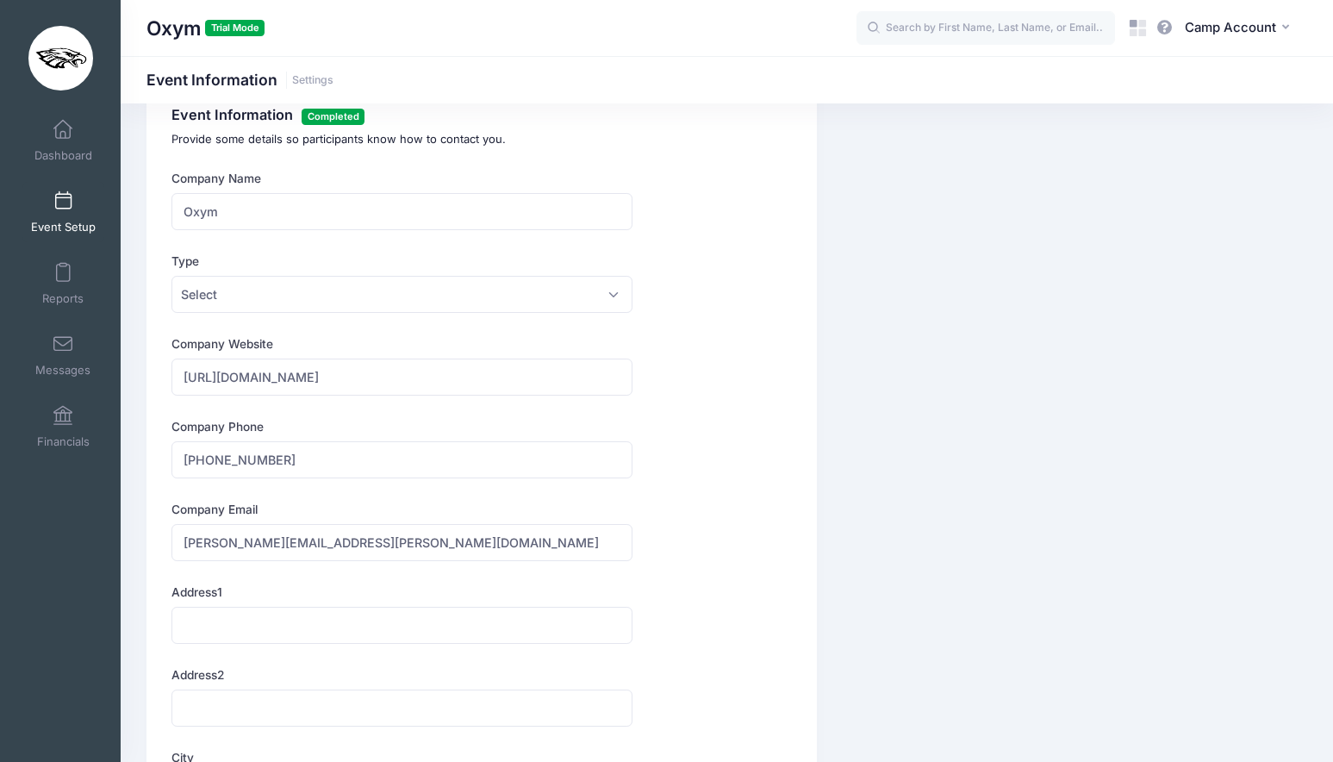
click at [59, 211] on link "Event Setup" at bounding box center [63, 212] width 82 height 60
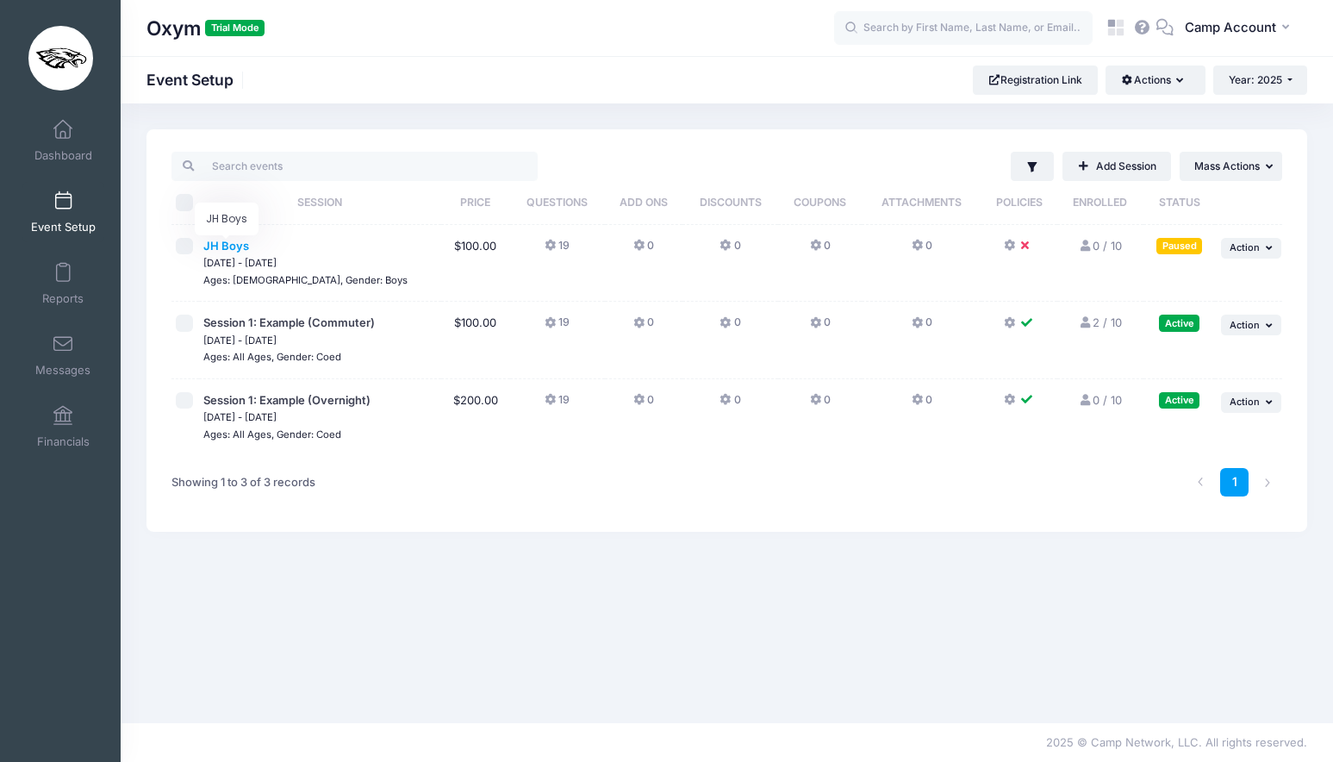
click at [220, 244] on span "JH Boys" at bounding box center [226, 246] width 46 height 14
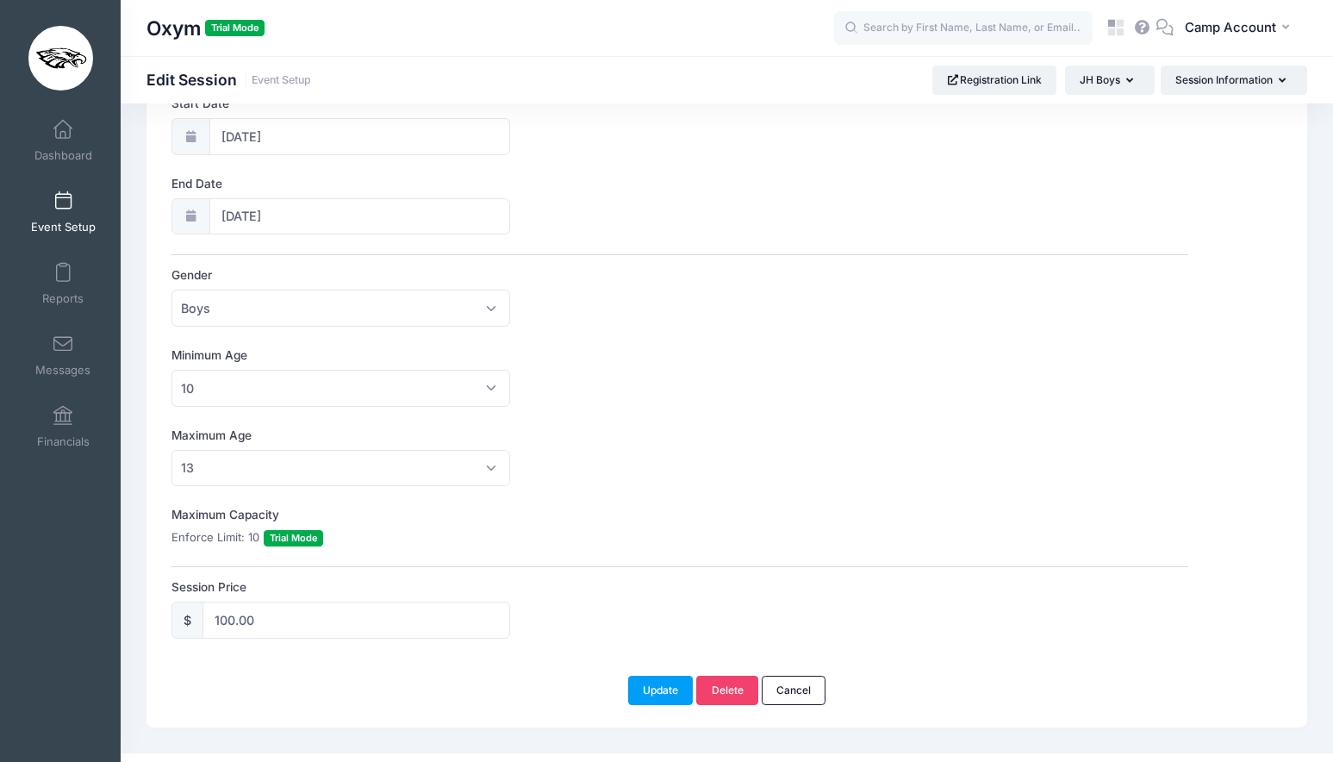
scroll to position [336, 0]
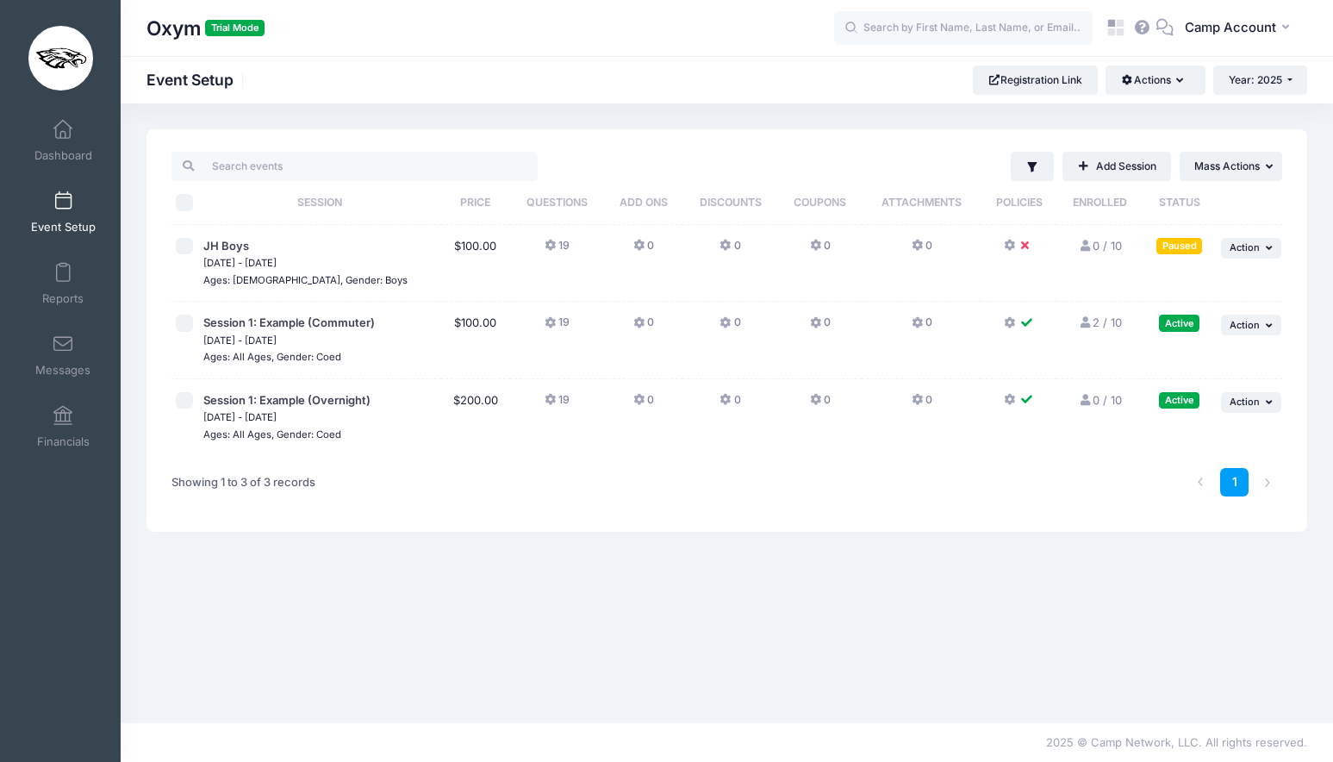
drag, startPoint x: 149, startPoint y: 33, endPoint x: 194, endPoint y: 30, distance: 44.9
click at [194, 30] on h1 "Oxym Trial Mode" at bounding box center [205, 29] width 118 height 40
copy h1 "Oxym"
click at [1225, 34] on span "Camp Account" at bounding box center [1230, 27] width 91 height 19
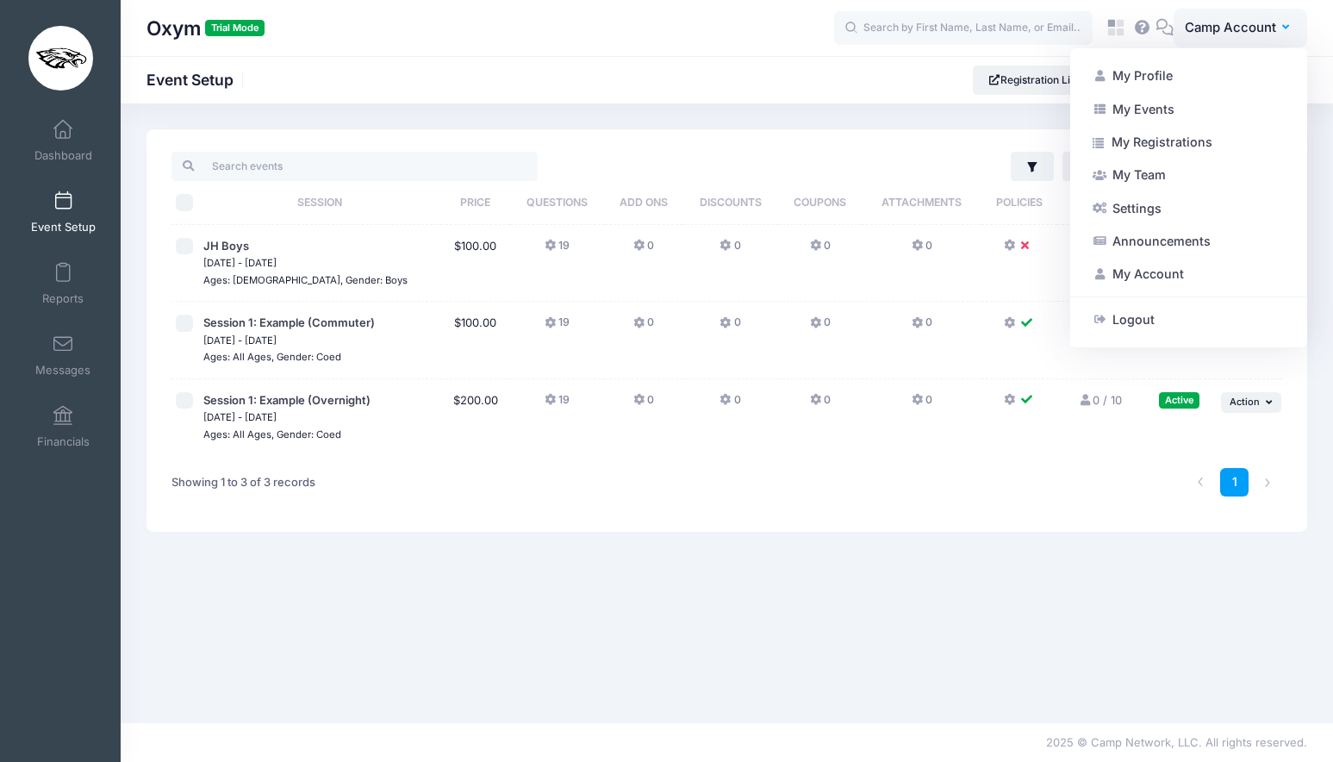
click at [897, 55] on div "Oxym Trial Mode CA" at bounding box center [727, 28] width 1212 height 56
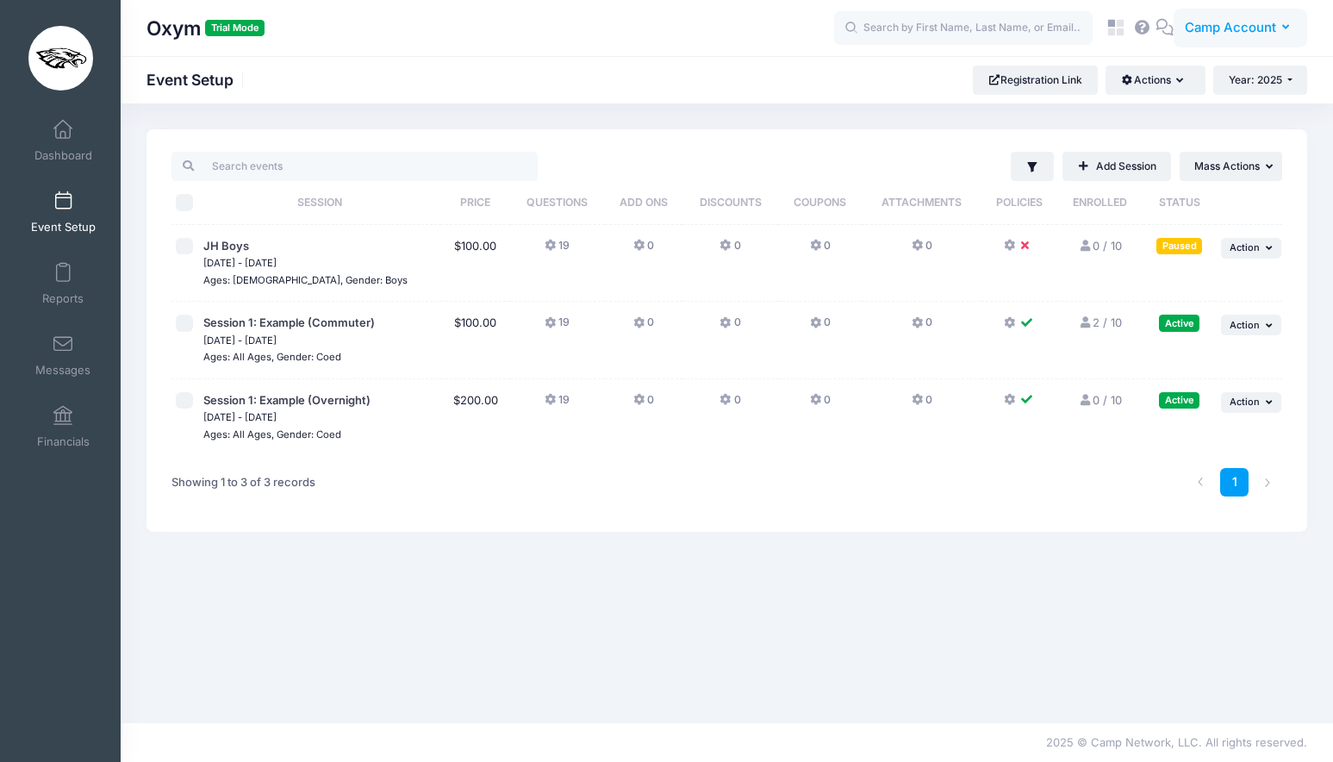
click at [1205, 34] on span "Camp Account" at bounding box center [1230, 27] width 91 height 19
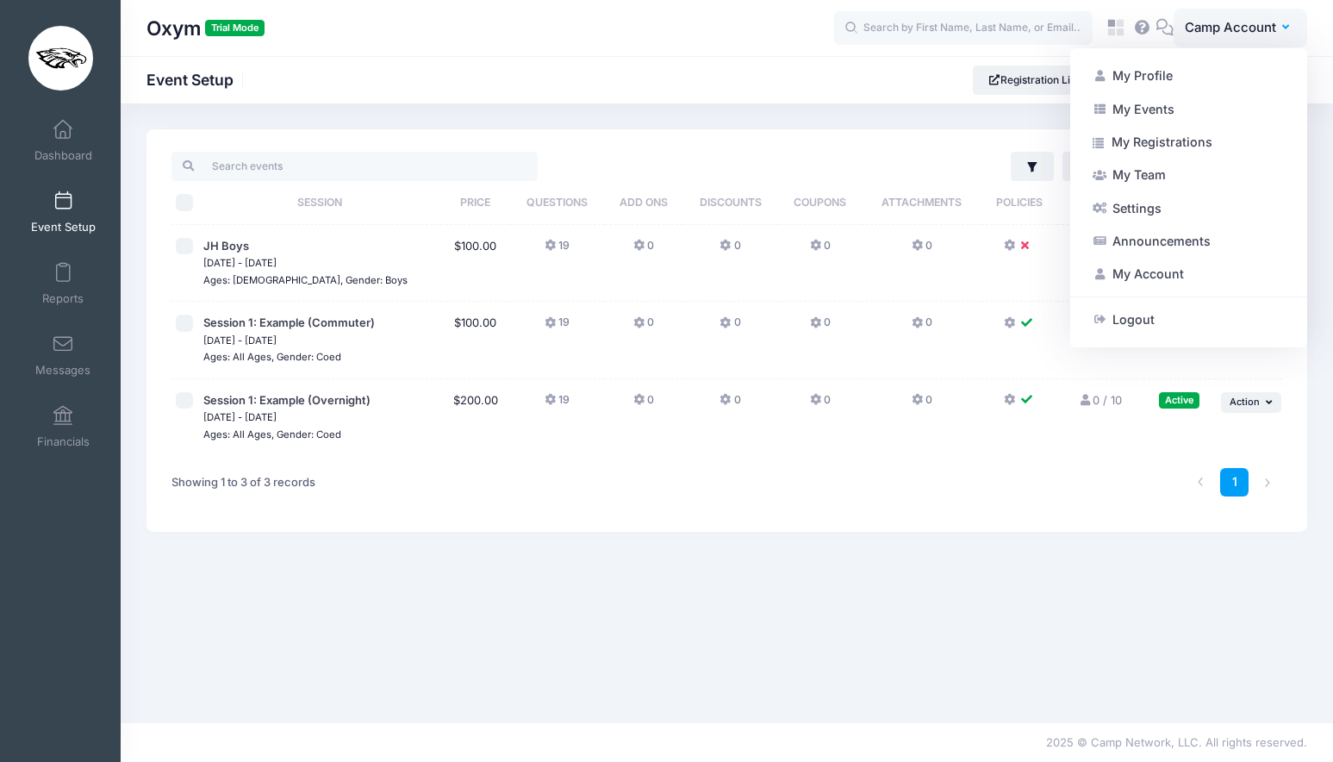
click at [619, 146] on div "Filter Filter Options Show: Active Live Completed Add Session ... Mass Actions" at bounding box center [726, 330] width 1160 height 402
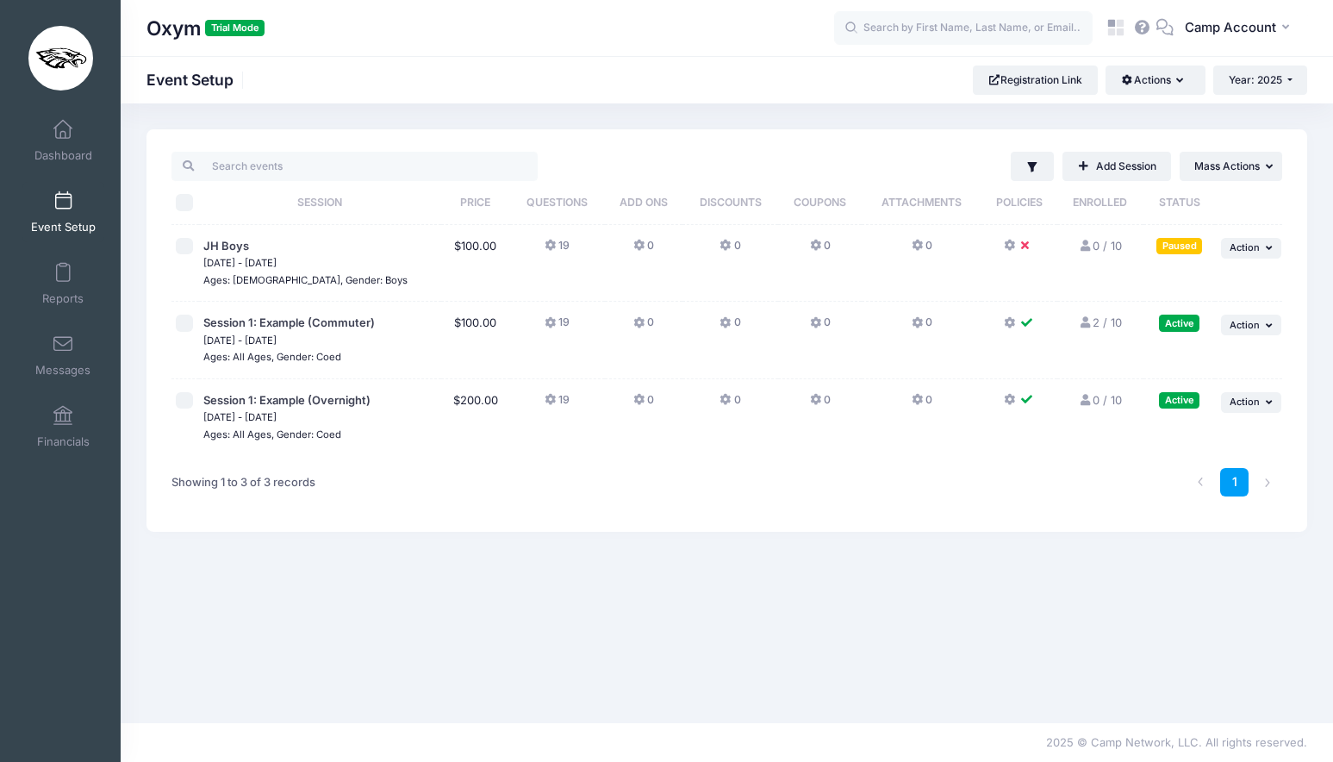
click at [188, 199] on input "\a \a \a \a" at bounding box center [184, 202] width 17 height 17
checkbox input "true"
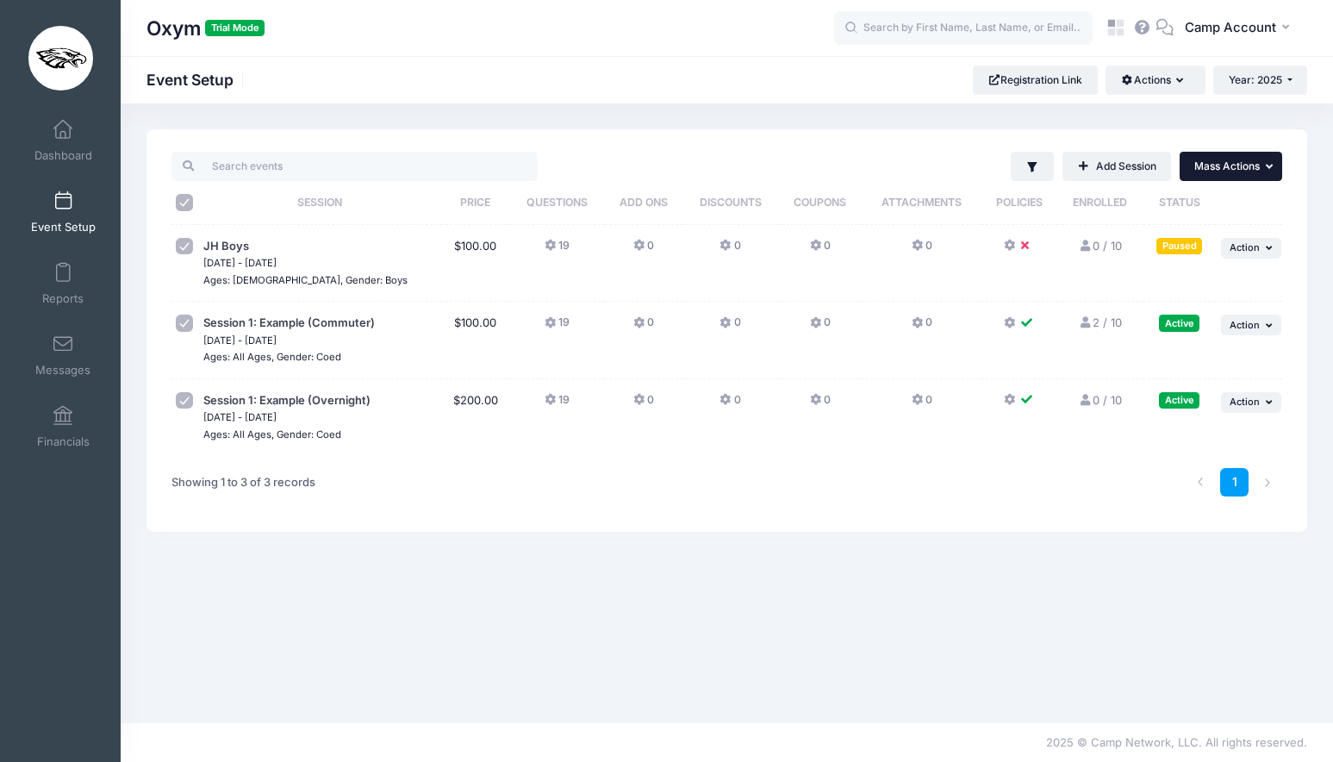
click at [1229, 171] on span "Mass Actions" at bounding box center [1226, 165] width 65 height 13
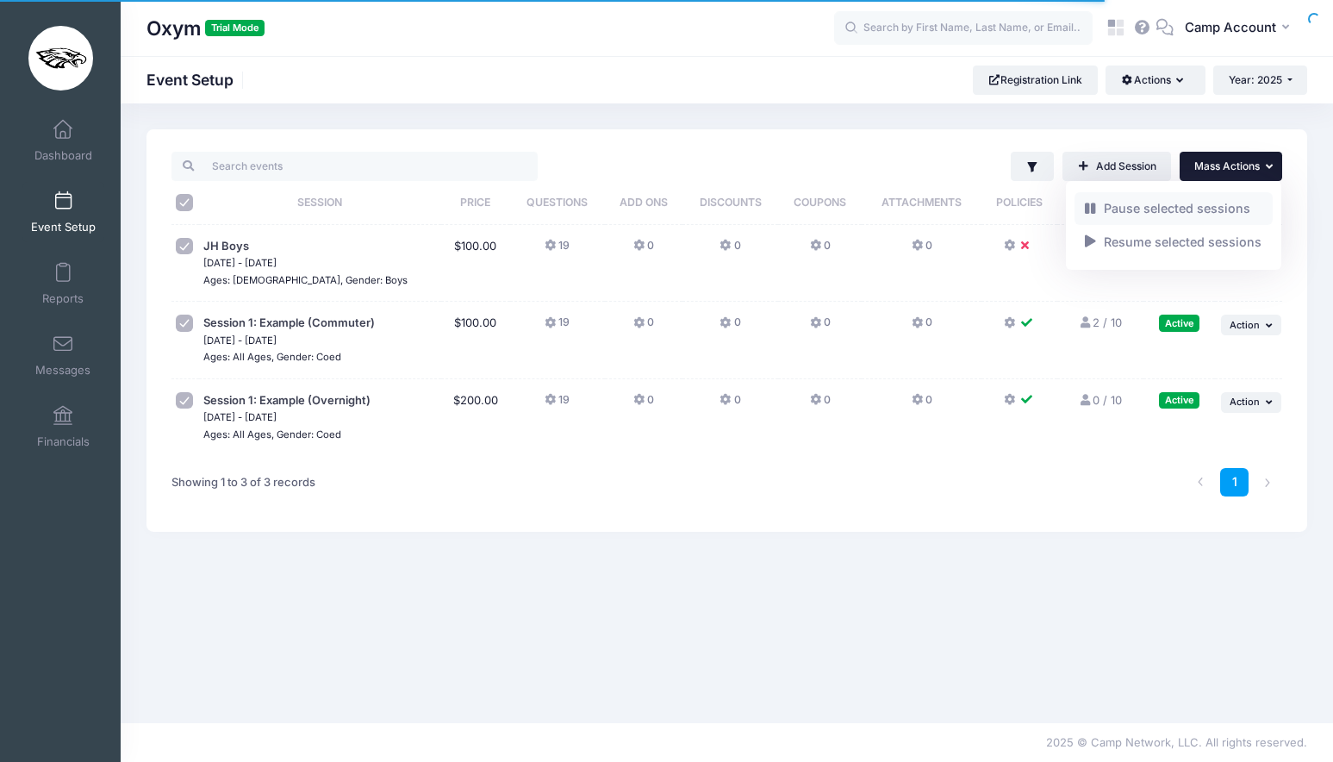
click at [1198, 208] on link "Pause selected sessions" at bounding box center [1173, 208] width 199 height 33
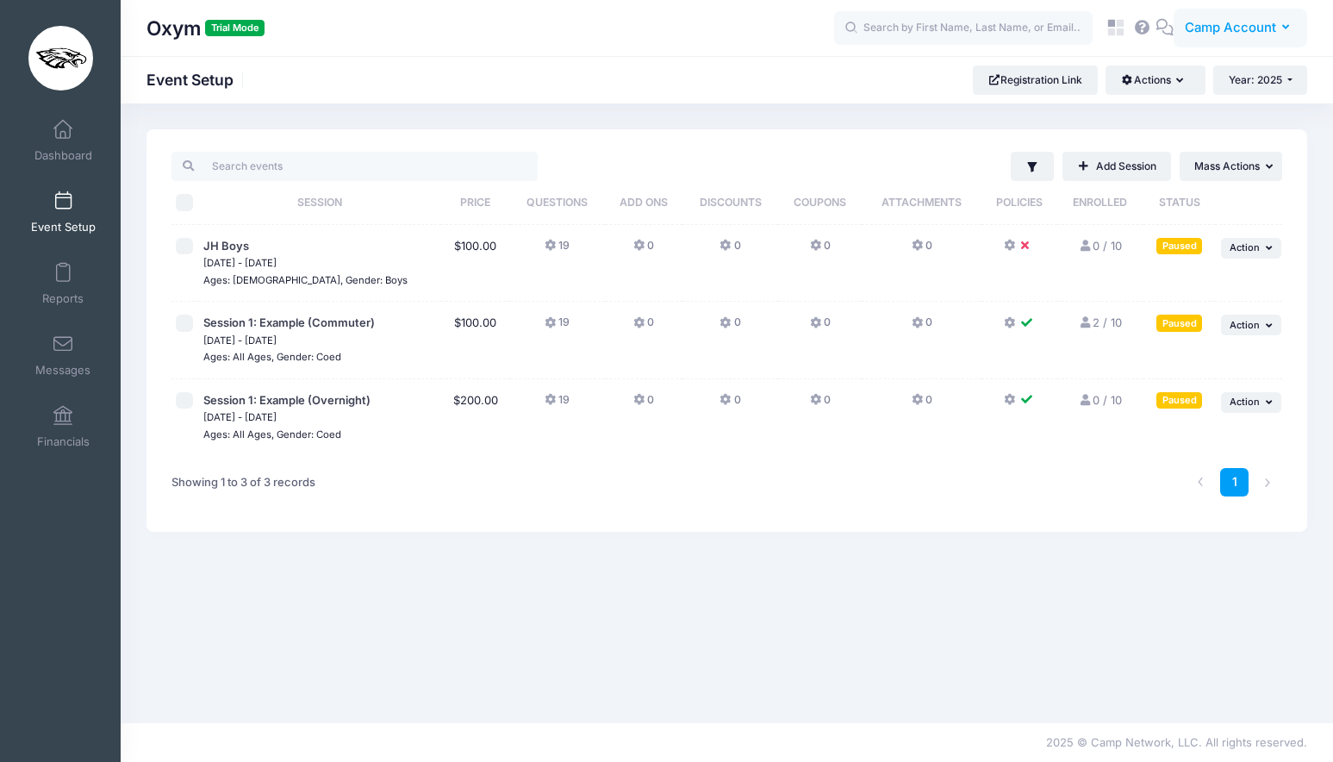
click at [1248, 34] on span "Camp Account" at bounding box center [1230, 27] width 91 height 19
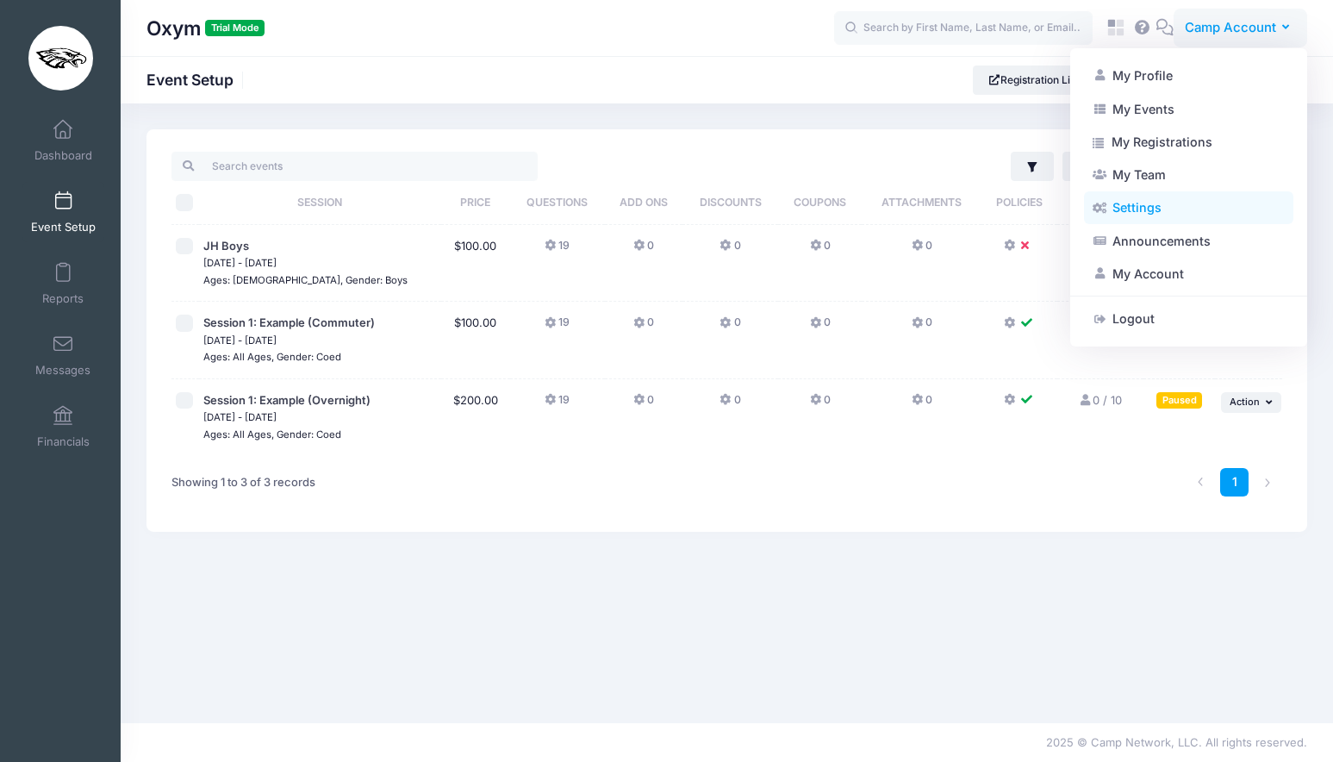
click at [1205, 208] on link "Settings" at bounding box center [1188, 207] width 209 height 33
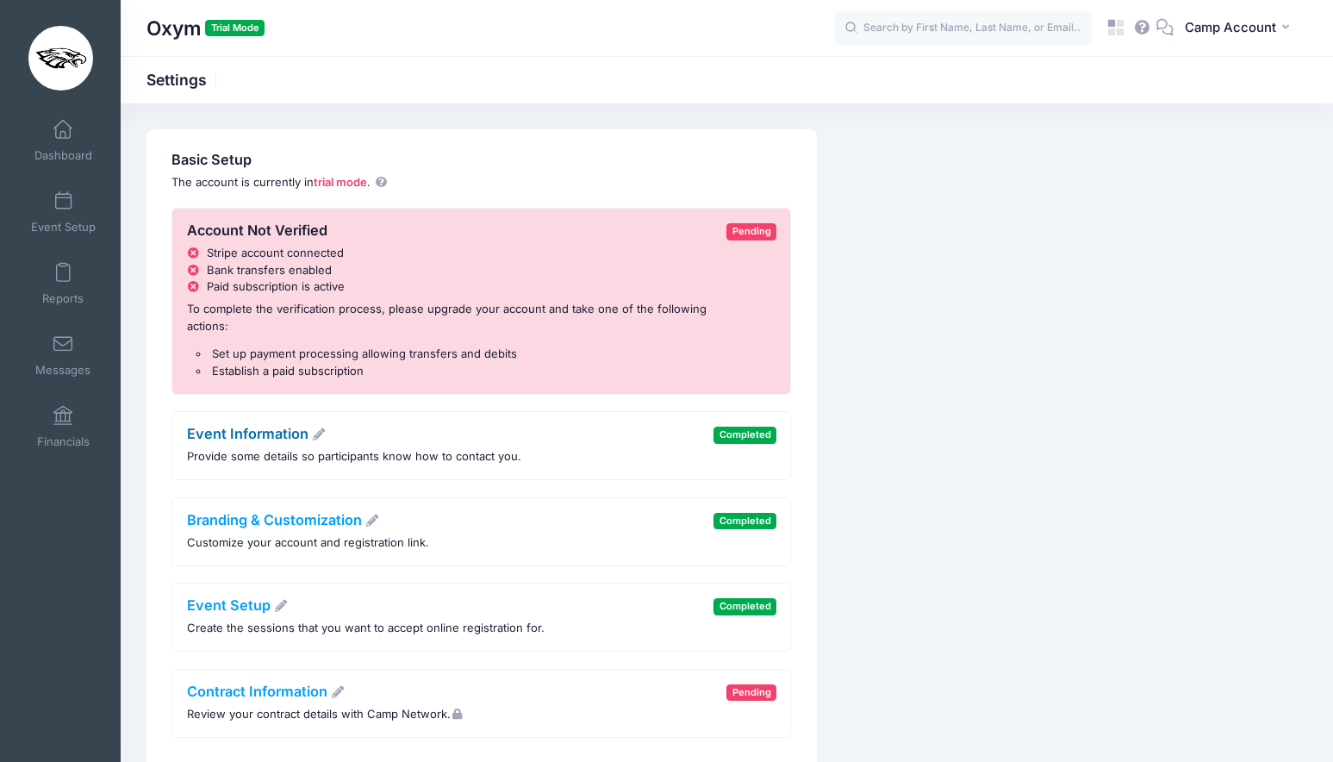
click at [279, 439] on link "Event Information" at bounding box center [257, 433] width 140 height 17
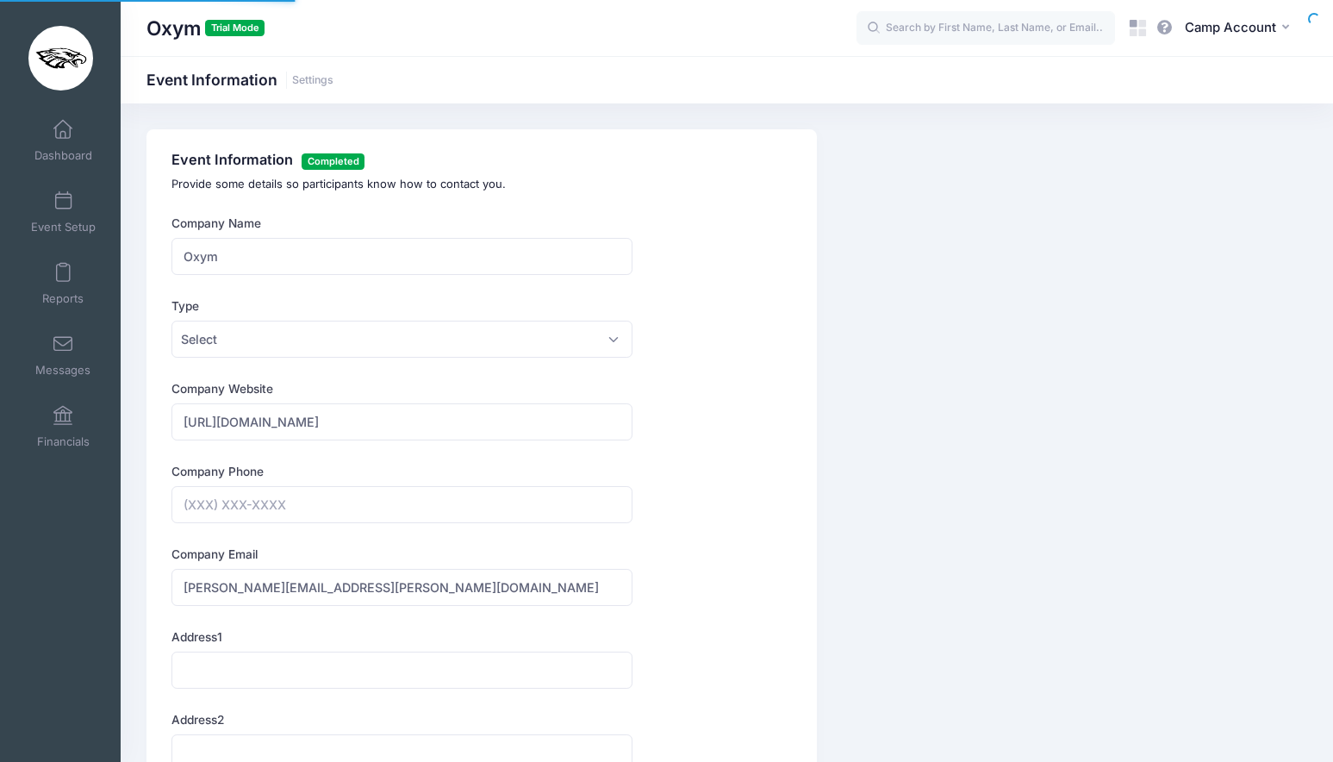
type input "[PHONE_NUMBER]"
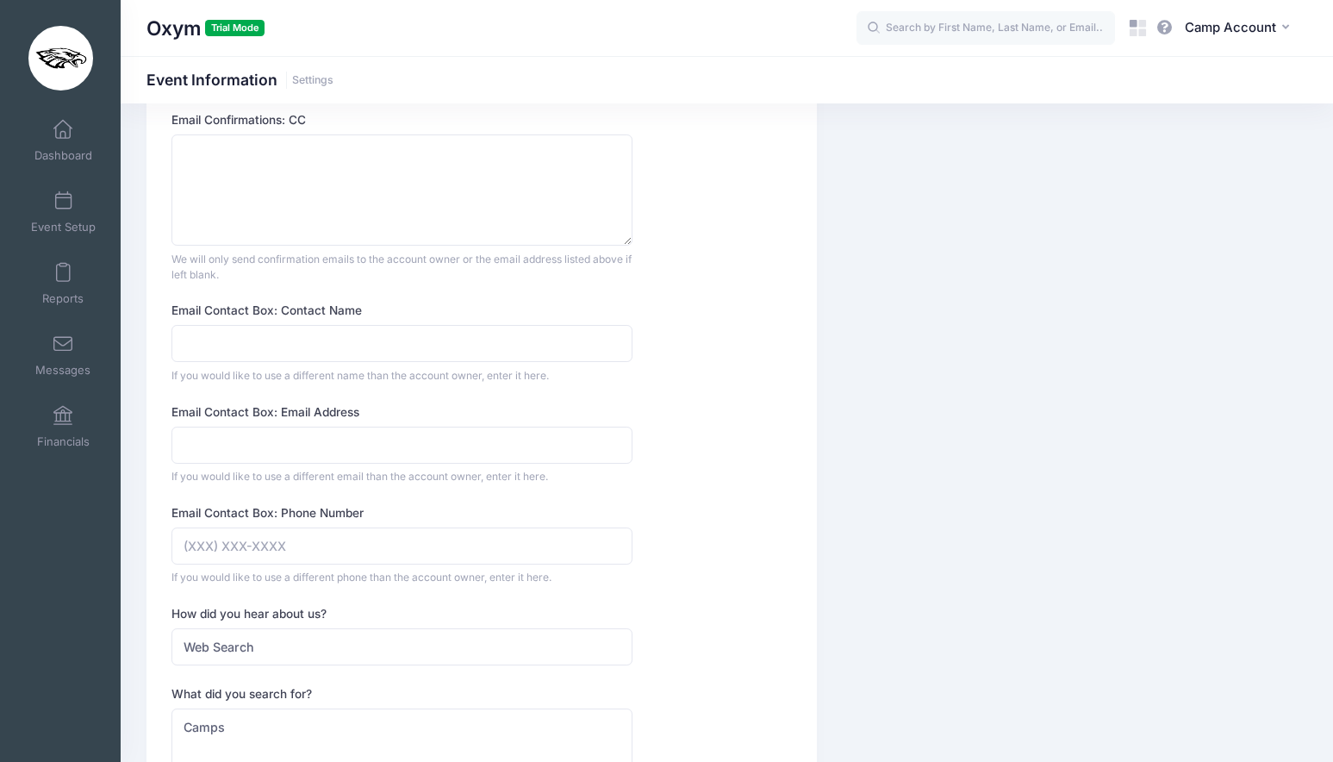
scroll to position [1609, 0]
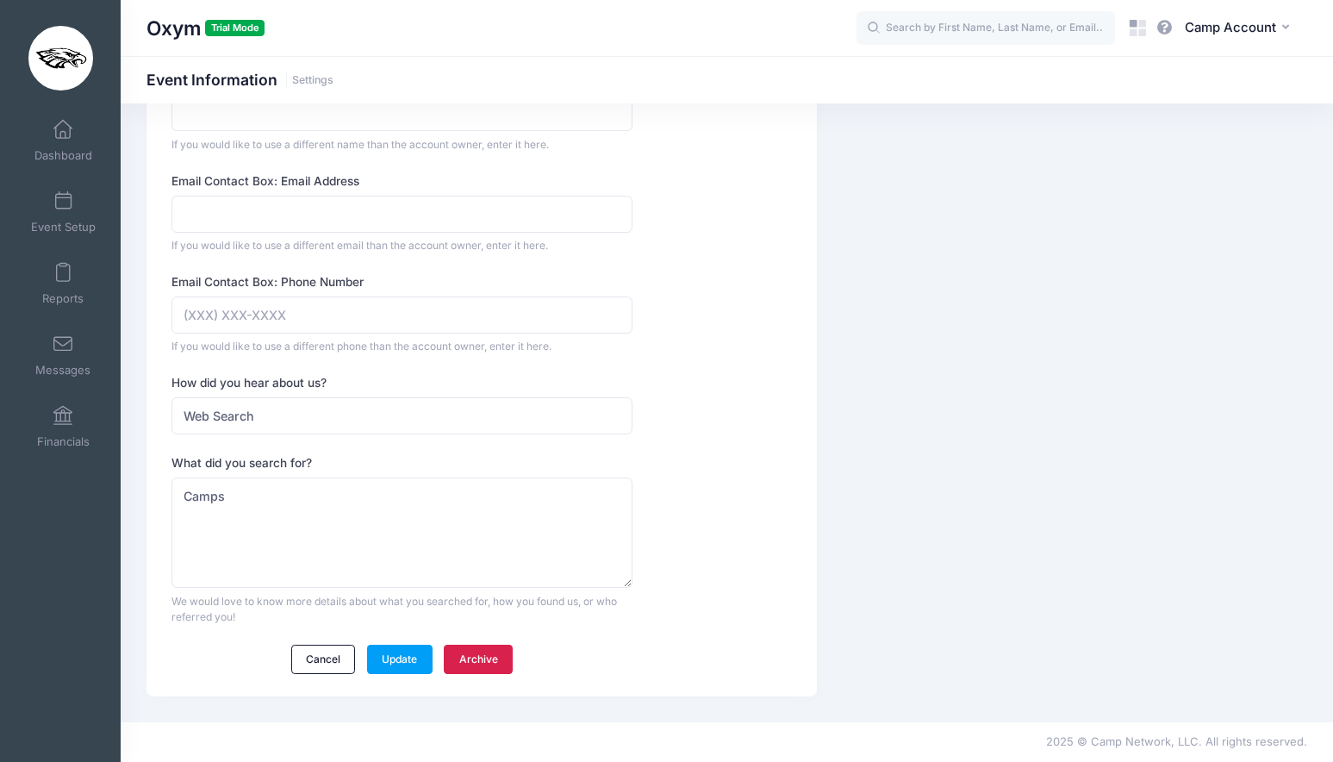
click at [469, 658] on link "Archive" at bounding box center [478, 658] width 69 height 29
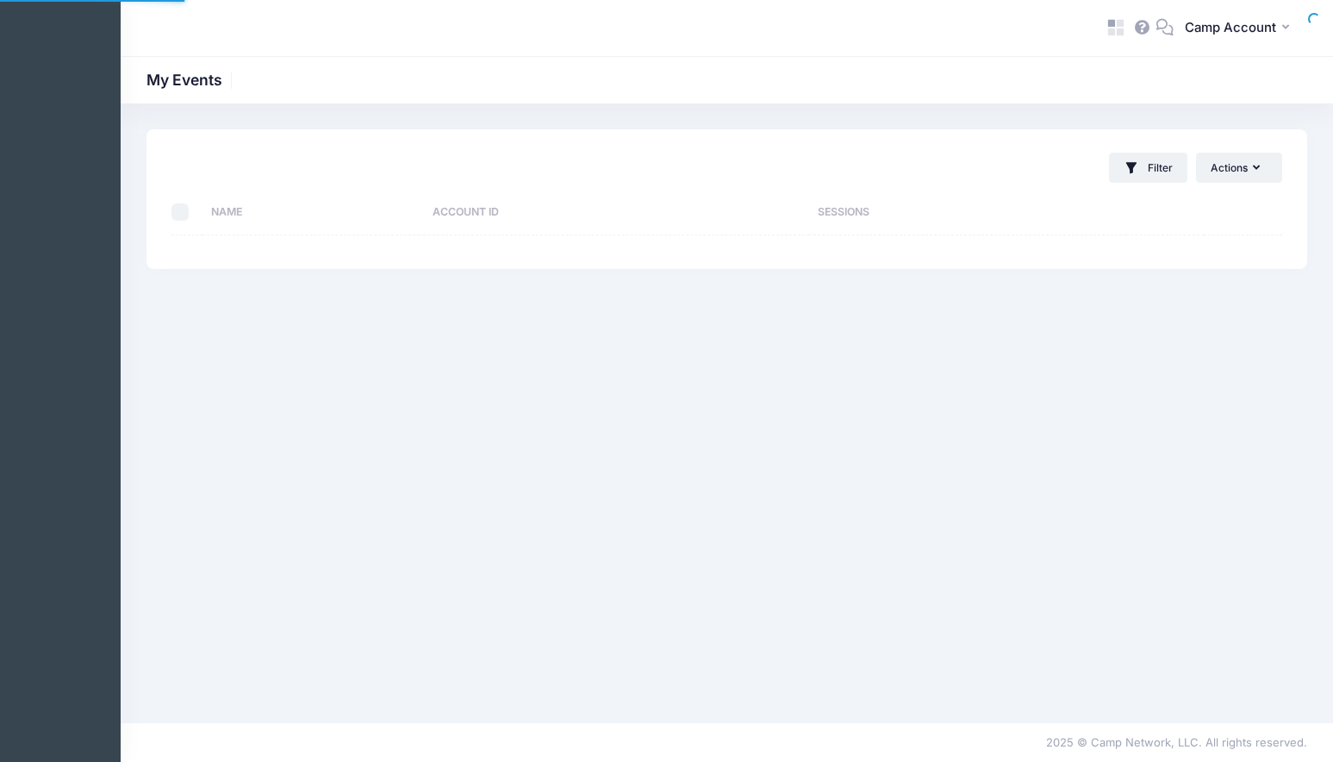
select select "10"
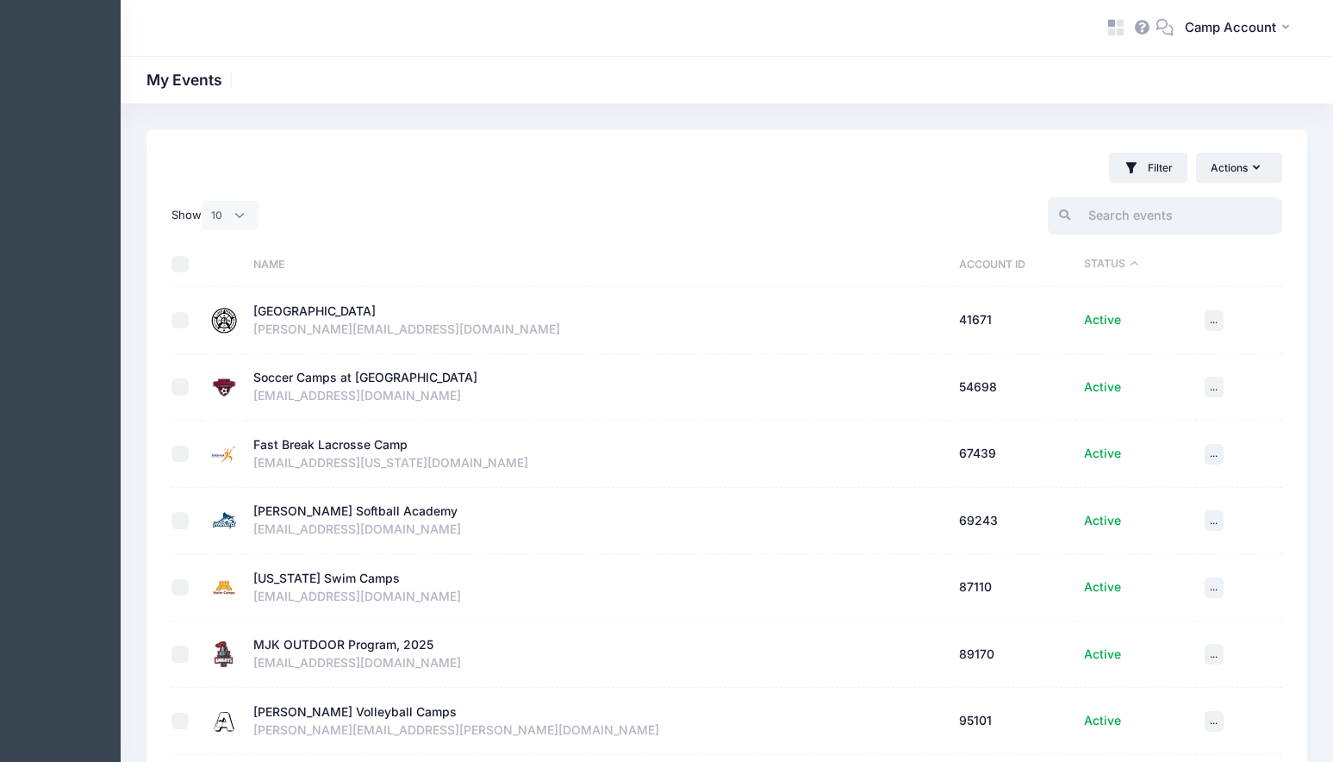
click at [1142, 221] on input "search" at bounding box center [1165, 215] width 234 height 37
paste input "[PERSON_NAME]"
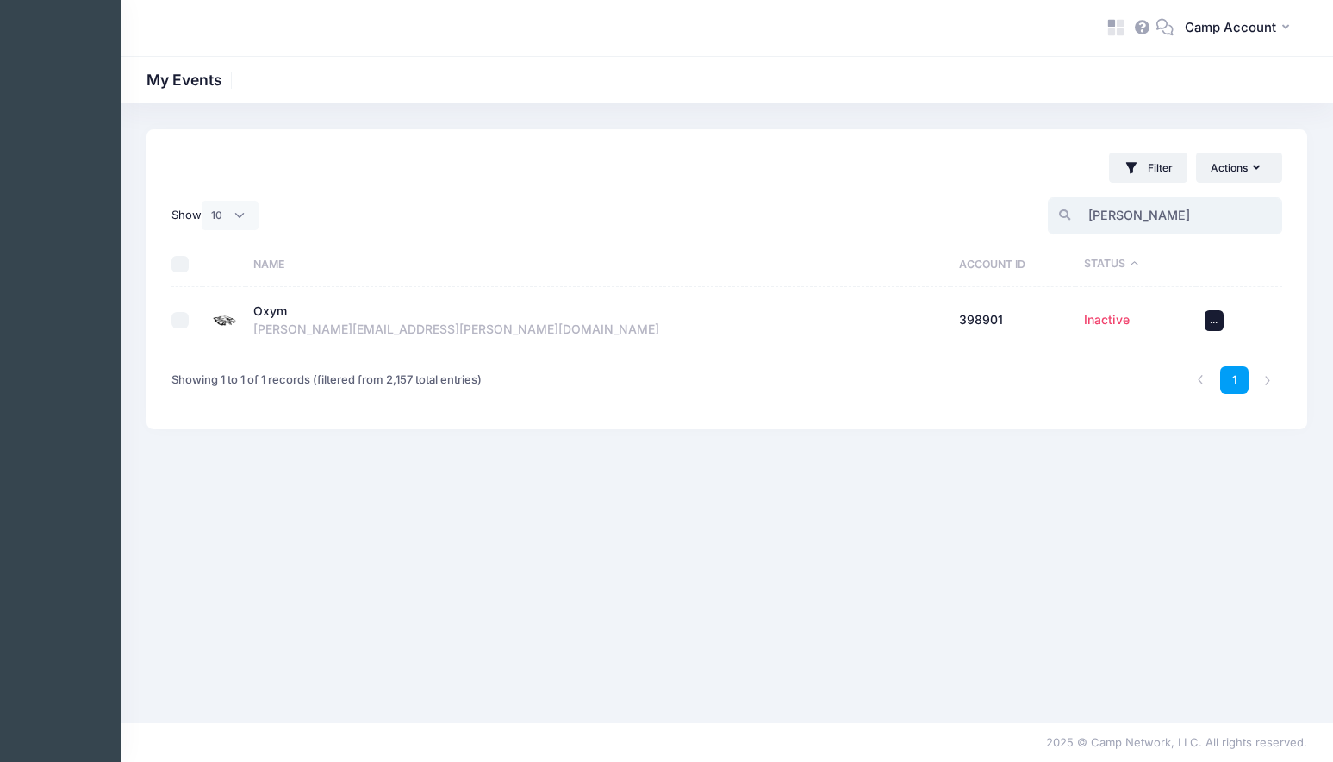
type input "[PERSON_NAME]"
click at [1216, 322] on span "..." at bounding box center [1214, 320] width 8 height 12
click at [1186, 370] on link "View" at bounding box center [1174, 358] width 84 height 33
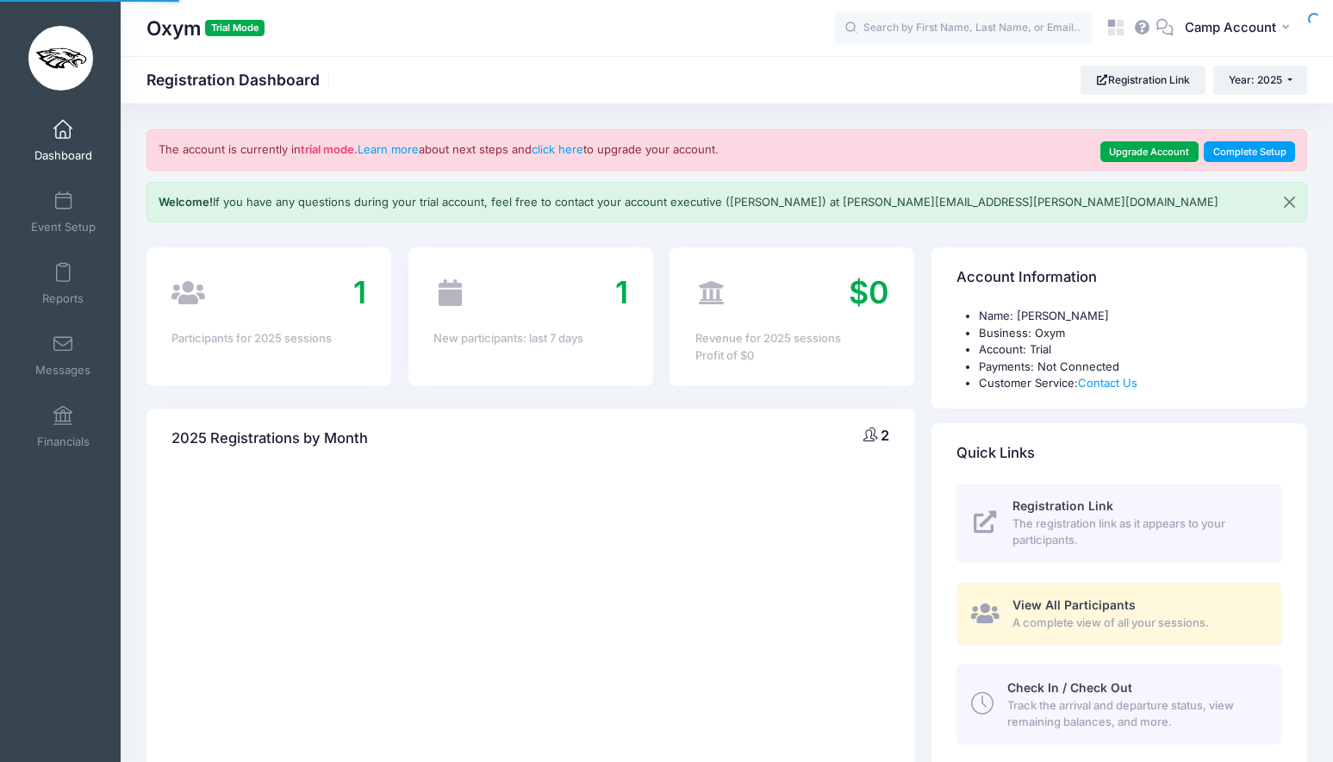
select select
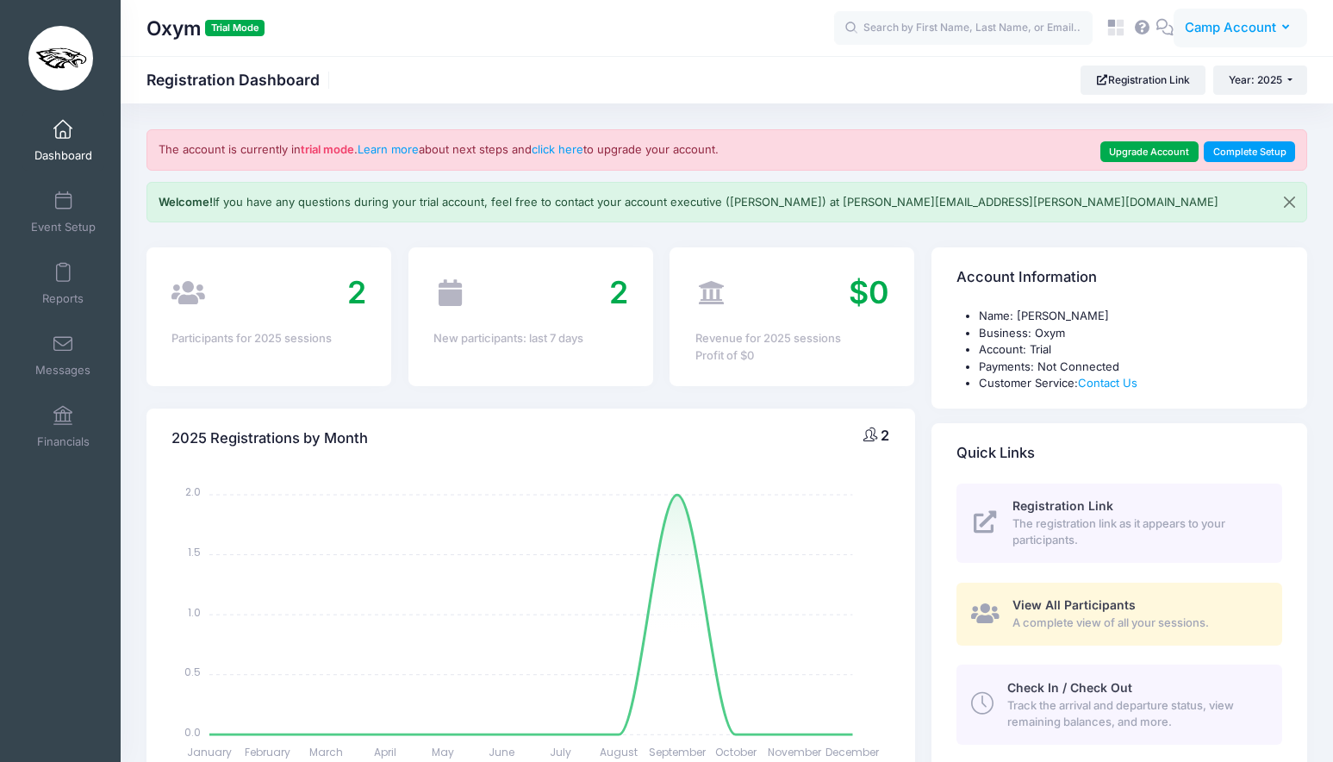
click at [1235, 22] on span "Camp Account" at bounding box center [1230, 27] width 91 height 19
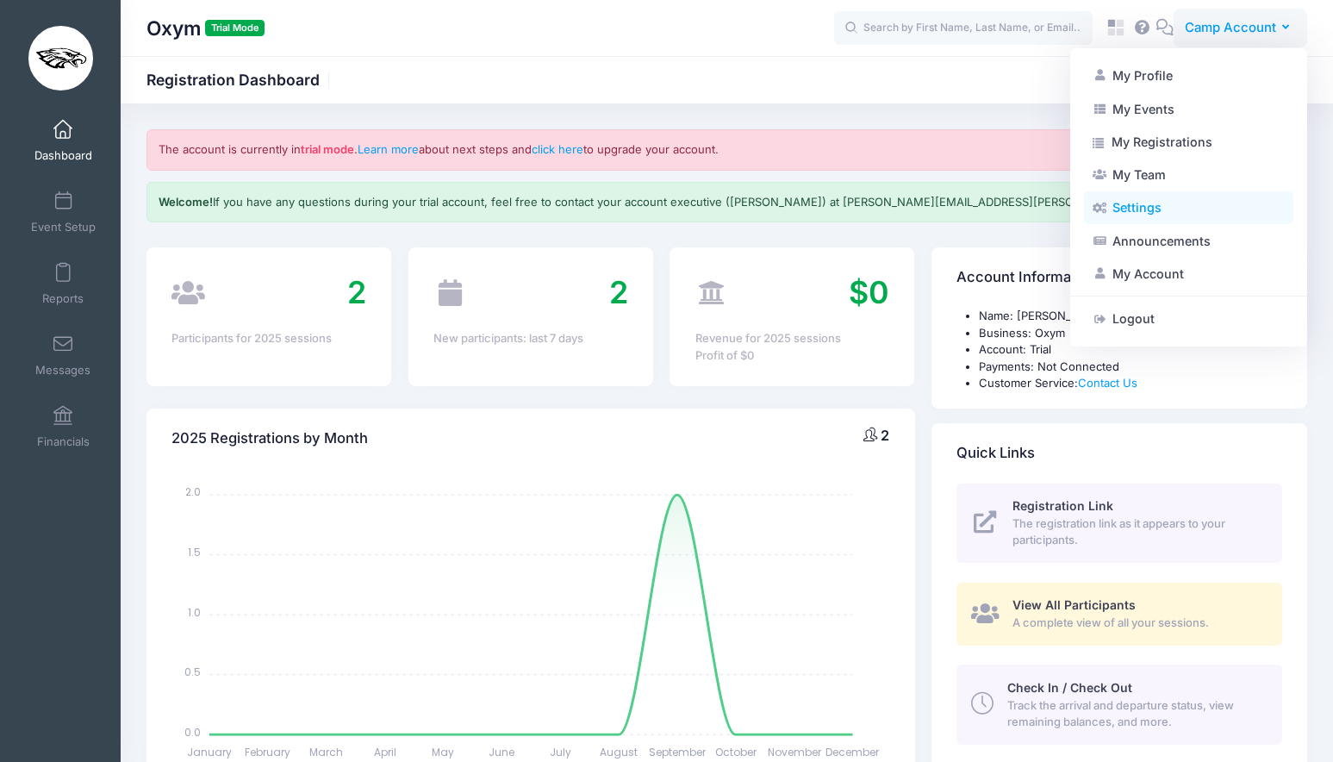
click at [1178, 206] on link "Settings" at bounding box center [1188, 207] width 209 height 33
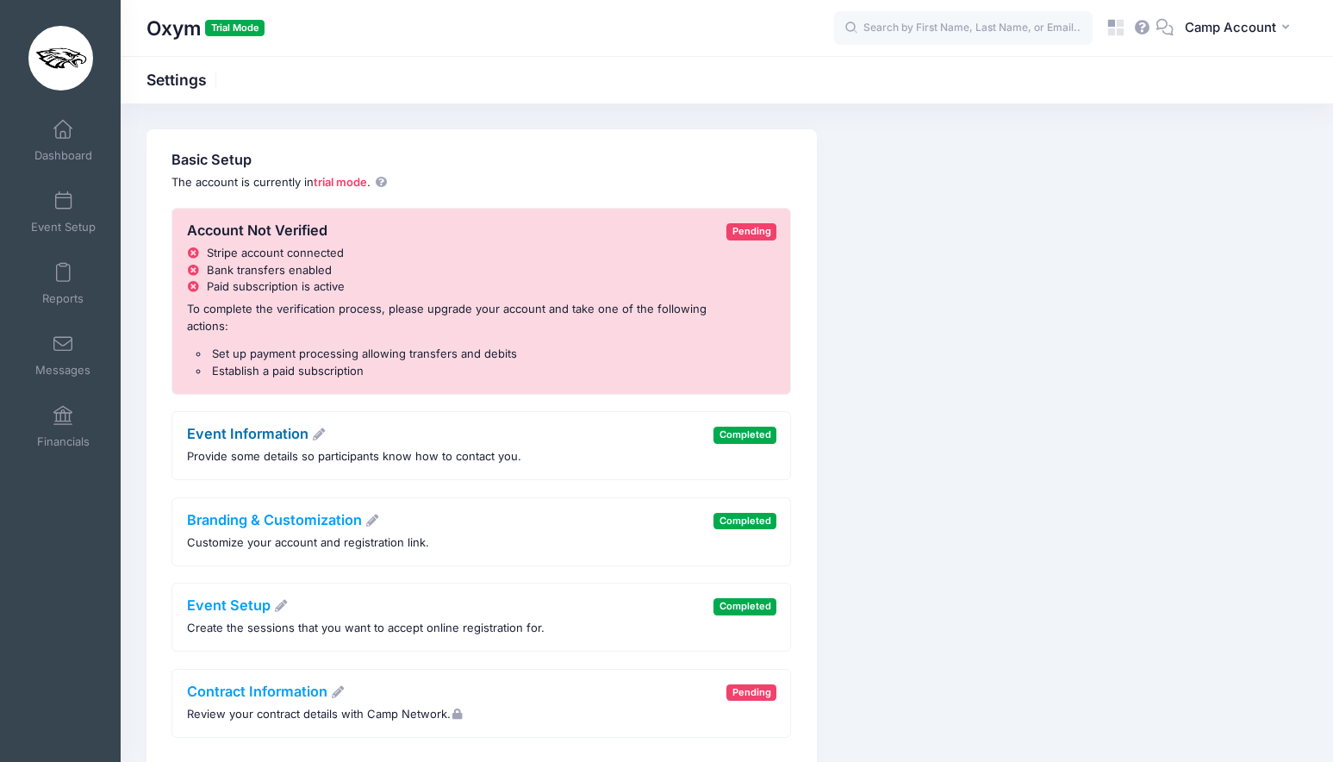
click at [248, 436] on link "Event Information" at bounding box center [257, 433] width 140 height 17
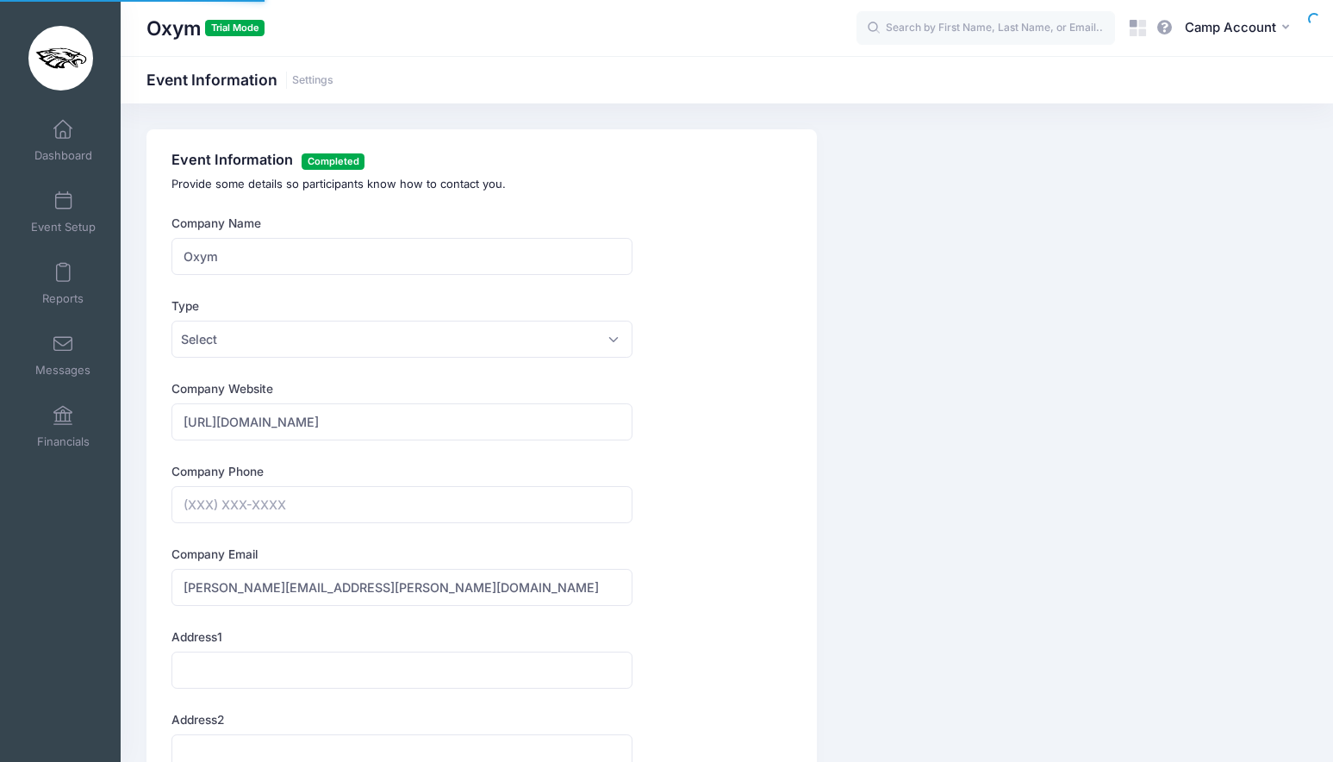
type input "[PHONE_NUMBER]"
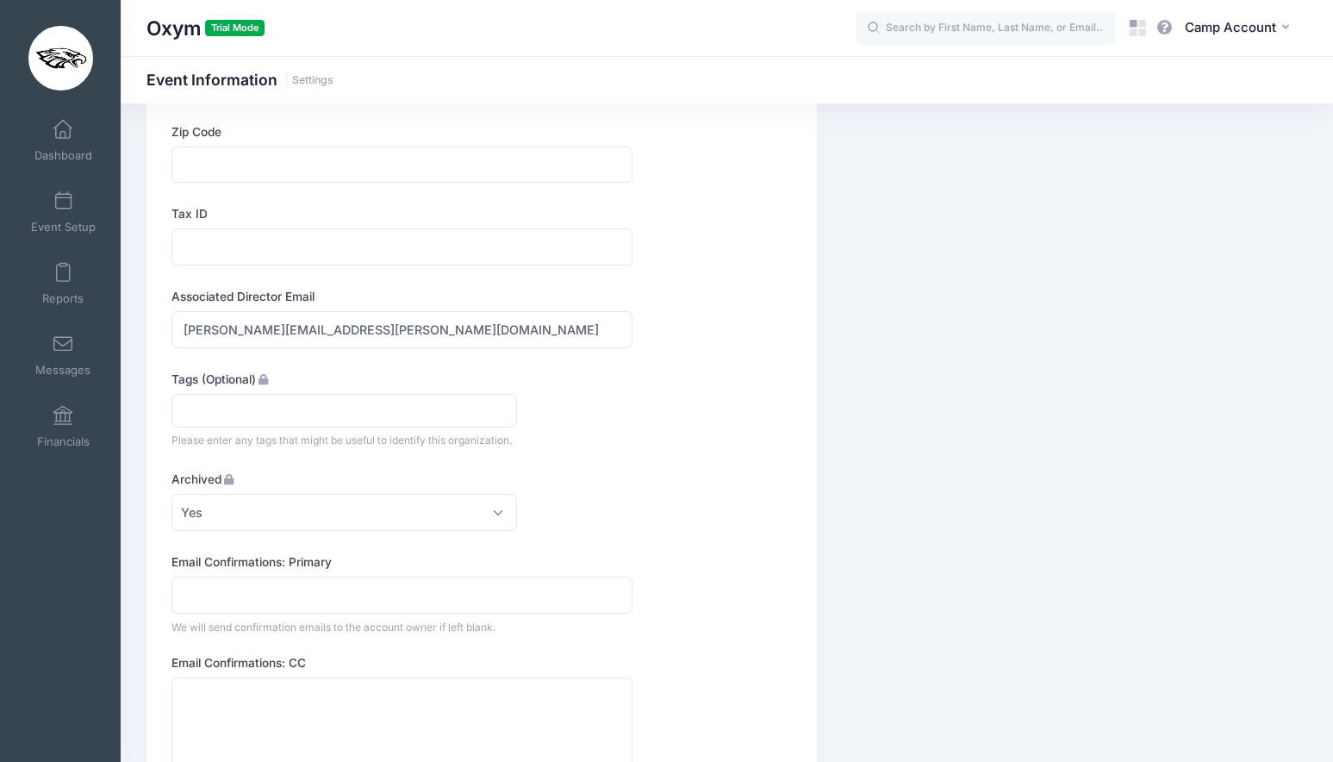
scroll to position [852, 0]
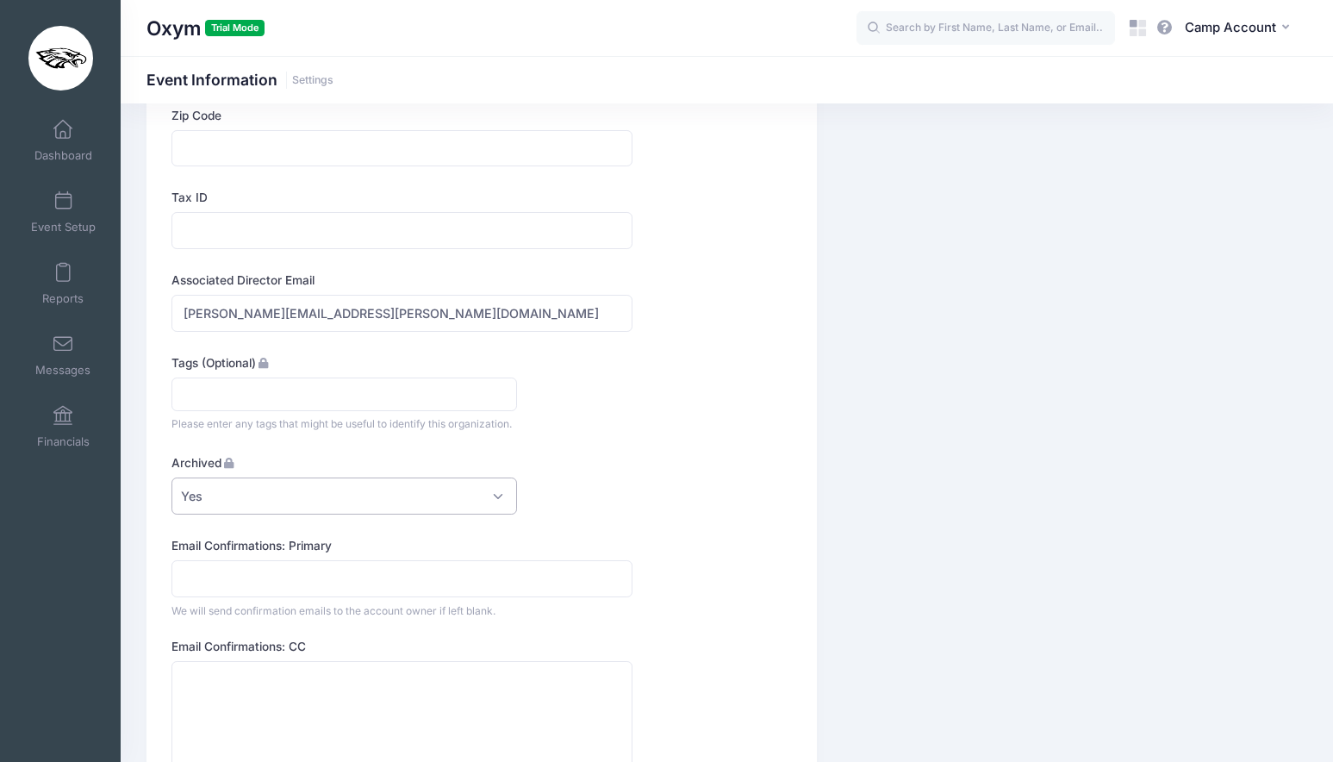
click at [333, 496] on span "Yes" at bounding box center [343, 495] width 345 height 37
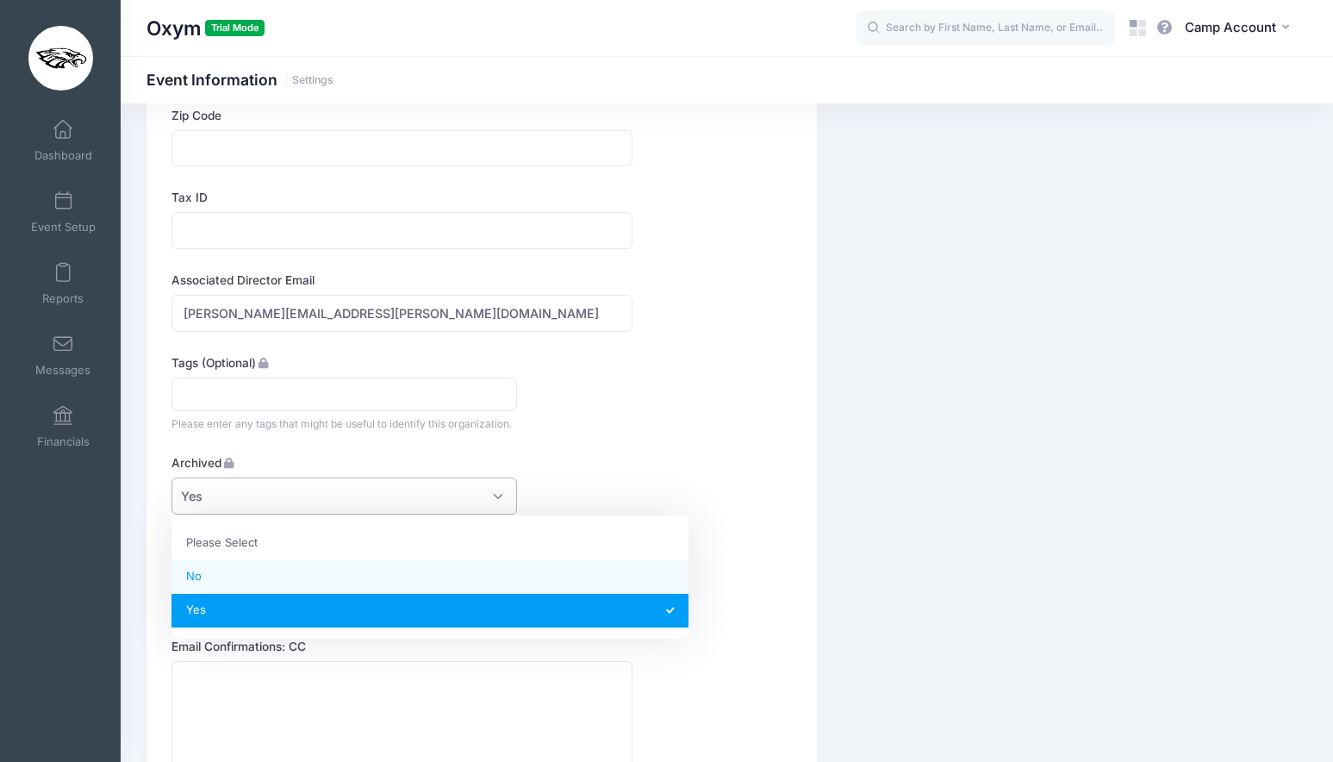
select select "N"
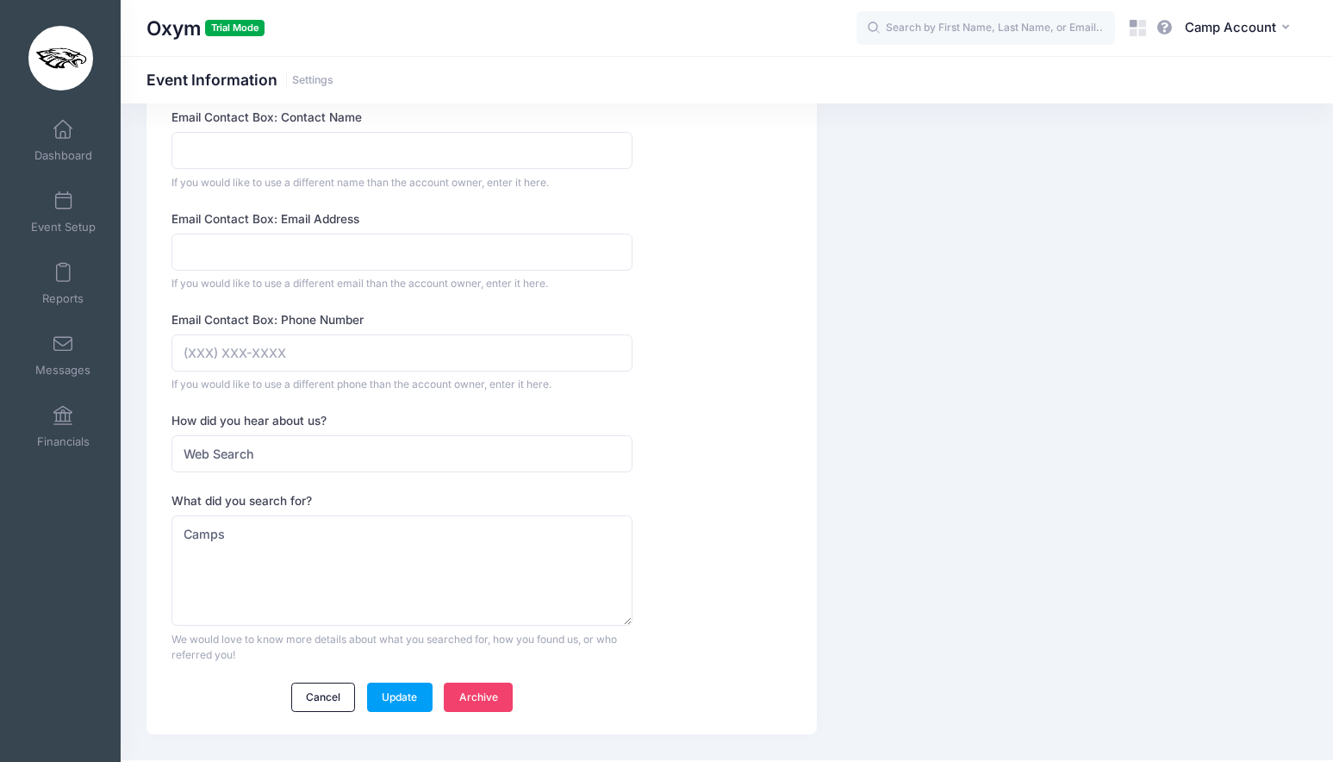
scroll to position [1609, 0]
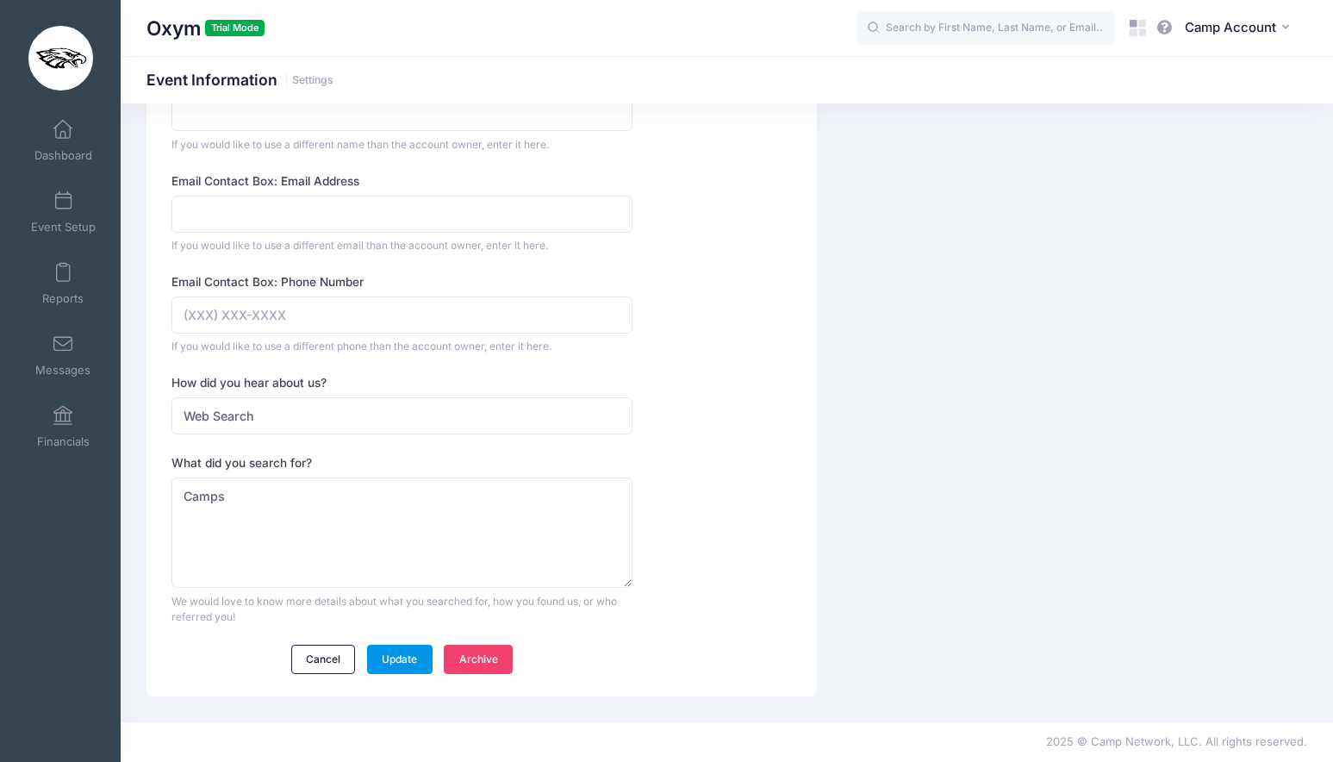
click at [408, 671] on link "Update" at bounding box center [399, 658] width 65 height 29
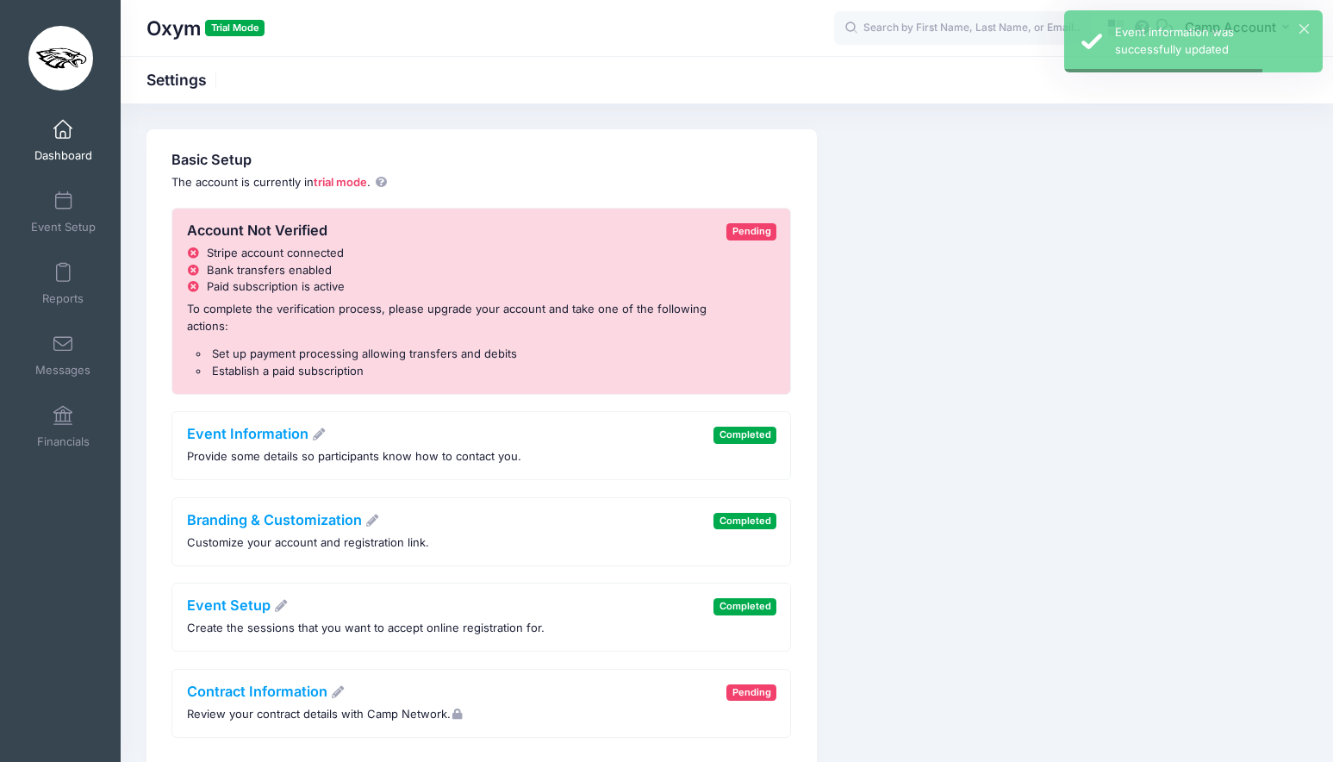
click at [67, 142] on link "Dashboard" at bounding box center [63, 140] width 82 height 60
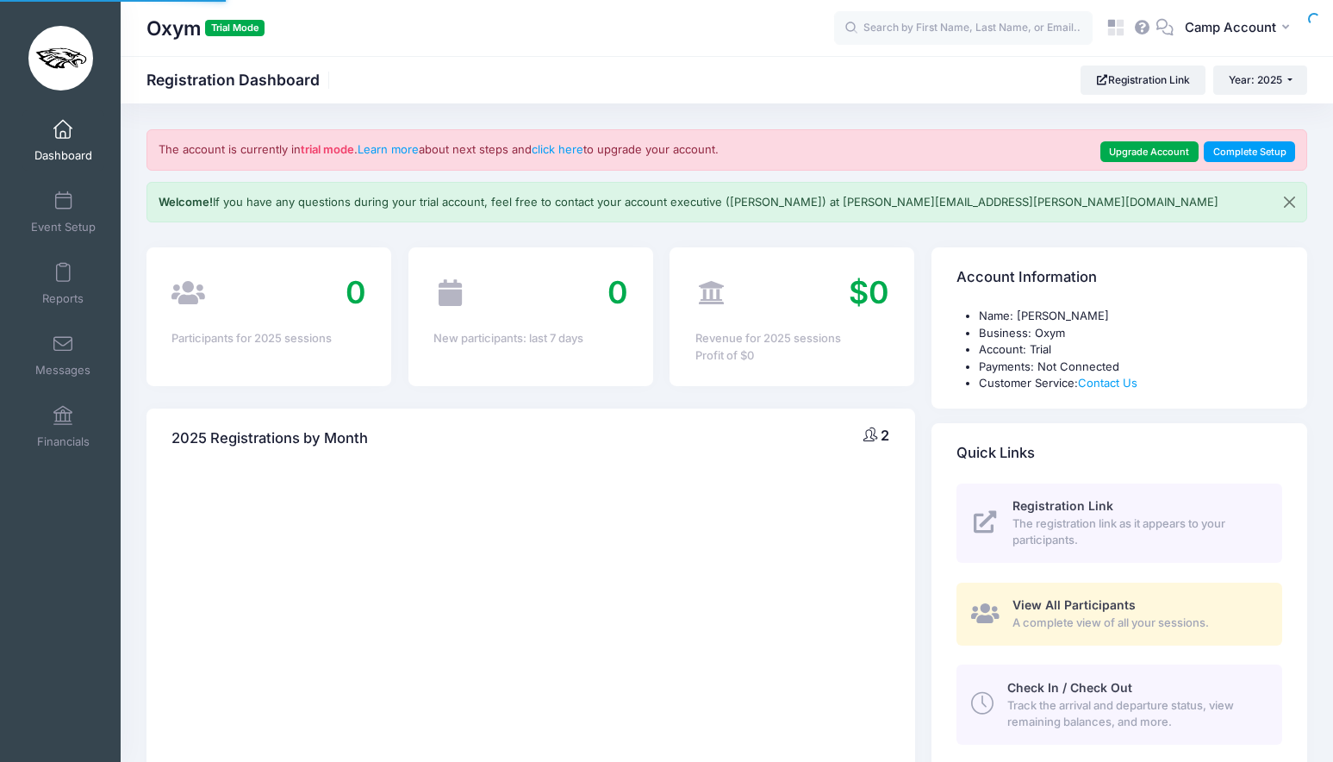
select select
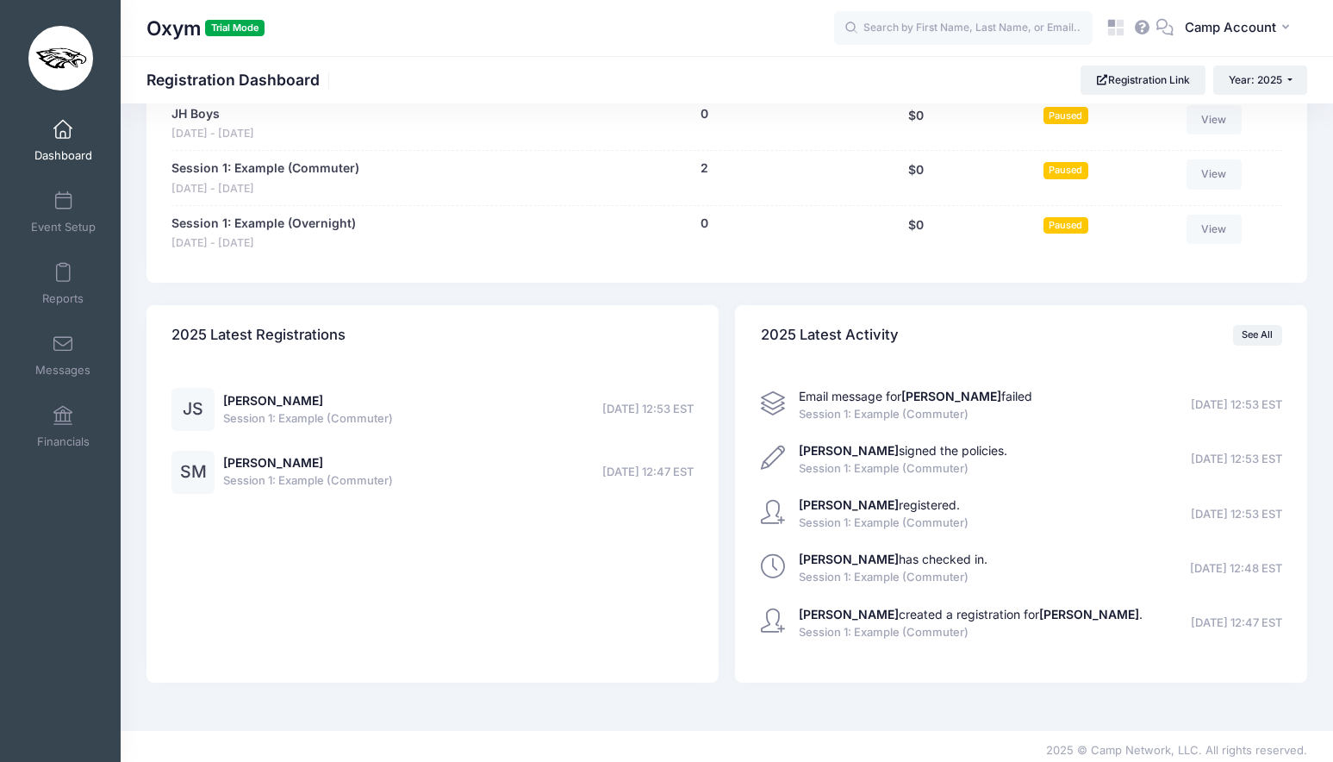
scroll to position [901, 0]
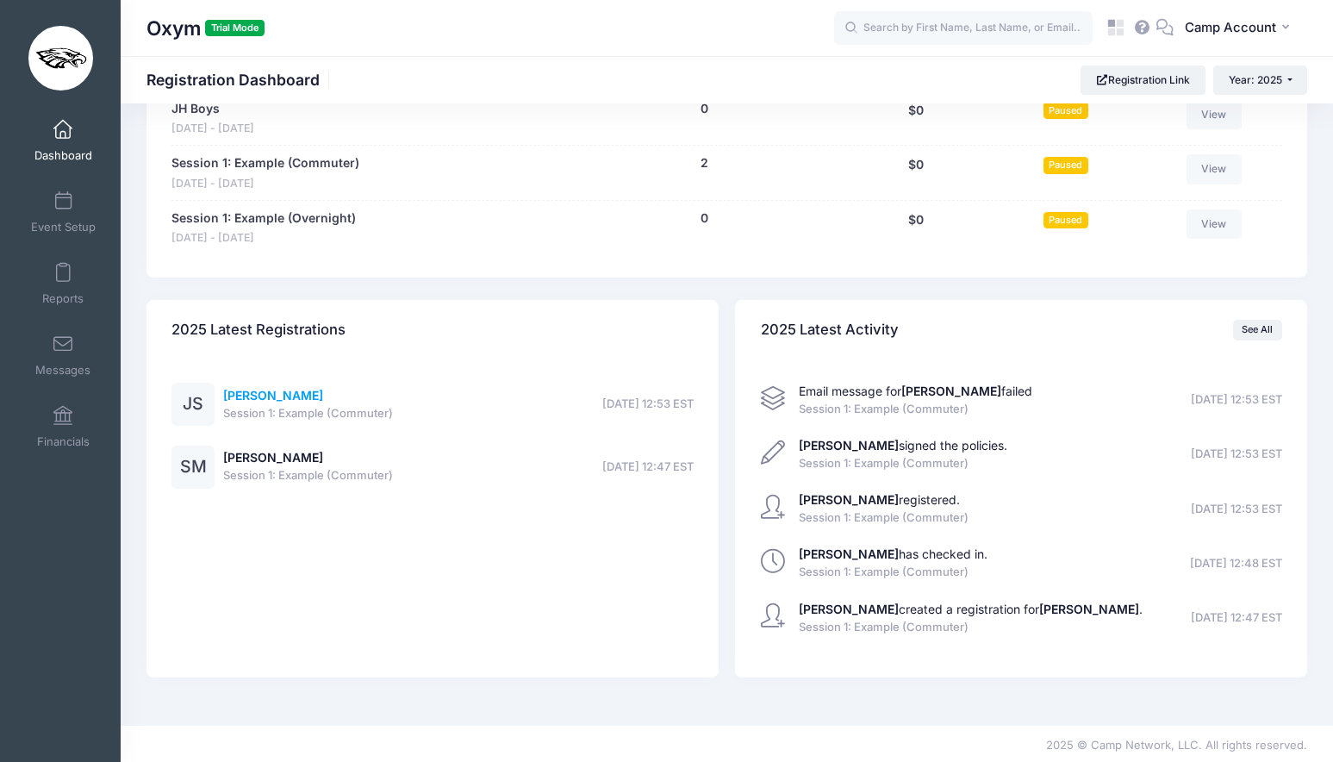
click at [245, 395] on link "John Sean" at bounding box center [273, 395] width 100 height 15
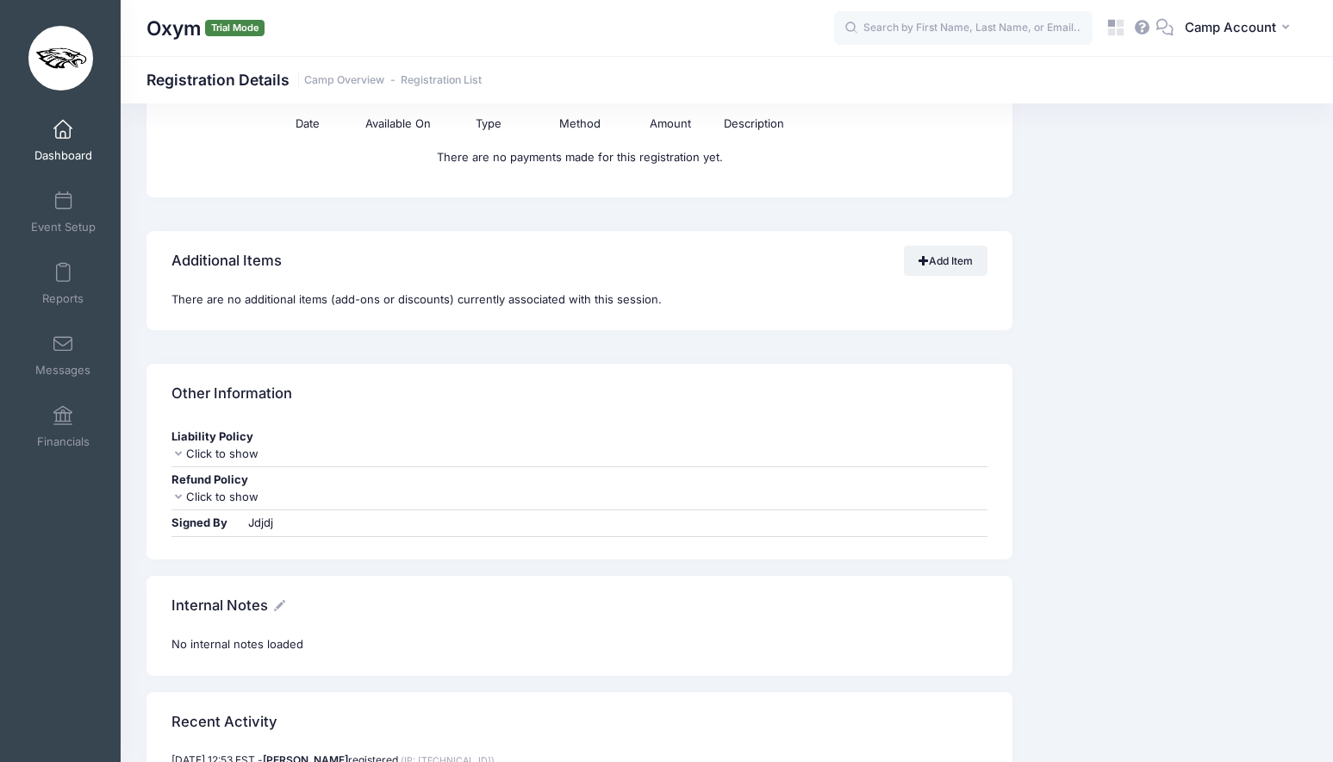
scroll to position [1260, 0]
click at [228, 445] on div "Click to show" at bounding box center [579, 453] width 816 height 17
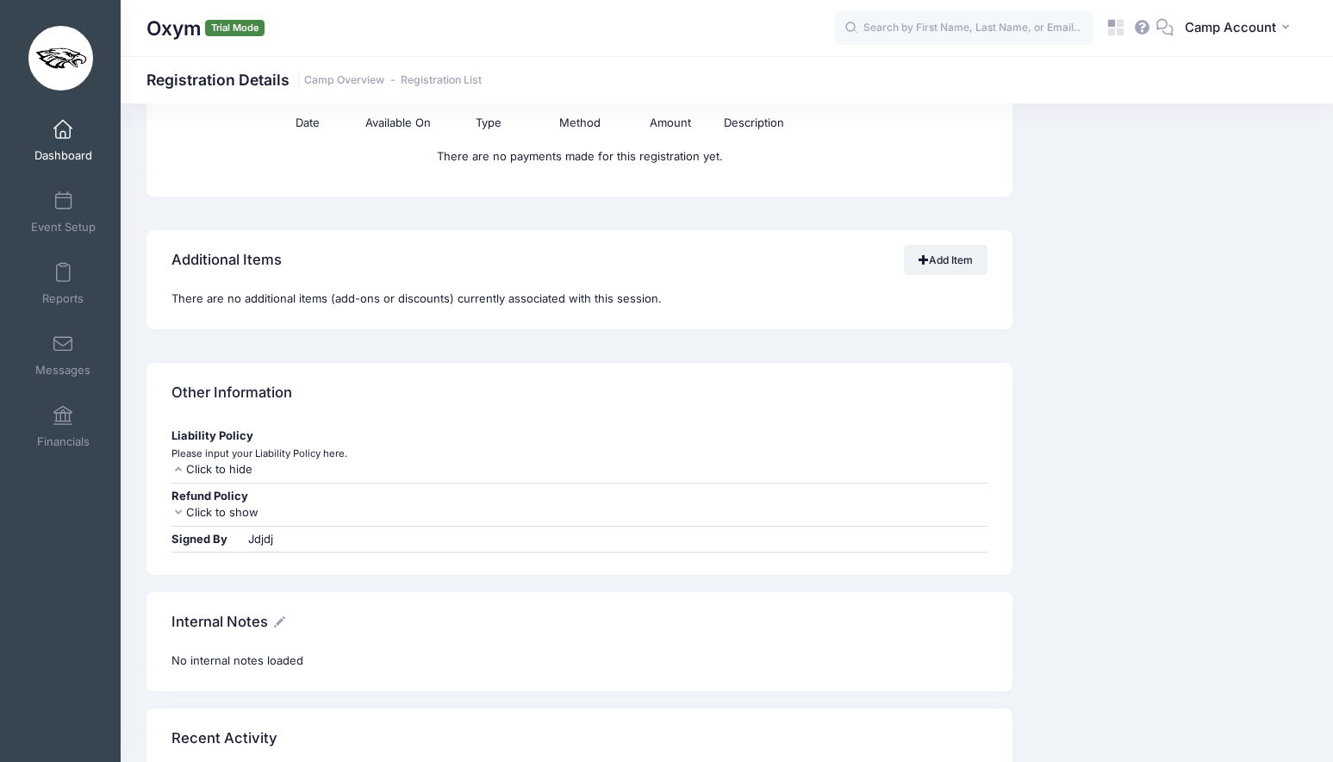
click at [248, 514] on div "Click to show" at bounding box center [579, 512] width 816 height 17
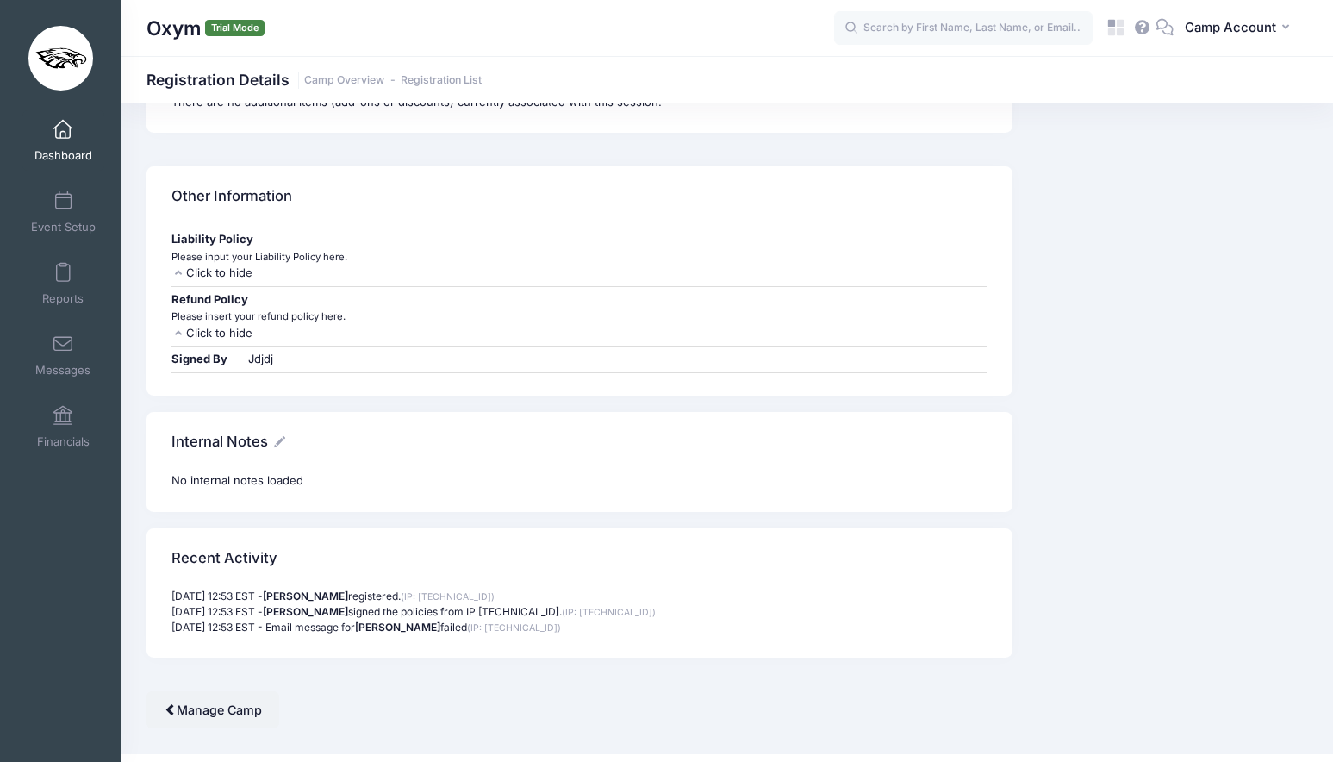
scroll to position [1488, 0]
